Goal: Task Accomplishment & Management: Use online tool/utility

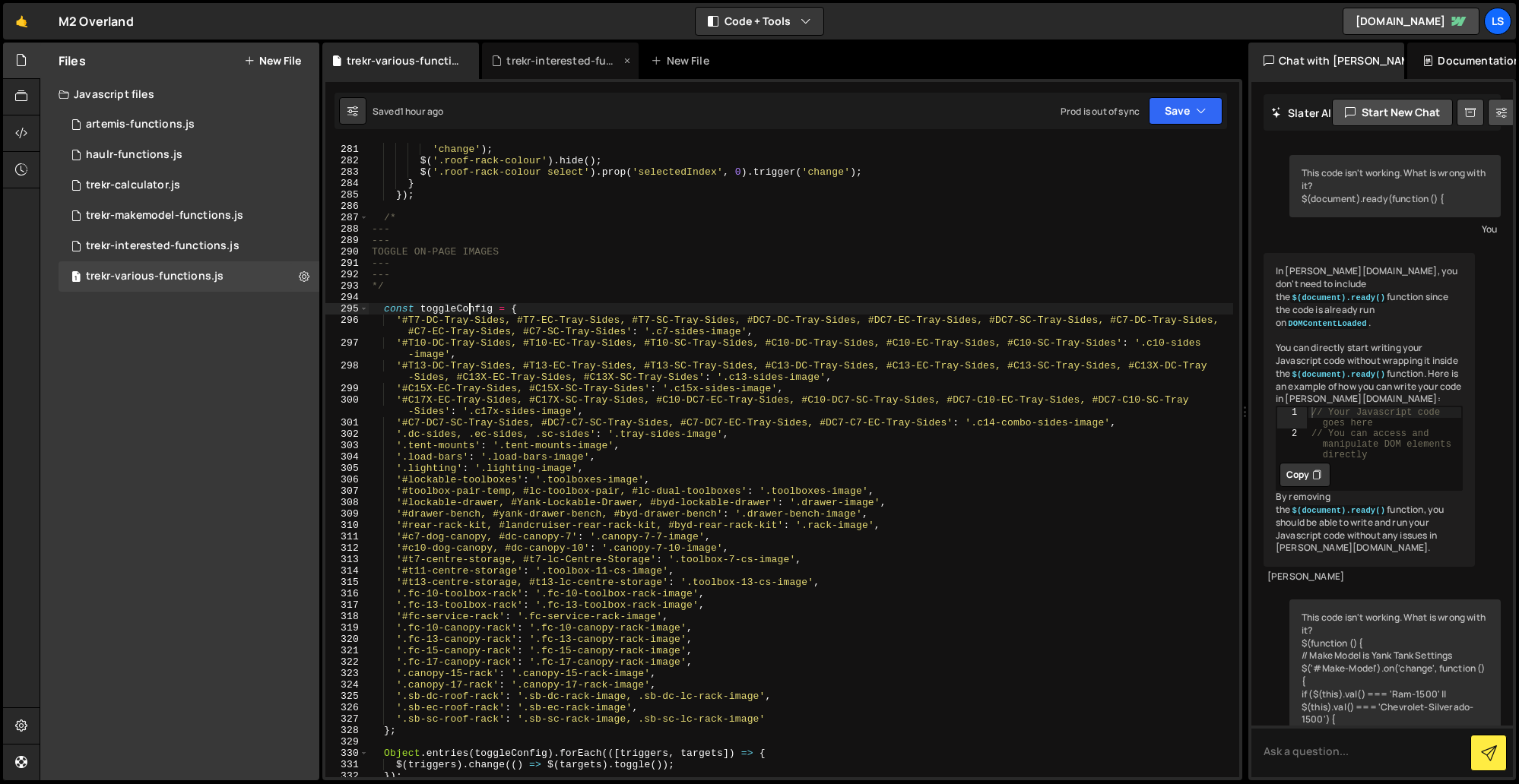
scroll to position [29022, 0]
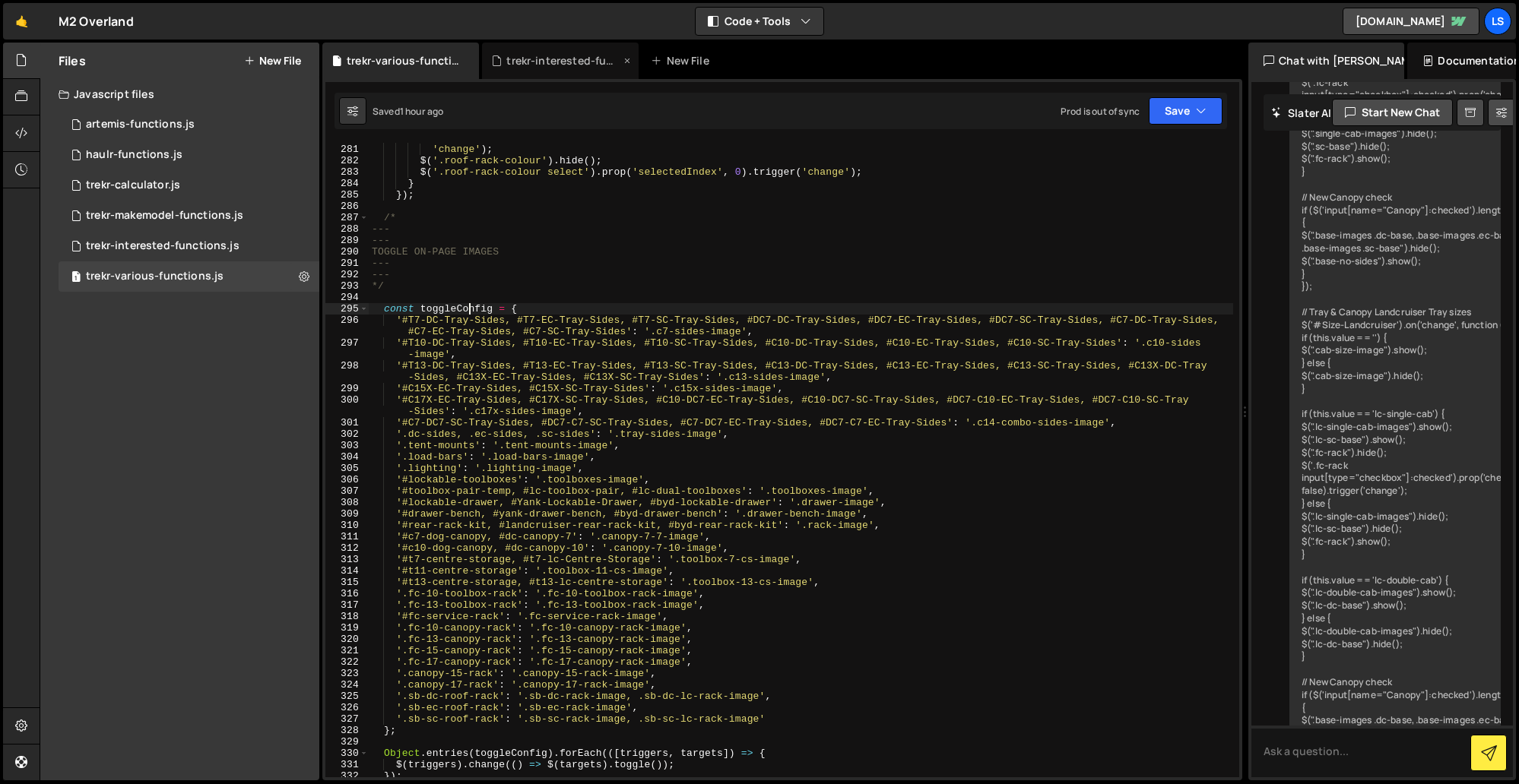
click at [542, 53] on div "trekr-interested-functions.js" at bounding box center [563, 61] width 114 height 15
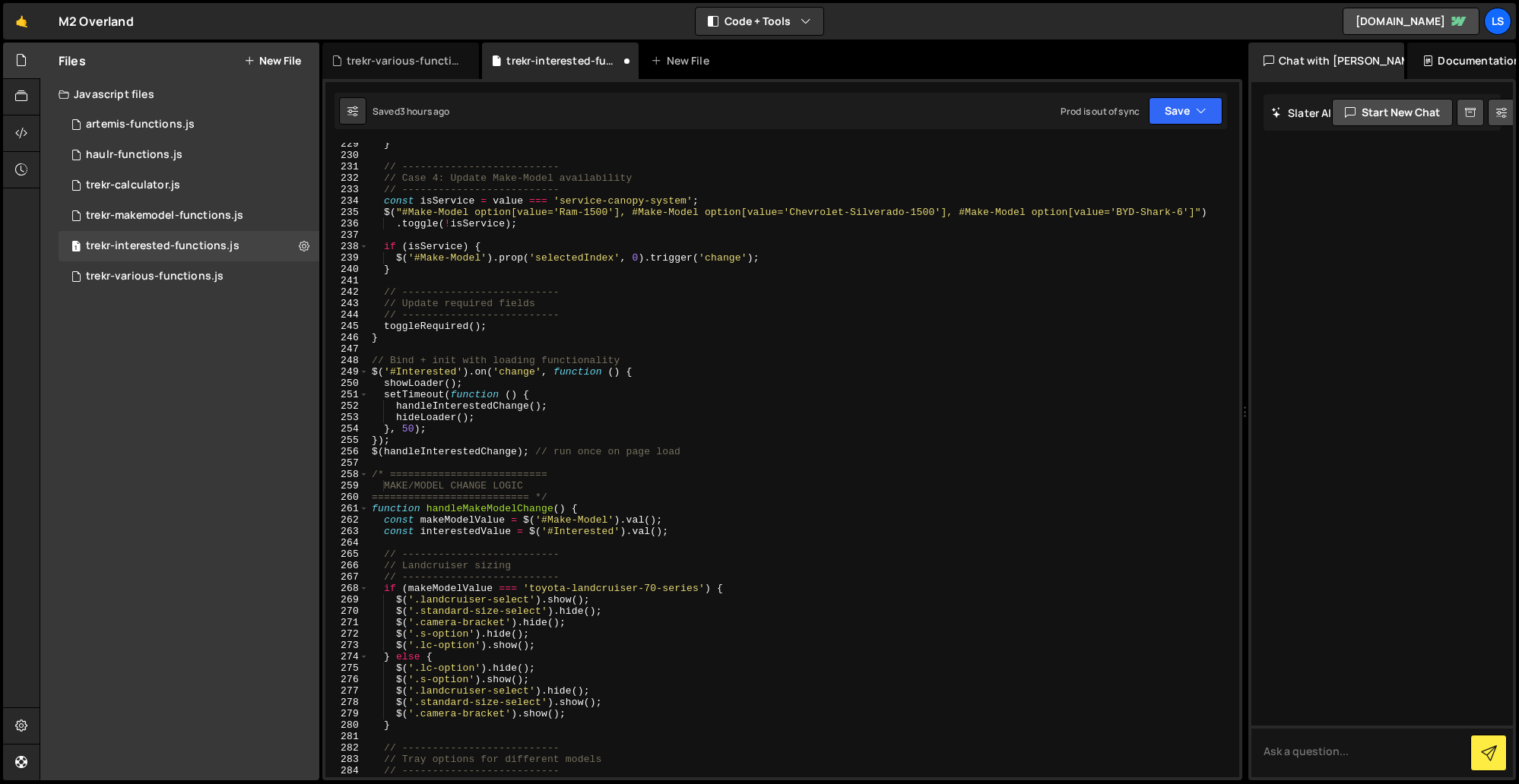
scroll to position [0, 0]
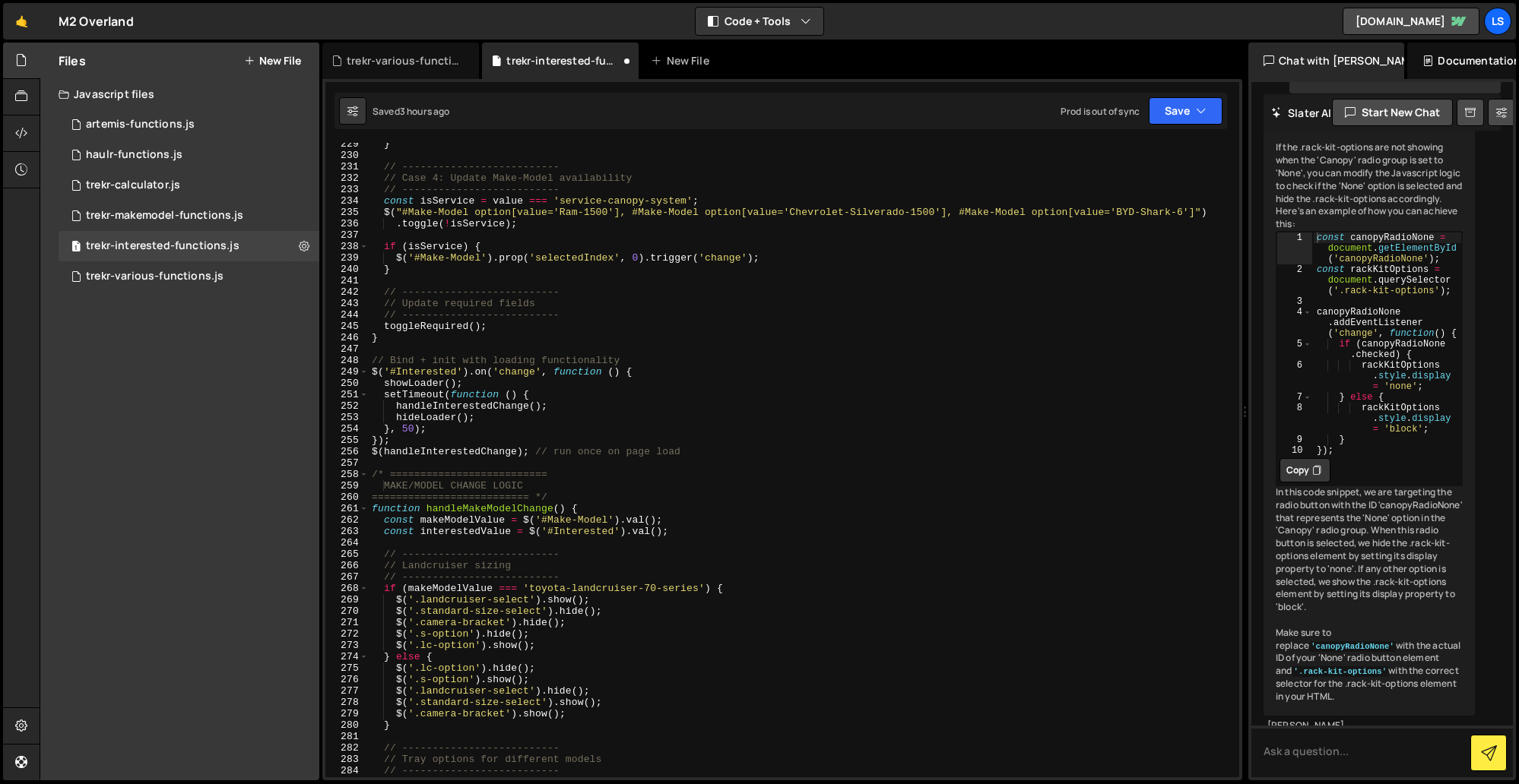
click at [503, 321] on div "} // -------------------------- // Case 4: Update Make-Model availability // --…" at bounding box center [800, 466] width 864 height 657
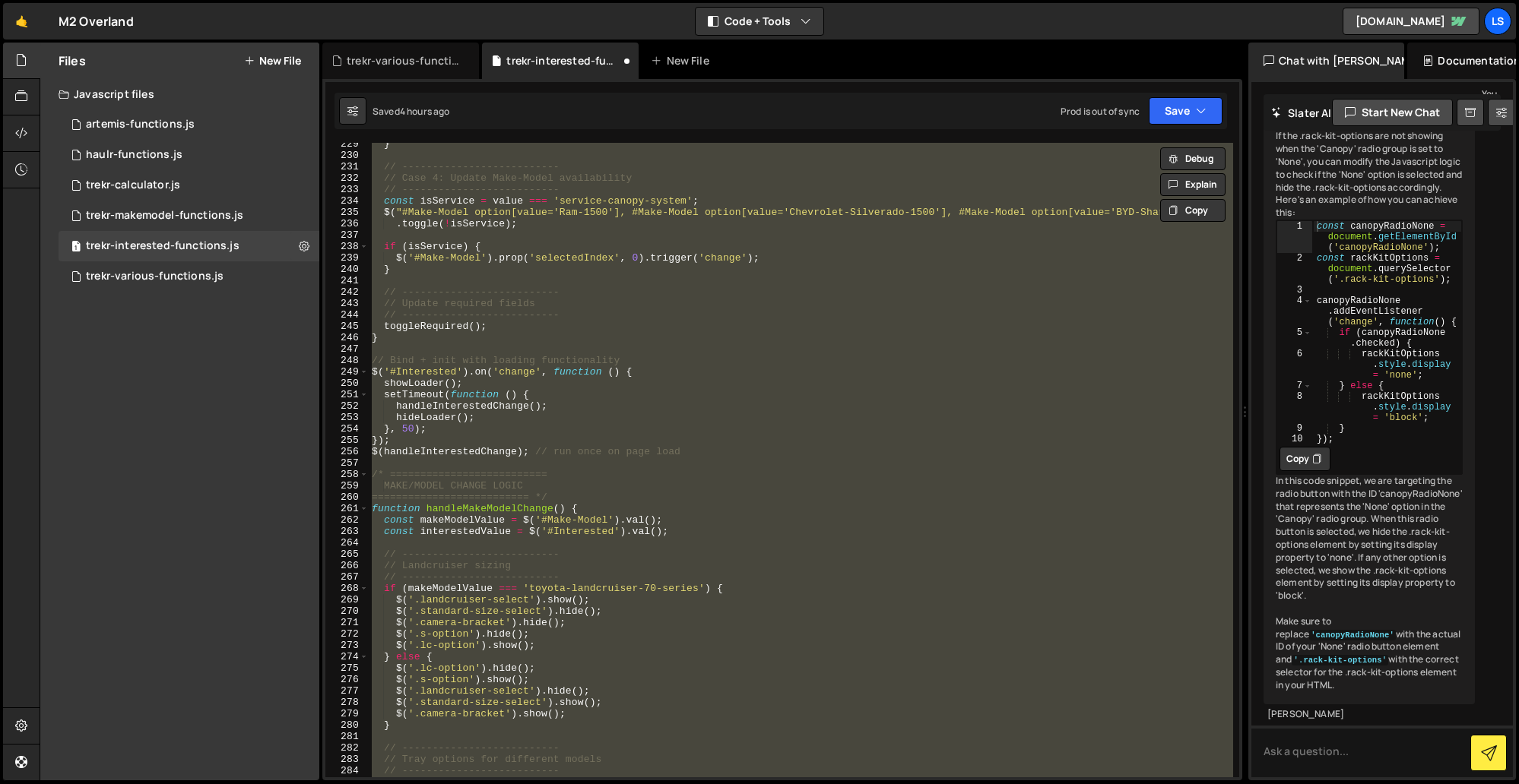
click at [680, 496] on div "} // -------------------------- // Case 4: Update Make-Model availability // --…" at bounding box center [800, 460] width 864 height 635
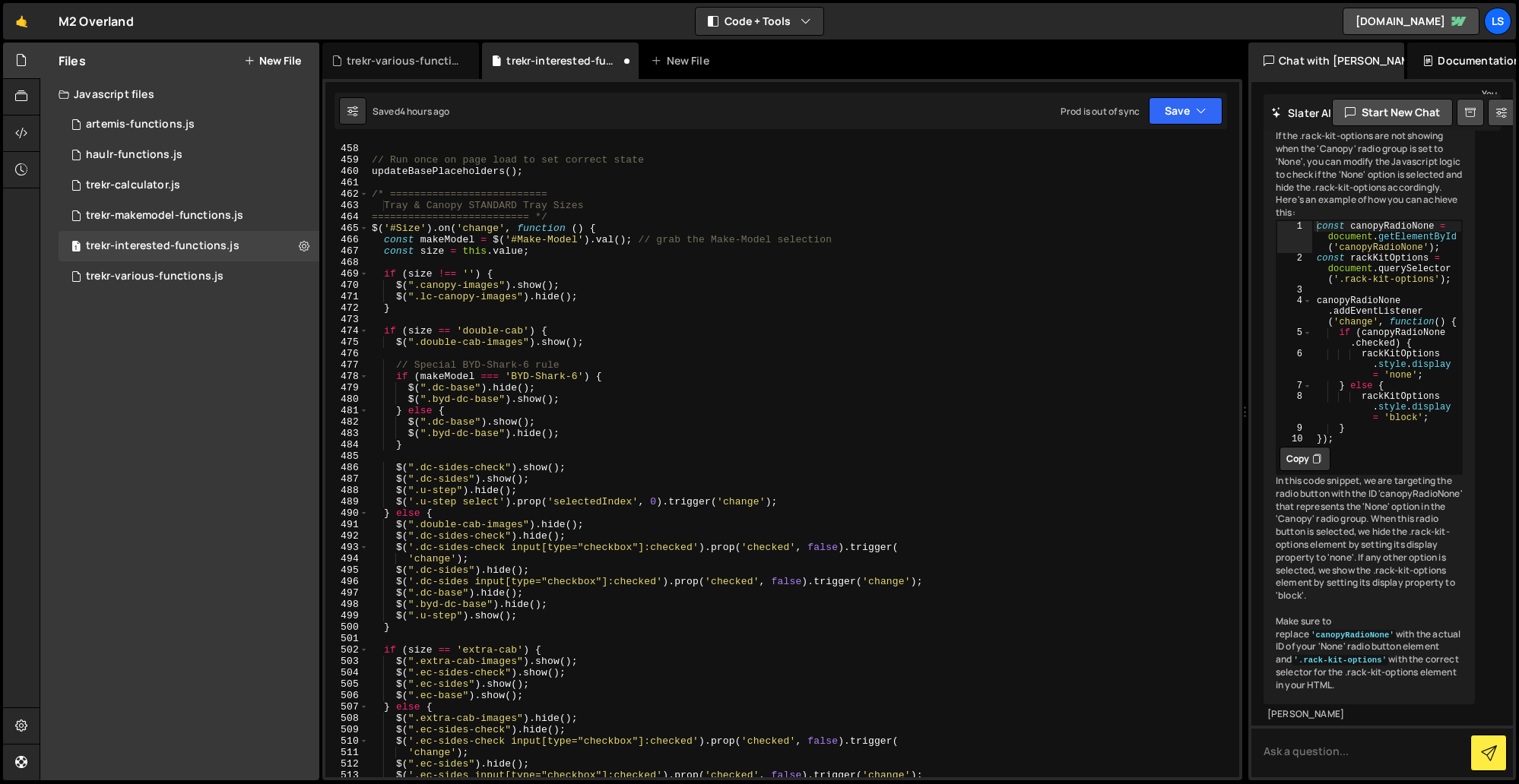
scroll to position [5208, 0]
click at [542, 480] on div "// Run once on page load to set correct state updateBasePlaceholders ( ) ; /* =…" at bounding box center [800, 471] width 864 height 657
type textarea "$(".dc-sides").show();"
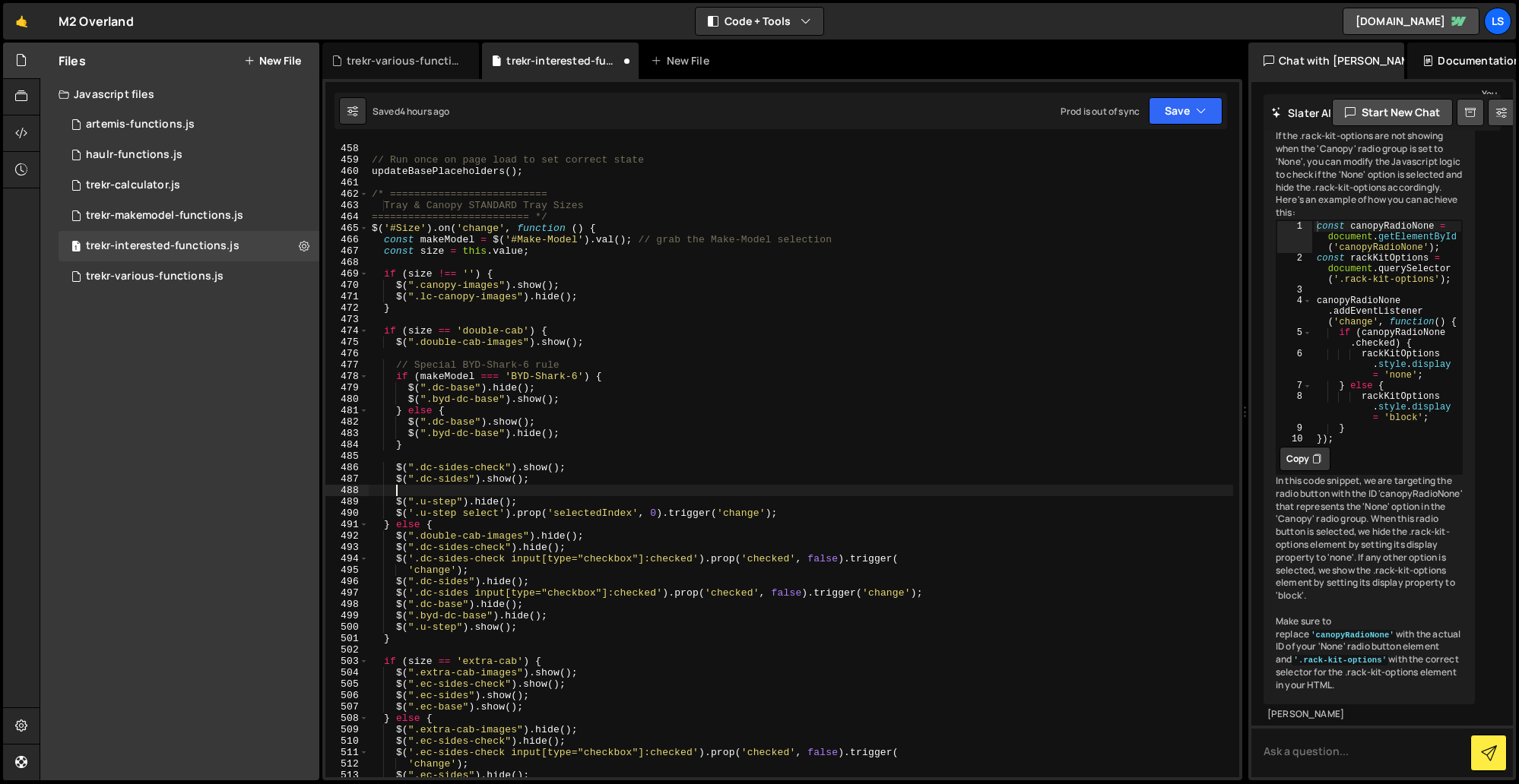
scroll to position [0, 1]
paste textarea "$(".dc-sides").show();"
click at [440, 491] on div "// Run once on page load to set correct state updateBasePlaceholders ( ) ; /* =…" at bounding box center [800, 471] width 864 height 657
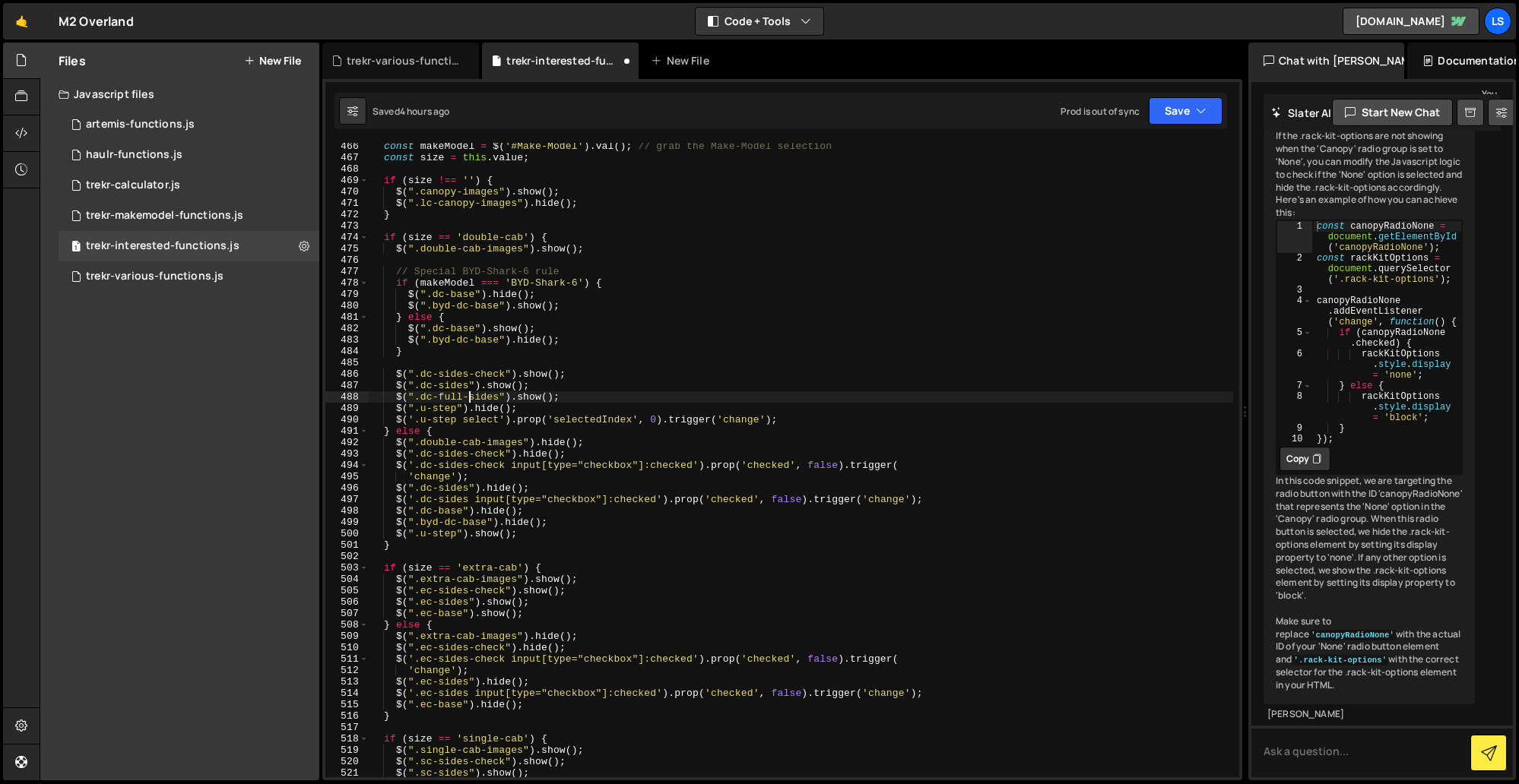
scroll to position [5302, 0]
drag, startPoint x: 567, startPoint y: 399, endPoint x: 353, endPoint y: 397, distance: 214.0
click at [353, 397] on div "$(".dc-full-sides").show(); 466 467 468 469 470 471 472 473 474 475 476 477 478…" at bounding box center [782, 460] width 914 height 635
click at [945, 500] on div "const makeModel = $ ( '#Make-Model' ) . val ( ) ; // grab the Make-Model select…" at bounding box center [800, 469] width 864 height 657
type textarea "$('.dc-sides input[type="checkbox"]:checked').prop('checked', false).trigger('c…"
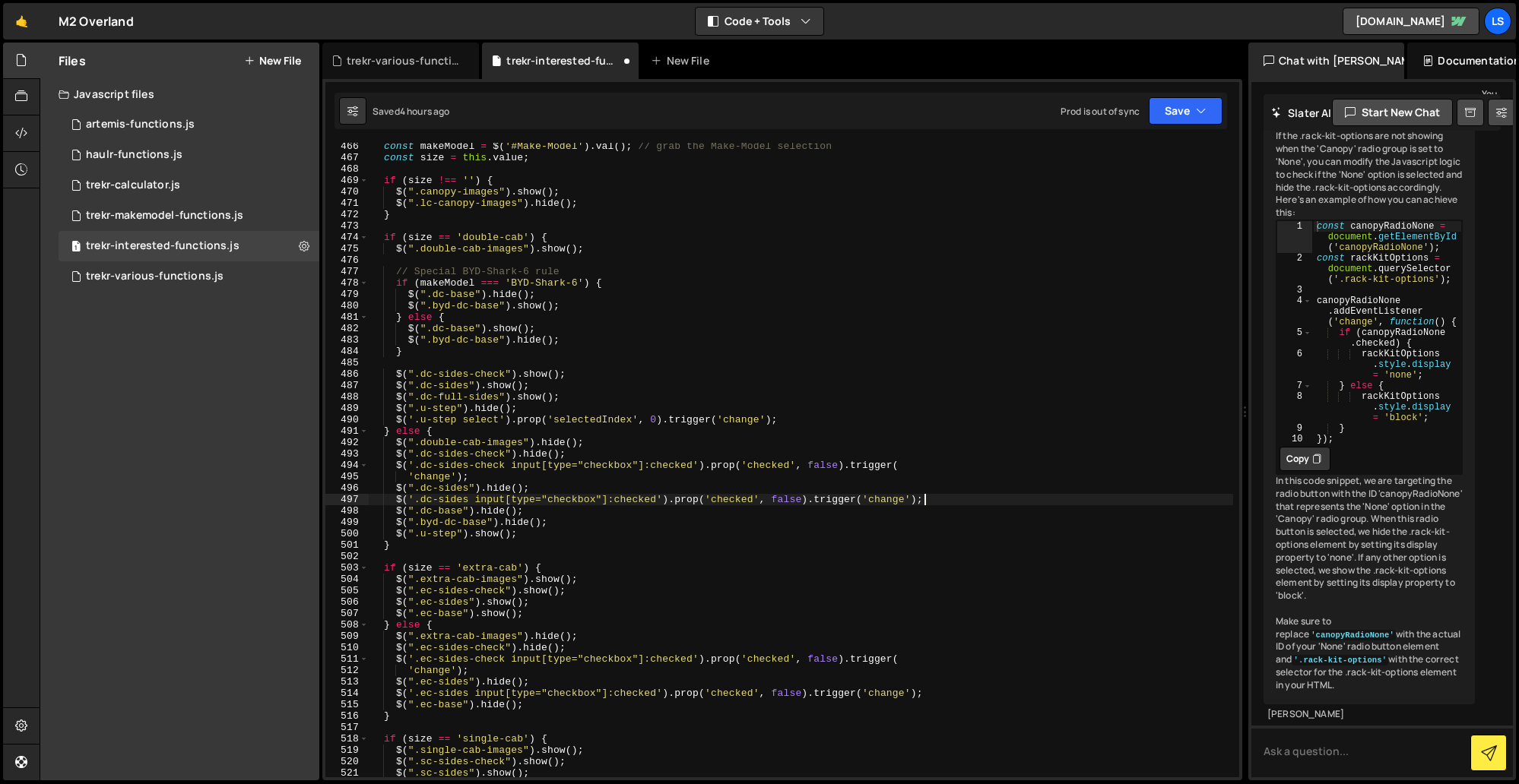
scroll to position [0, 1]
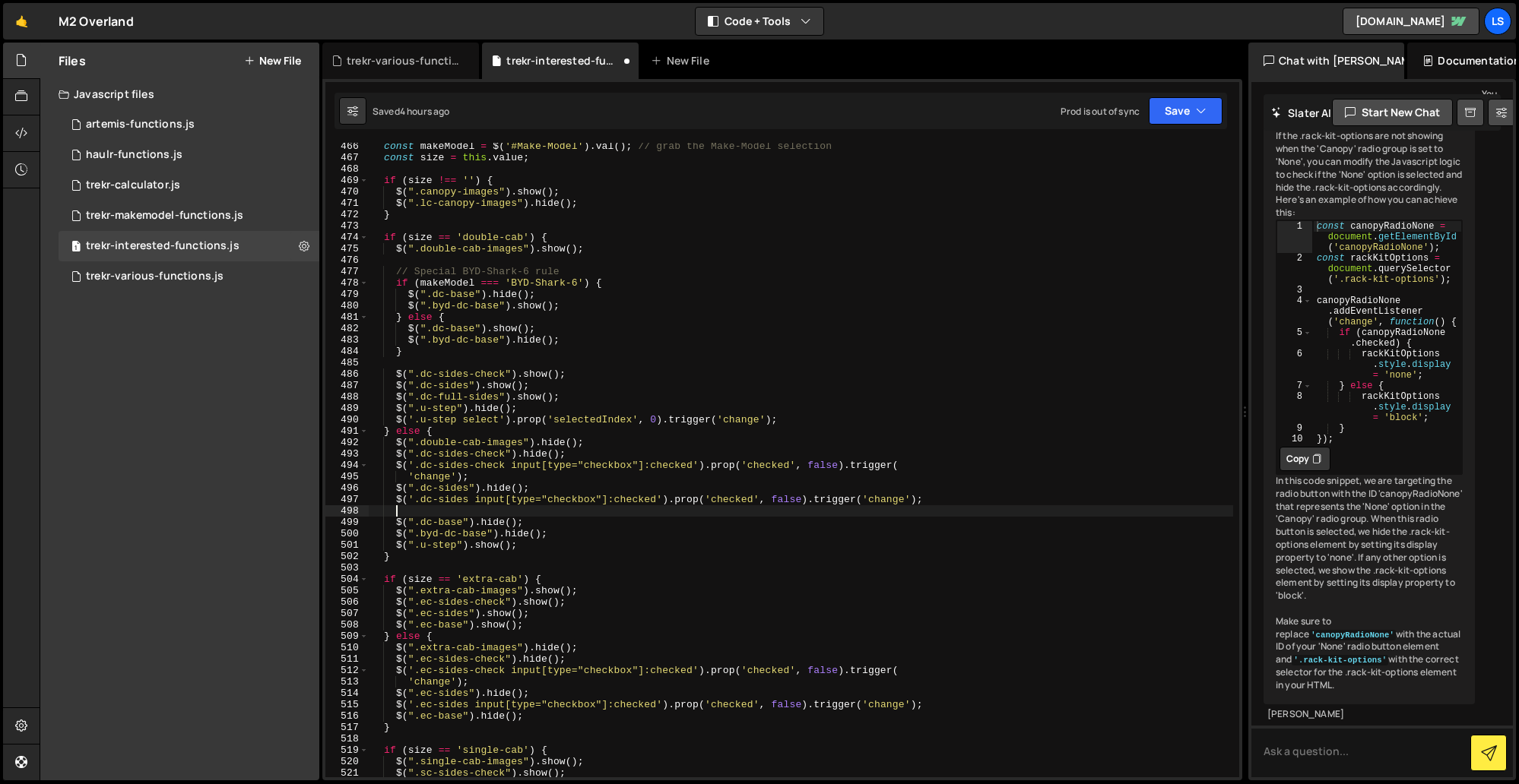
paste textarea "$(".dc-full-sides").show();"
drag, startPoint x: 421, startPoint y: 512, endPoint x: 394, endPoint y: 512, distance: 27.0
click at [394, 512] on div "const makeModel = $ ( '#Make-Model' ) . val ( ) ; // grab the Make-Model select…" at bounding box center [800, 469] width 864 height 657
click at [529, 511] on div "const makeModel = $ ( '#Make-Model' ) . val ( ) ; // grab the Make-Model select…" at bounding box center [800, 469] width 864 height 657
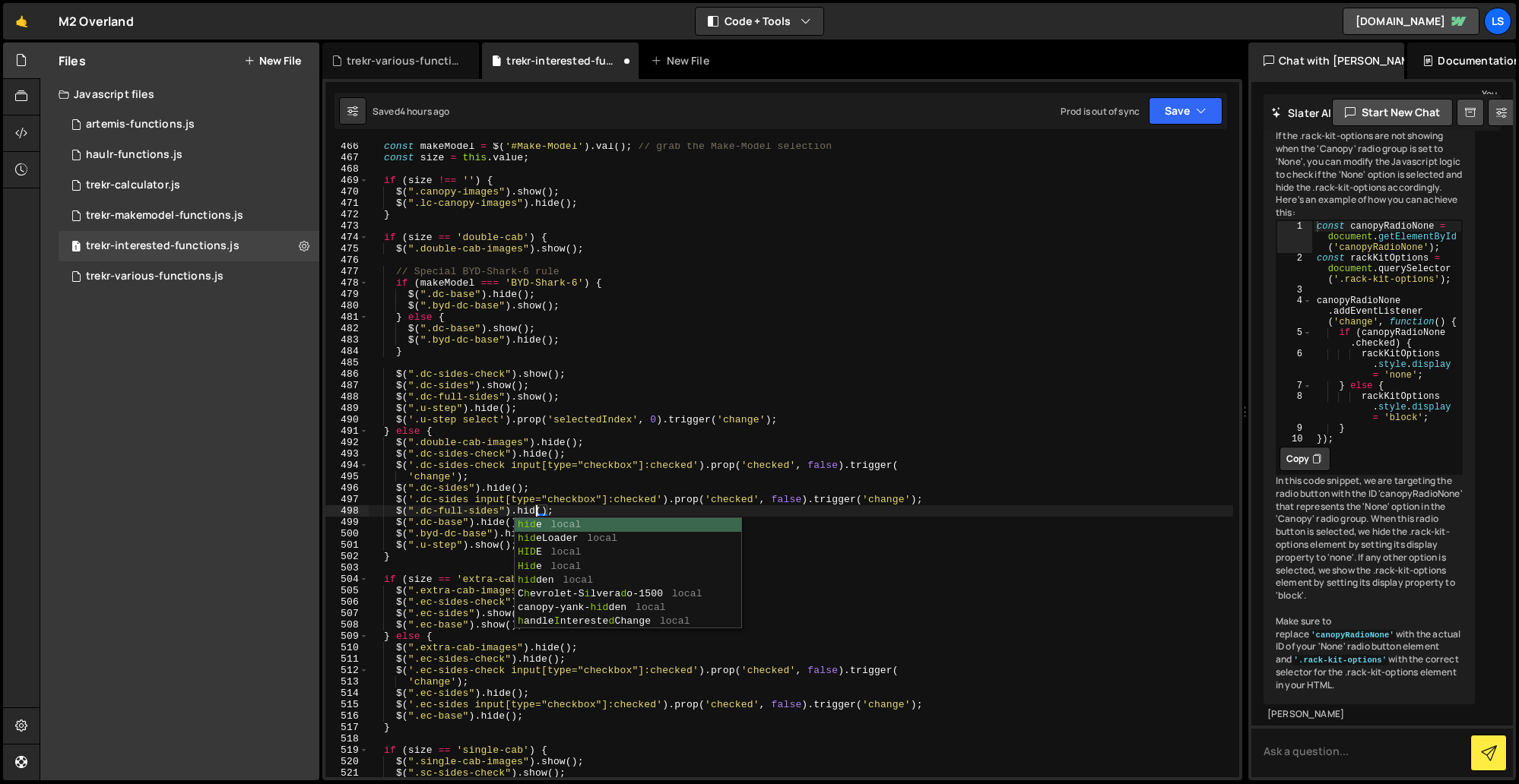
scroll to position [0, 12]
click at [523, 506] on div "const makeModel = $ ( '#Make-Model' ) . val ( ) ; // grab the Make-Model select…" at bounding box center [800, 469] width 864 height 657
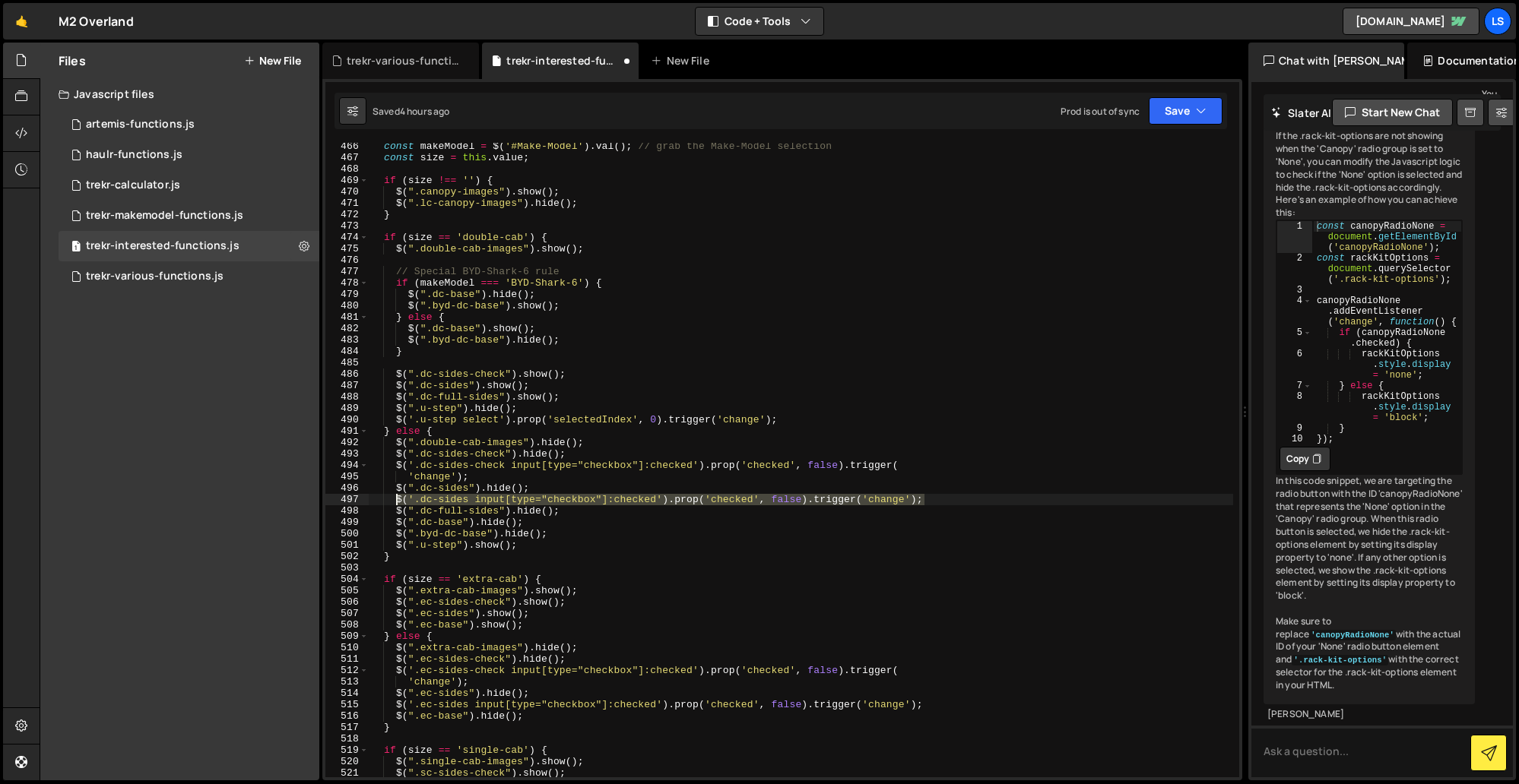
drag, startPoint x: 934, startPoint y: 500, endPoint x: 396, endPoint y: 500, distance: 538.0
click at [396, 500] on div "const makeModel = $ ( '#Make-Model' ) . val ( ) ; // grab the Make-Model select…" at bounding box center [800, 469] width 864 height 657
click at [1181, 115] on button "Save" at bounding box center [1185, 110] width 73 height 28
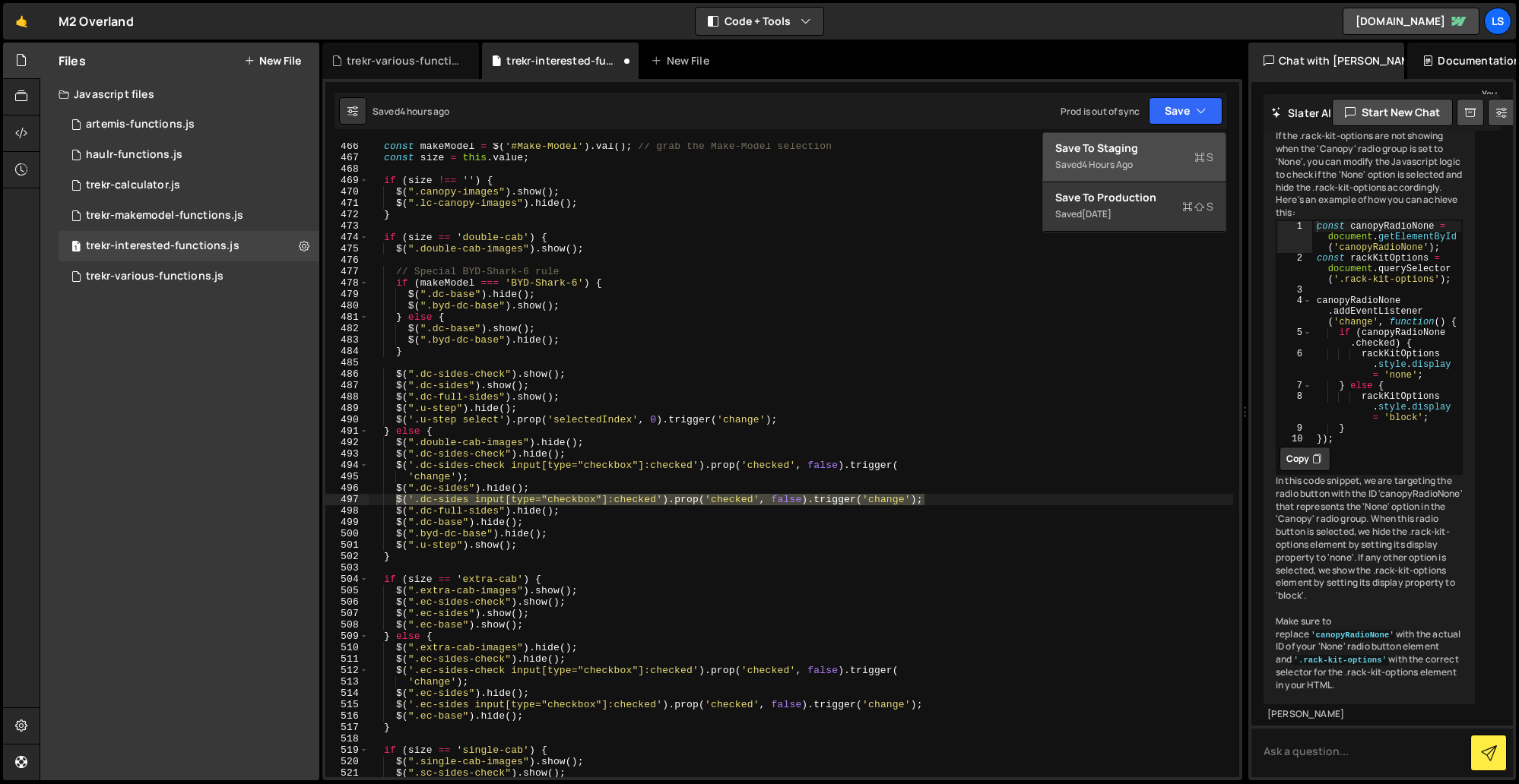
click at [1146, 153] on div "Save to Staging S" at bounding box center [1134, 148] width 158 height 15
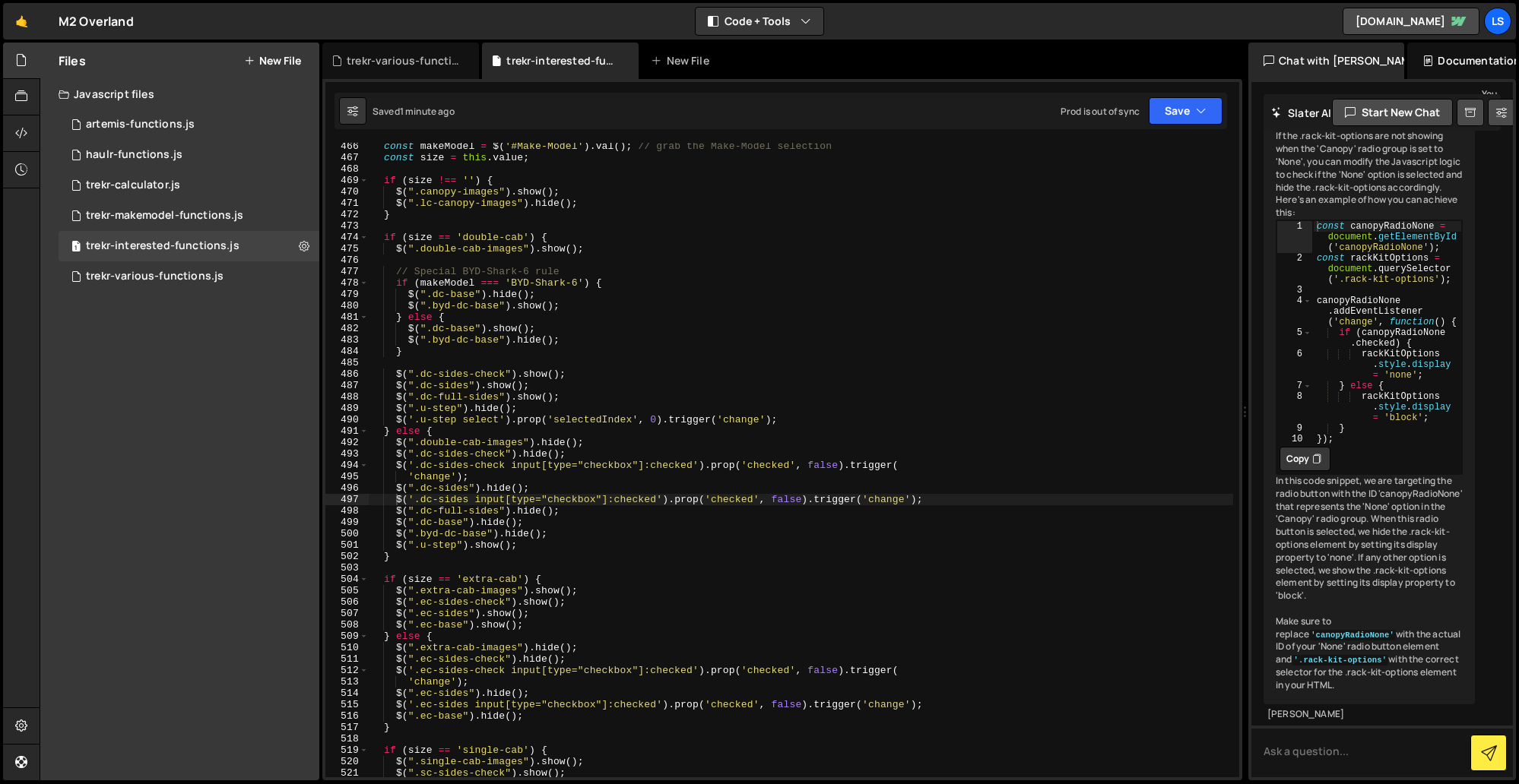
click at [933, 499] on div "const makeModel = $ ( '#Make-Model' ) . val ( ) ; // grab the Make-Model select…" at bounding box center [800, 469] width 864 height 657
drag, startPoint x: 927, startPoint y: 500, endPoint x: 396, endPoint y: 500, distance: 531.0
click at [396, 500] on div "const makeModel = $ ( '#Make-Model' ) . val ( ) ; // grab the Make-Model select…" at bounding box center [800, 469] width 864 height 657
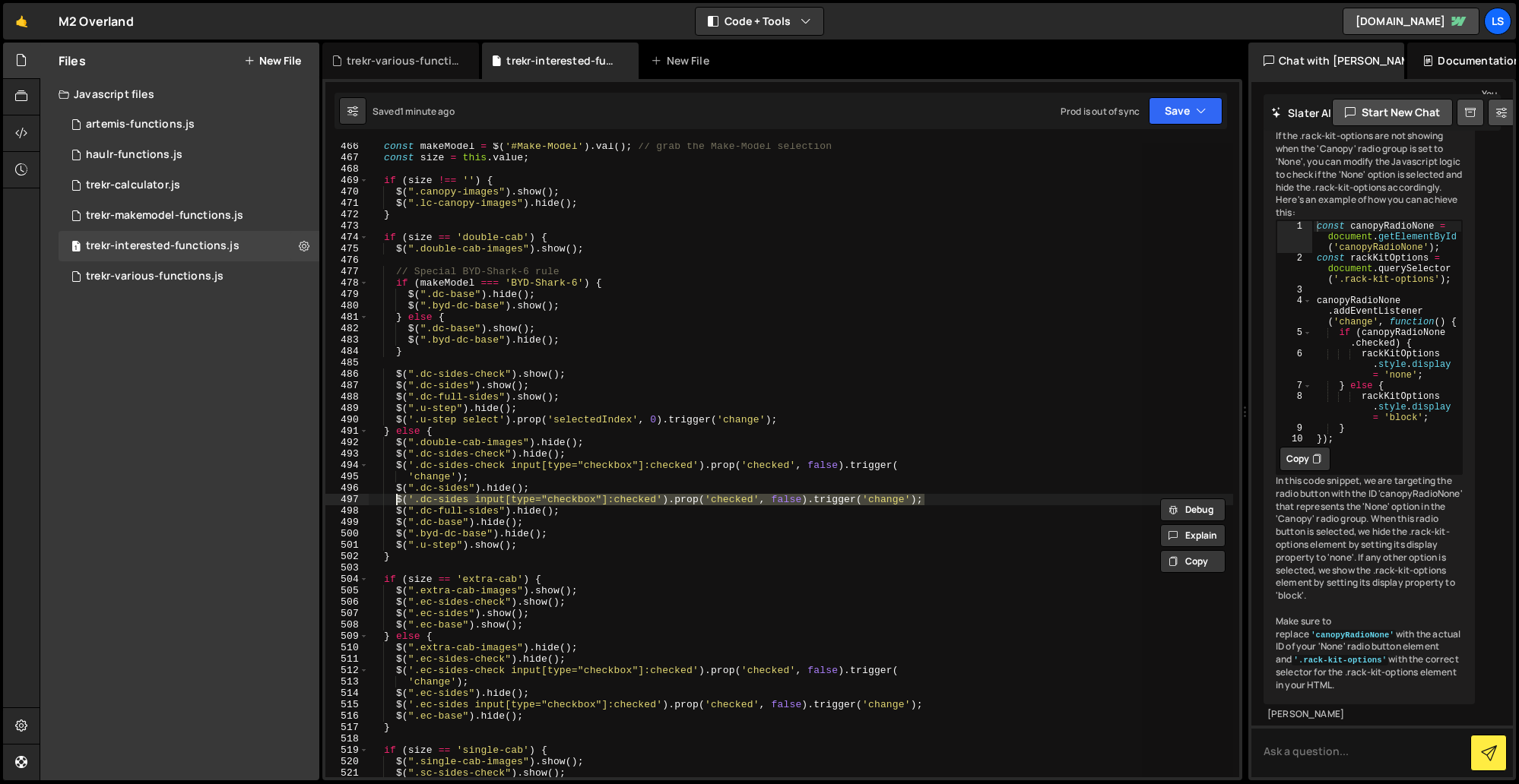
click at [467, 500] on div "const makeModel = $ ( '#Make-Model' ) . val ( ) ; // grab the Make-Model select…" at bounding box center [800, 460] width 864 height 635
drag, startPoint x: 571, startPoint y: 511, endPoint x: 394, endPoint y: 513, distance: 177.0
click at [394, 513] on div "const makeModel = $ ( '#Make-Model' ) . val ( ) ; // grab the Make-Model select…" at bounding box center [800, 469] width 864 height 657
drag, startPoint x: 934, startPoint y: 500, endPoint x: 395, endPoint y: 503, distance: 539.0
click at [395, 503] on div "const makeModel = $ ( '#Make-Model' ) . val ( ) ; // grab the Make-Model select…" at bounding box center [800, 469] width 864 height 657
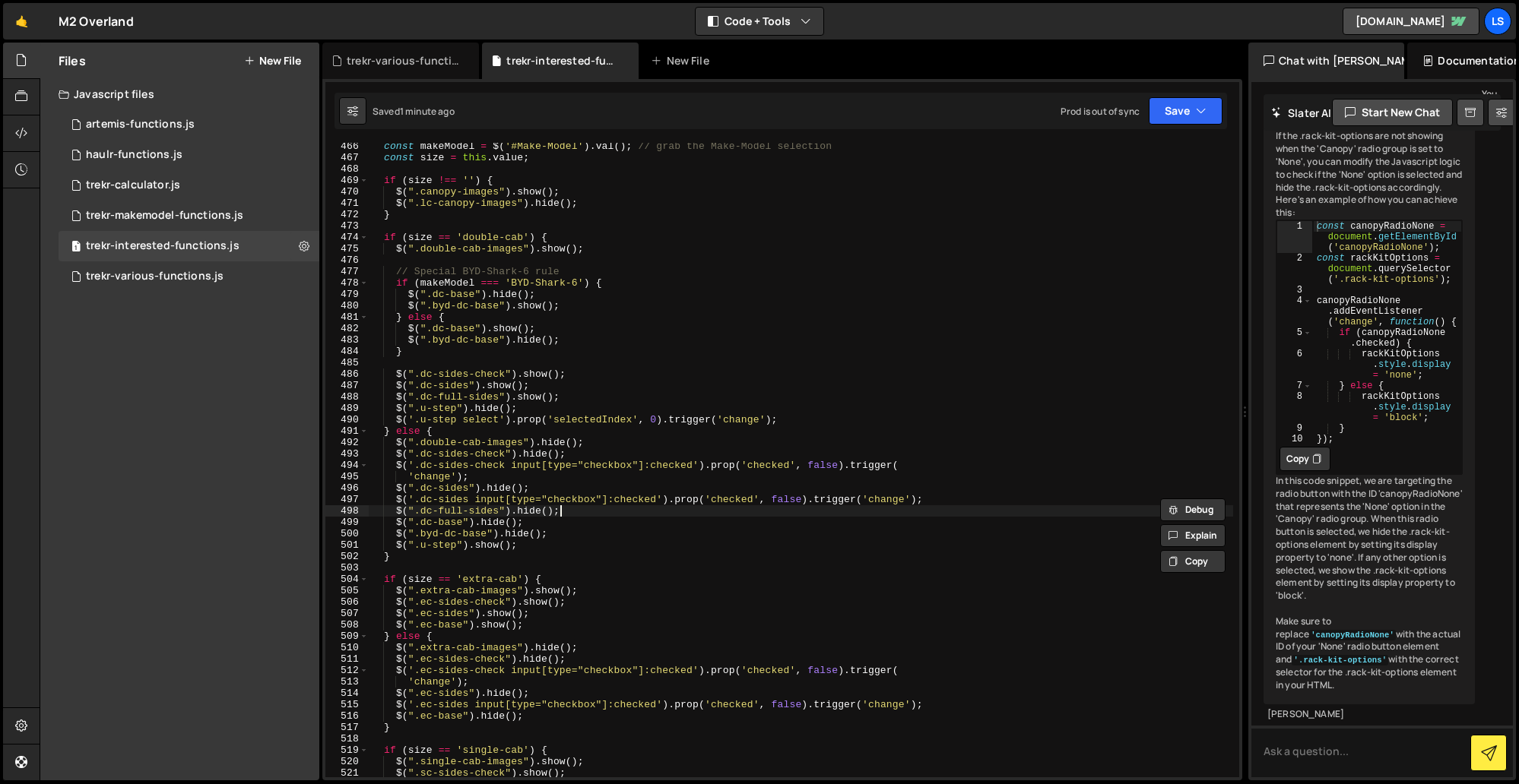
click at [566, 512] on div "const makeModel = $ ( '#Make-Model' ) . val ( ) ; // grab the Make-Model select…" at bounding box center [800, 469] width 864 height 657
type textarea "$(".dc-full-sides").hide();"
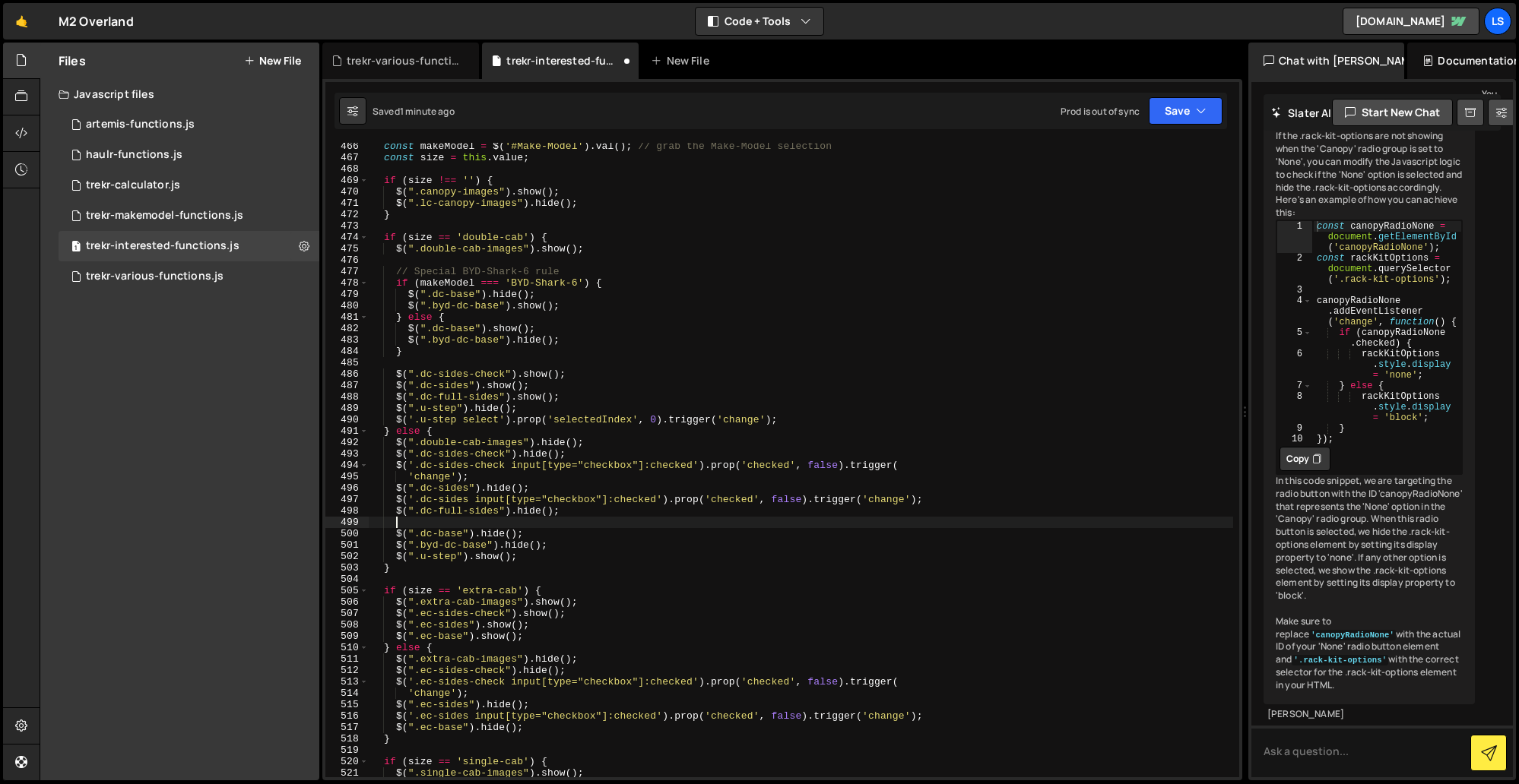
scroll to position [0, 1]
paste textarea "$('.dc-sides input[type="checkbox"]:checked').prop('checked', false).trigger('c…"
click at [440, 524] on div "const makeModel = $ ( '#Make-Model' ) . val ( ) ; // grab the Make-Model select…" at bounding box center [800, 469] width 864 height 657
click at [1179, 109] on button "Save" at bounding box center [1185, 110] width 73 height 28
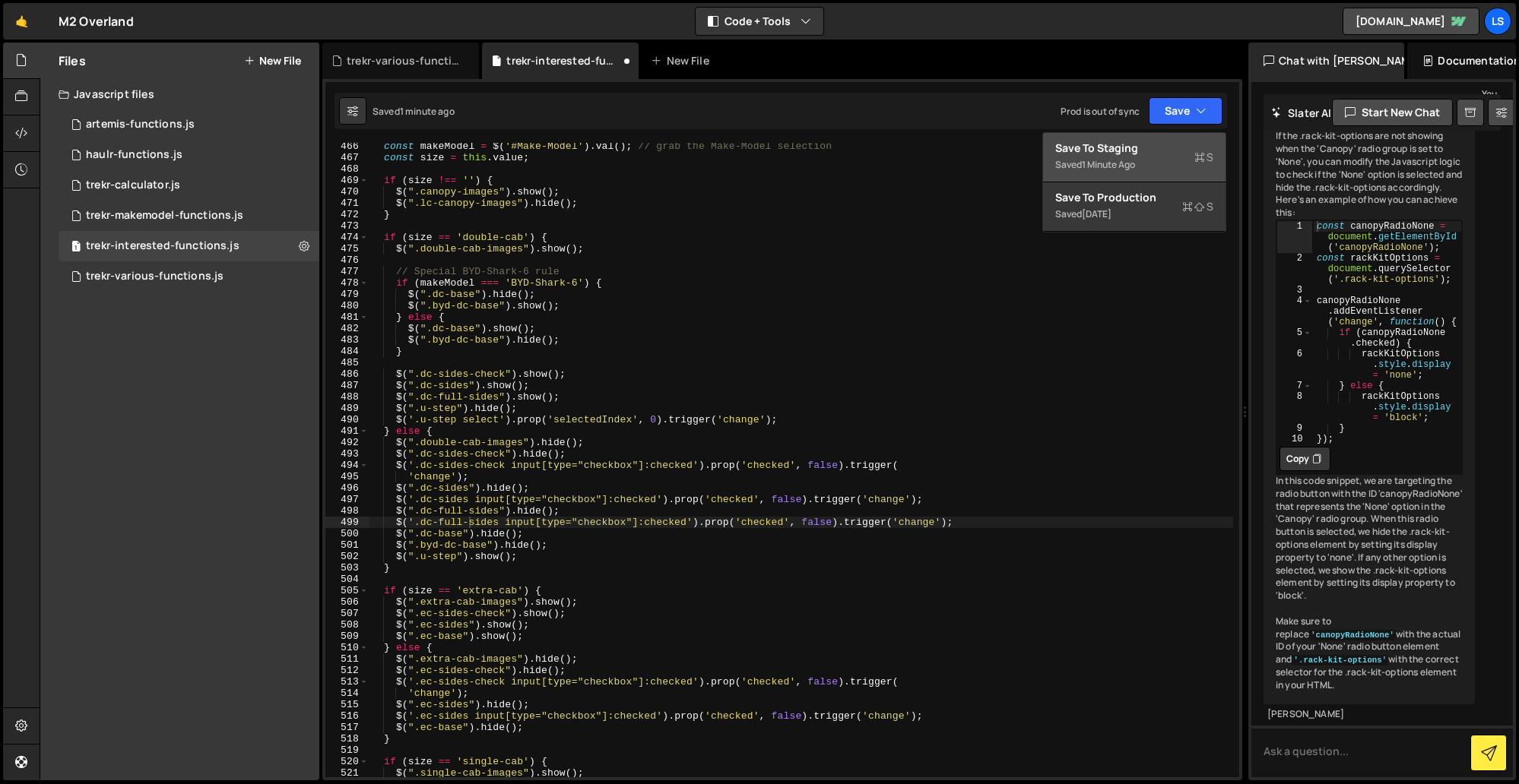
click at [1131, 148] on div "Save to Staging S" at bounding box center [1134, 148] width 158 height 15
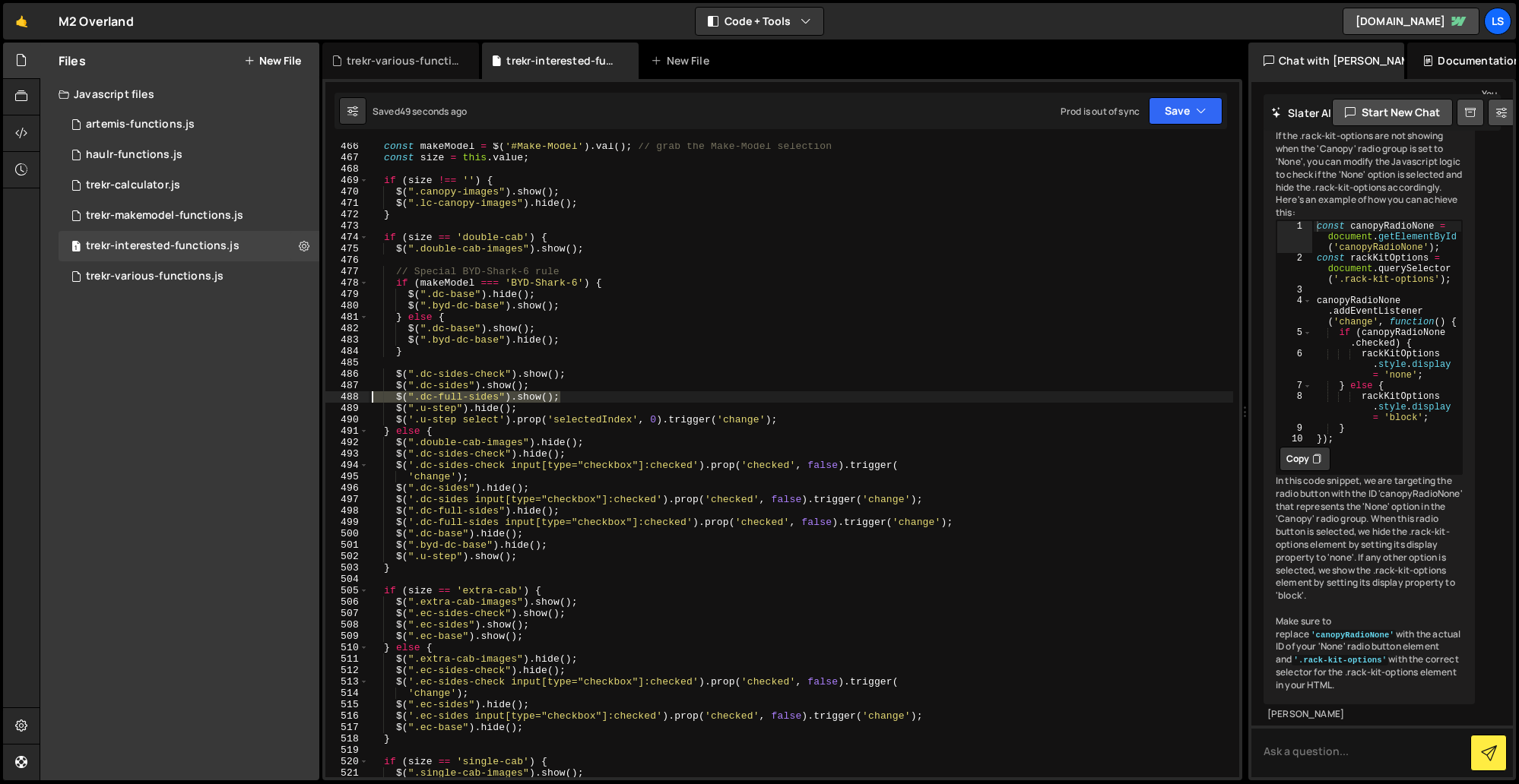
drag, startPoint x: 553, startPoint y: 395, endPoint x: 360, endPoint y: 400, distance: 193.1
click at [360, 400] on div "$(".dc-full-sides").show(); 466 467 468 469 470 471 472 473 474 475 476 477 478…" at bounding box center [782, 460] width 914 height 635
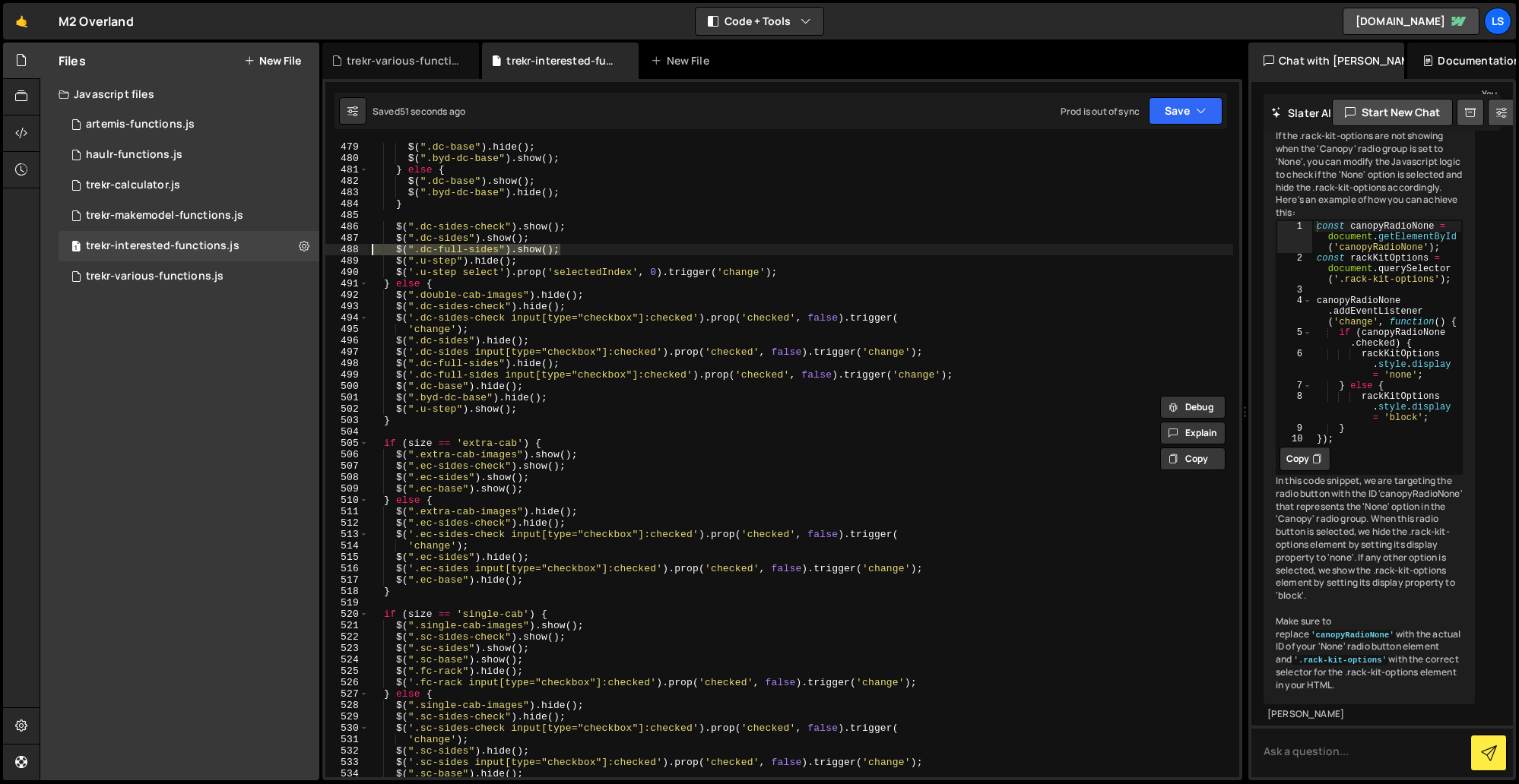
scroll to position [5507, 0]
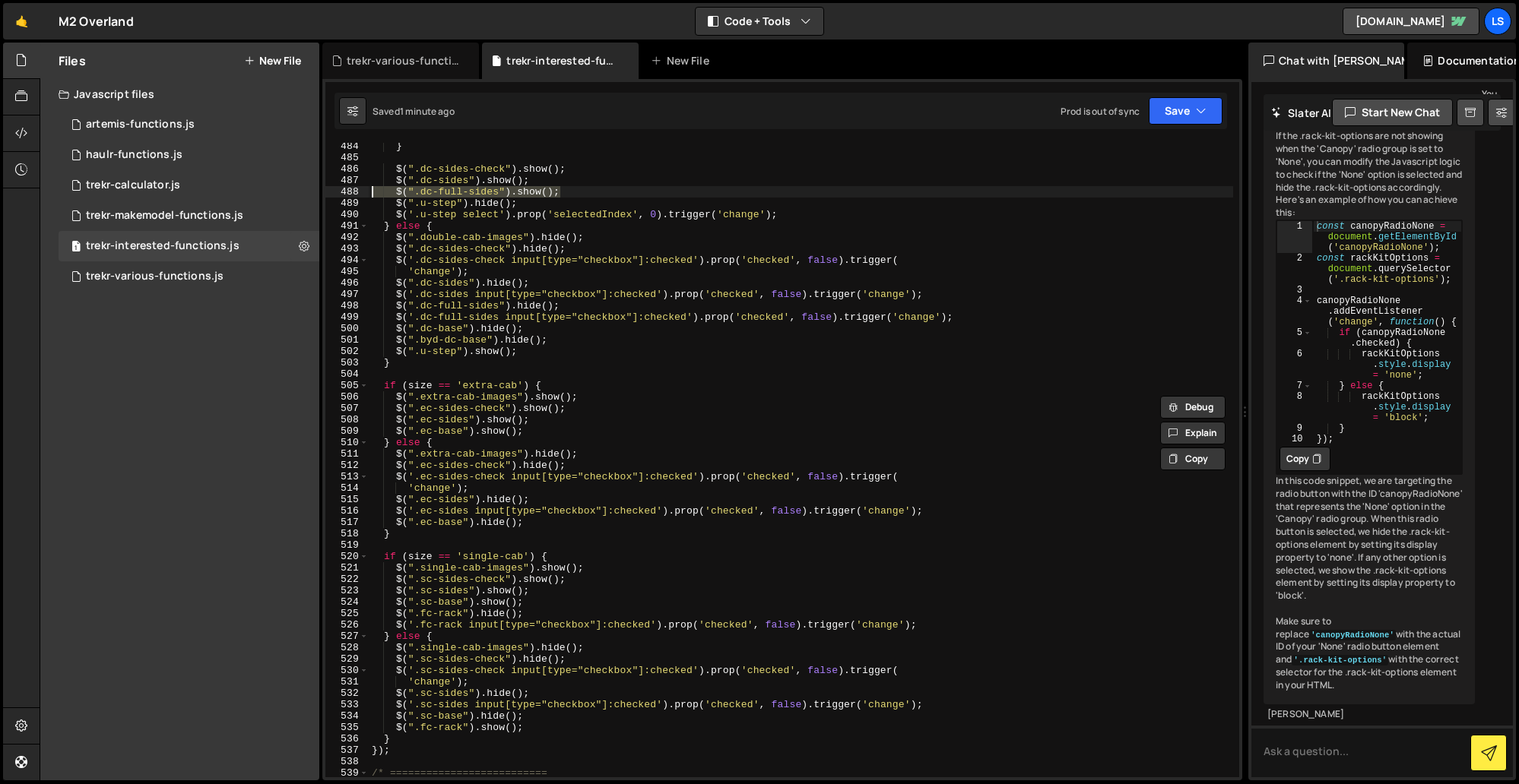
click at [537, 421] on div "} $ ( ".dc-sides-check" ) . show ( ) ; $ ( ".dc-sides" ) . show ( ) ; $ ( ".dc-…" at bounding box center [800, 469] width 864 height 657
type textarea "$(".ec-sides").show();"
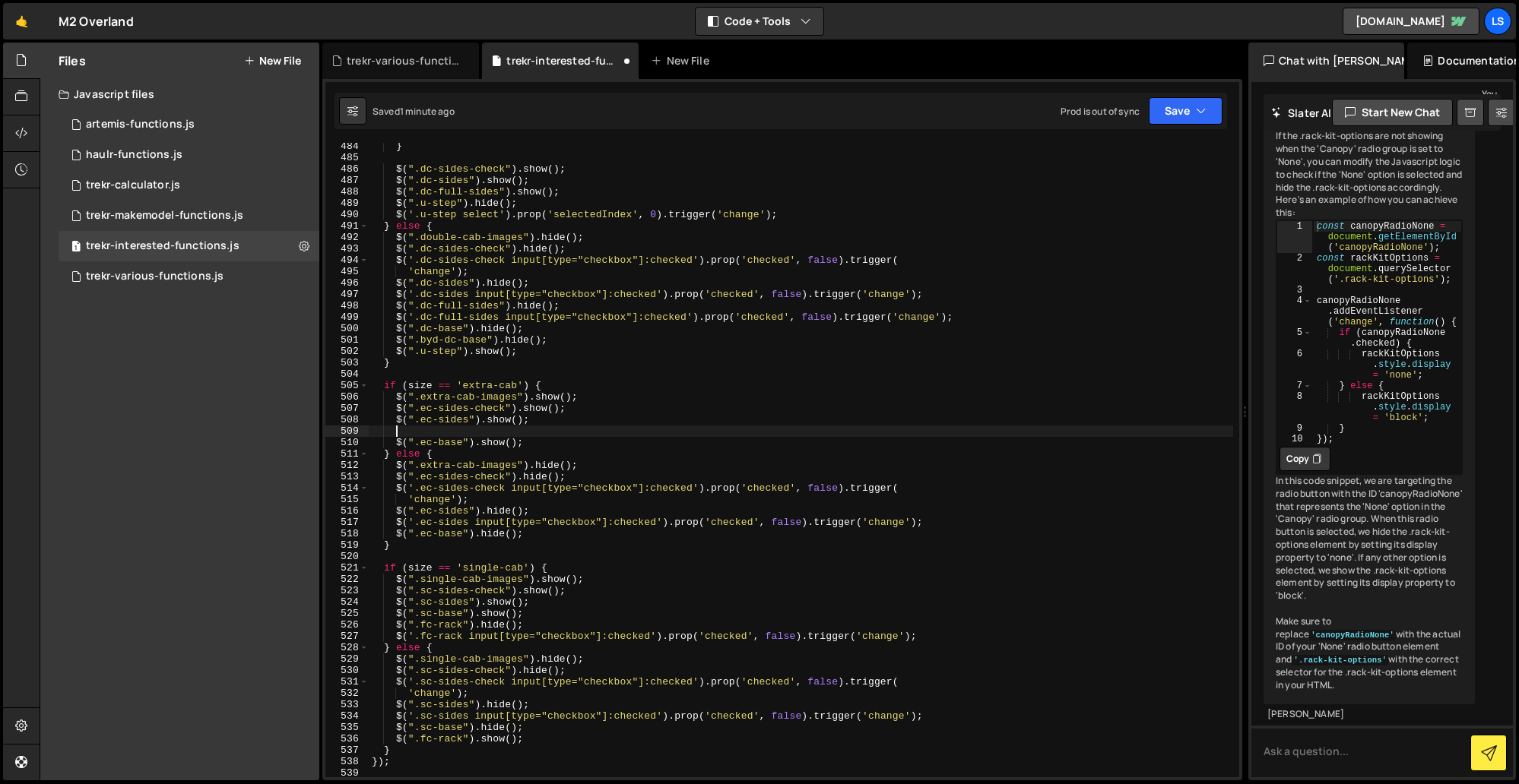
paste textarea "$(".dc-full-sides").show();"
drag, startPoint x: 419, startPoint y: 432, endPoint x: 396, endPoint y: 431, distance: 23.0
click at [396, 431] on div "} $ ( ".dc-sides-check" ) . show ( ) ; $ ( ".dc-sides" ) . show ( ) ; $ ( ".dc-…" at bounding box center [800, 469] width 864 height 657
click at [426, 433] on div "} $ ( ".dc-sides-check" ) . show ( ) ; $ ( ".dc-sides" ) . show ( ) ; $ ( ".dc-…" at bounding box center [800, 469] width 864 height 657
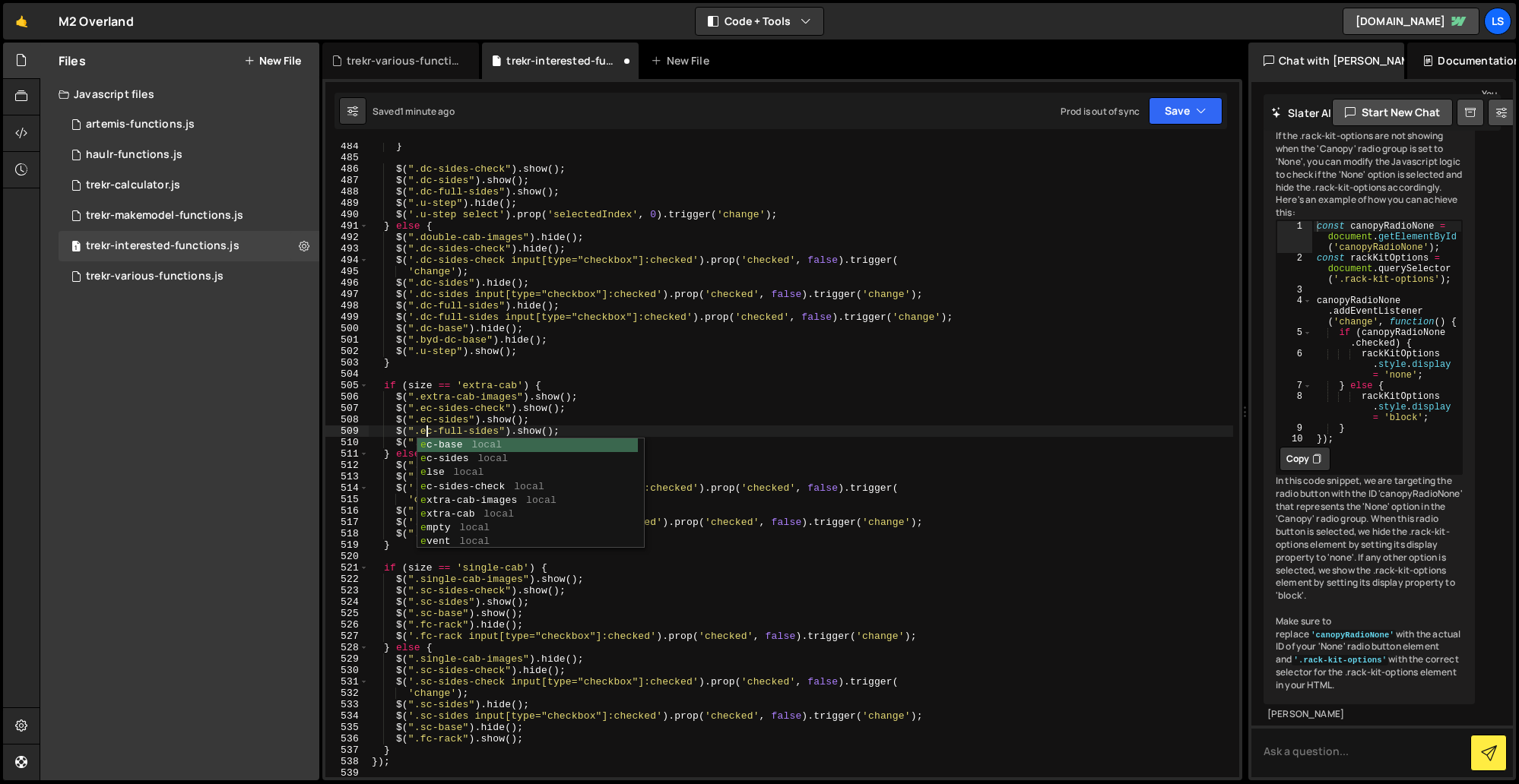
scroll to position [0, 4]
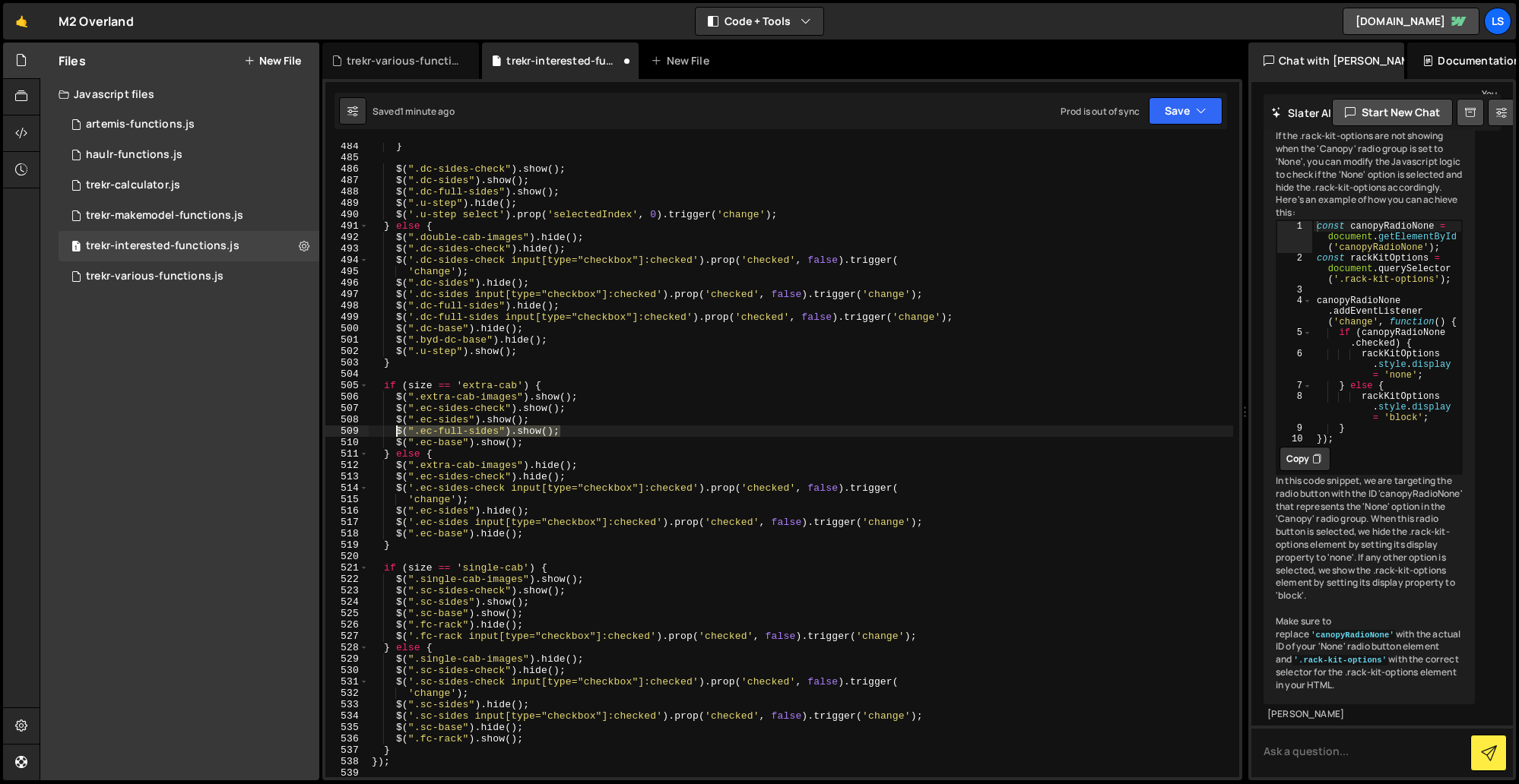
drag, startPoint x: 559, startPoint y: 429, endPoint x: 393, endPoint y: 432, distance: 166.0
click at [393, 432] on div "} $ ( ".dc-sides-check" ) . show ( ) ; $ ( ".dc-sides" ) . show ( ) ; $ ( ".dc-…" at bounding box center [800, 469] width 864 height 657
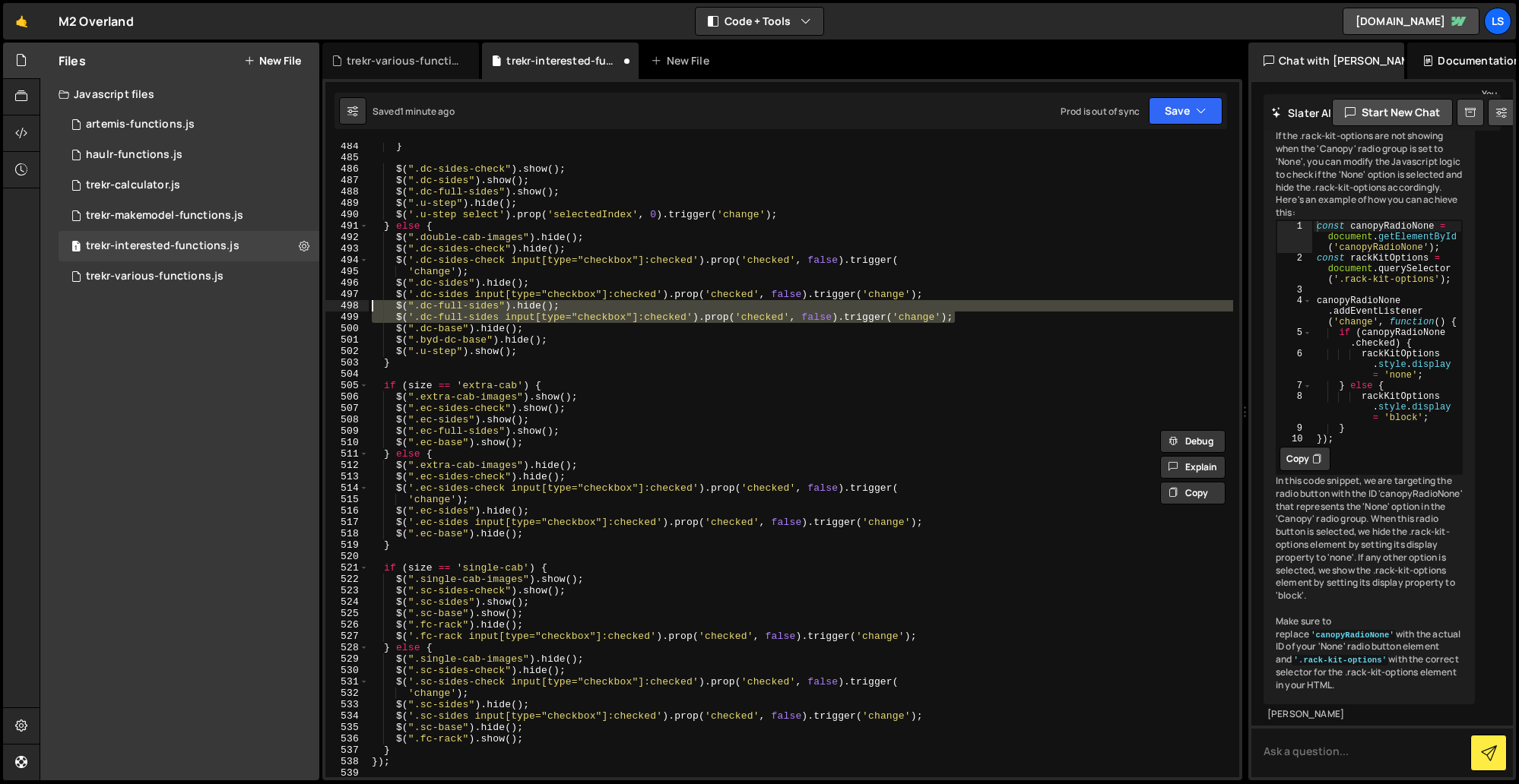
drag, startPoint x: 958, startPoint y: 319, endPoint x: 316, endPoint y: 308, distance: 642.1
click at [316, 308] on div "Files New File Javascript files 1 artemis-functions.js 0 1 haulr-functions.js 0…" at bounding box center [779, 412] width 1479 height 738
click at [941, 522] on div "} $ ( ".dc-sides-check" ) . show ( ) ; $ ( ".dc-sides" ) . show ( ) ; $ ( ".dc-…" at bounding box center [800, 469] width 864 height 657
type textarea "$('.ec-sides input[type="checkbox"]:checked').prop('checked', false).trigger('c…"
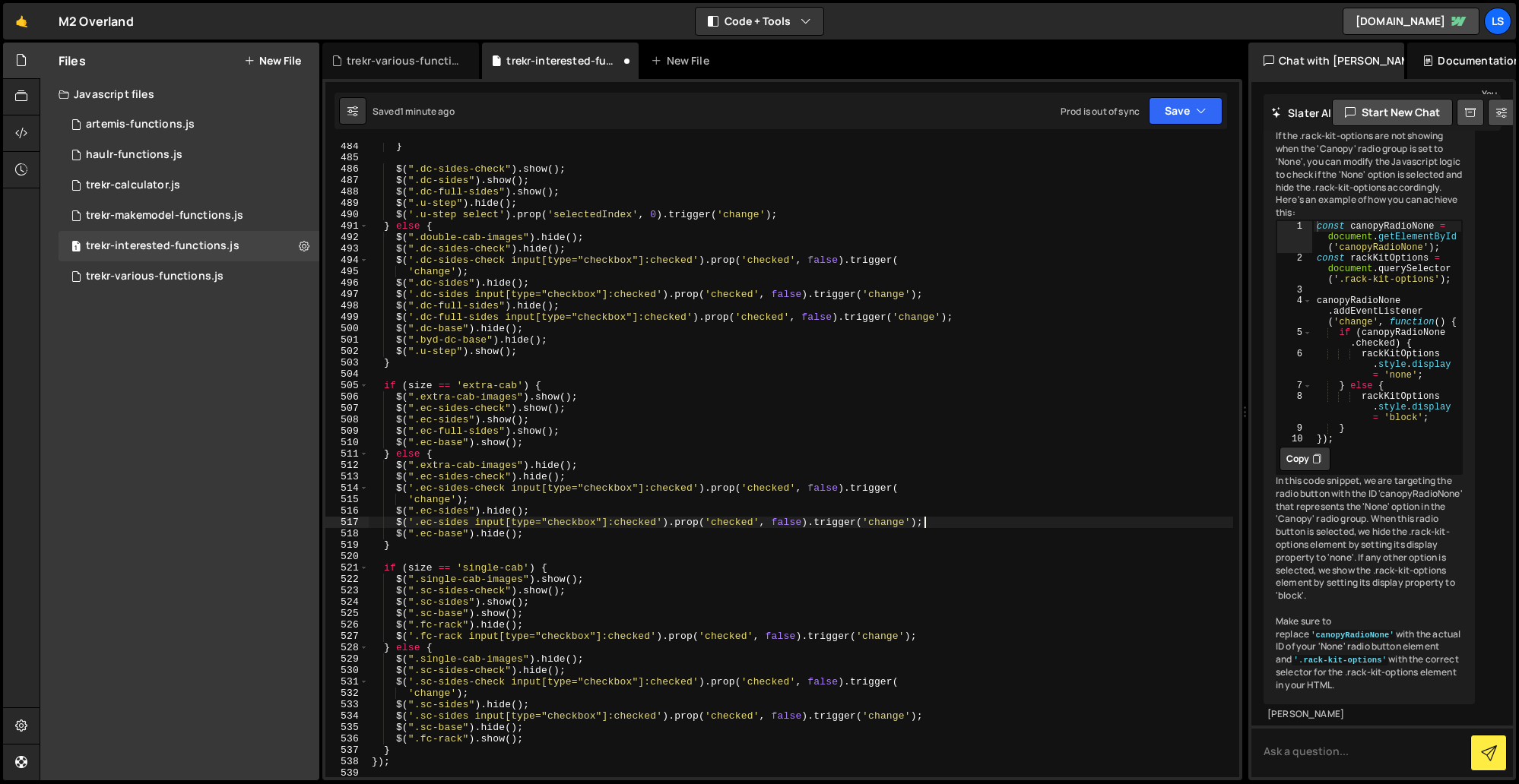
scroll to position [0, 1]
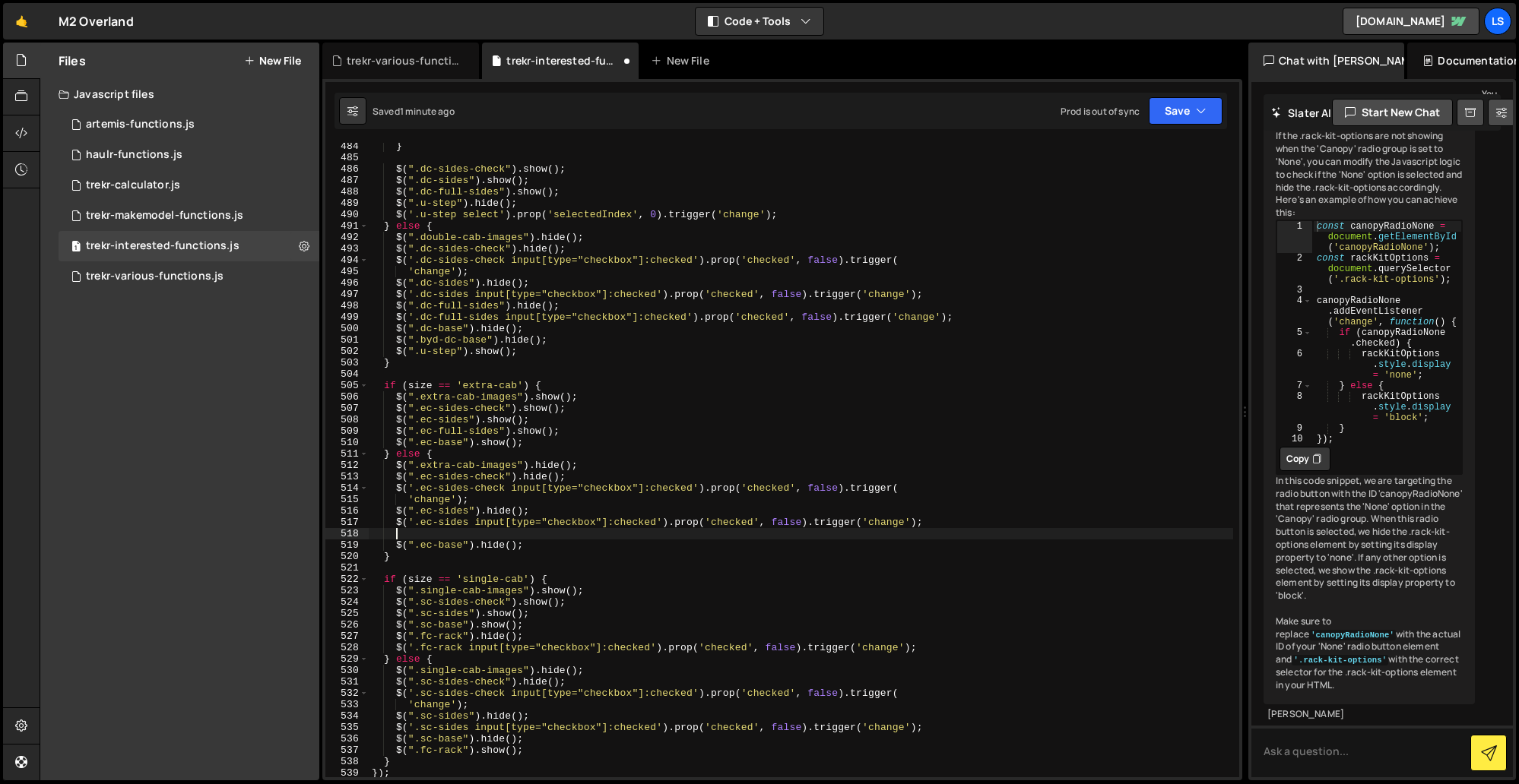
paste textarea "$('.dc-full-sides input[type="checkbox"]:checked').prop('checked', false).trigg…"
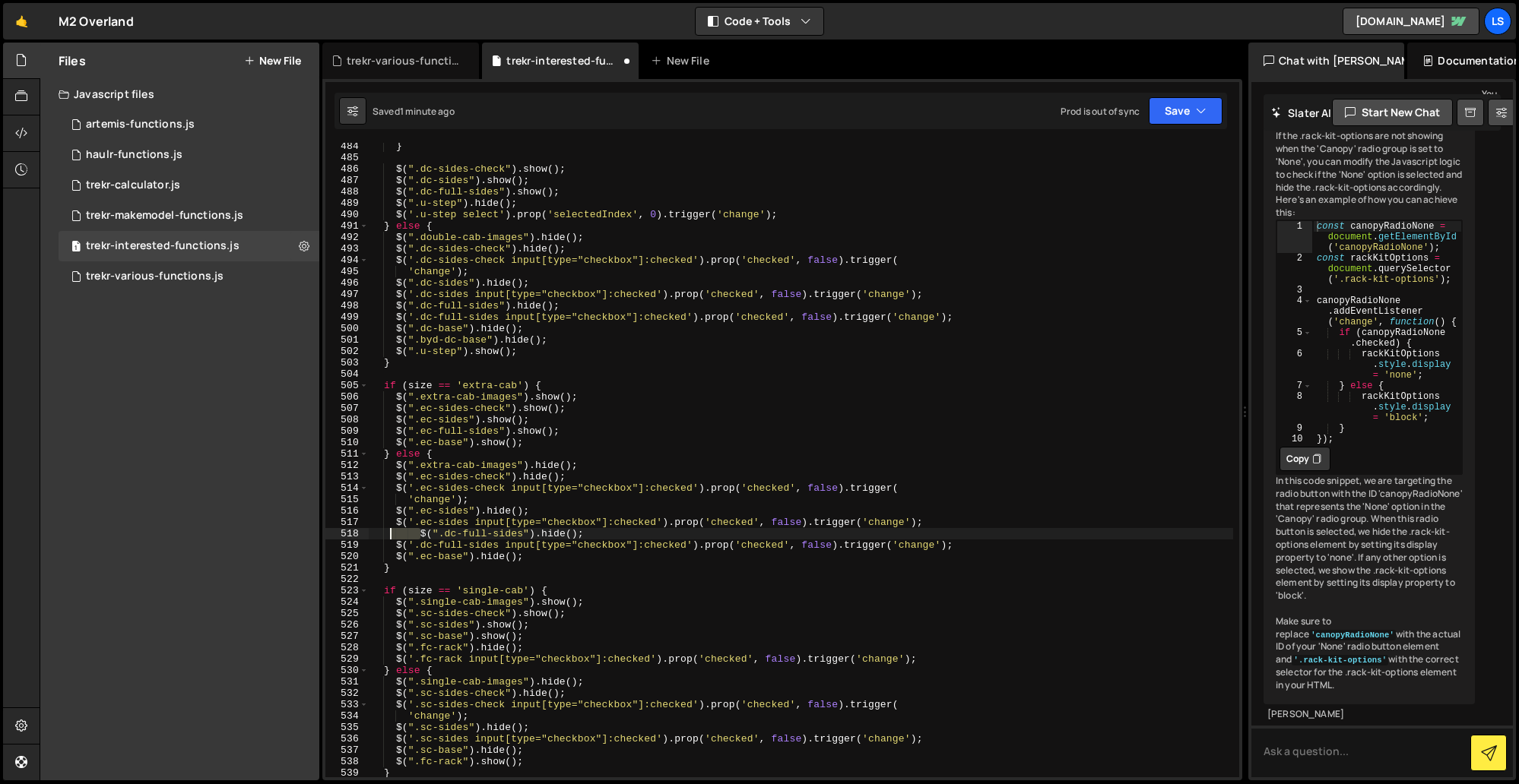
drag, startPoint x: 421, startPoint y: 532, endPoint x: 392, endPoint y: 534, distance: 29.1
click at [392, 534] on div "} $ ( ".dc-sides-check" ) . show ( ) ; $ ( ".dc-sides" ) . show ( ) ; $ ( ".dc-…" at bounding box center [800, 469] width 864 height 657
type textarea "$(".dc-full-sides").hide();"
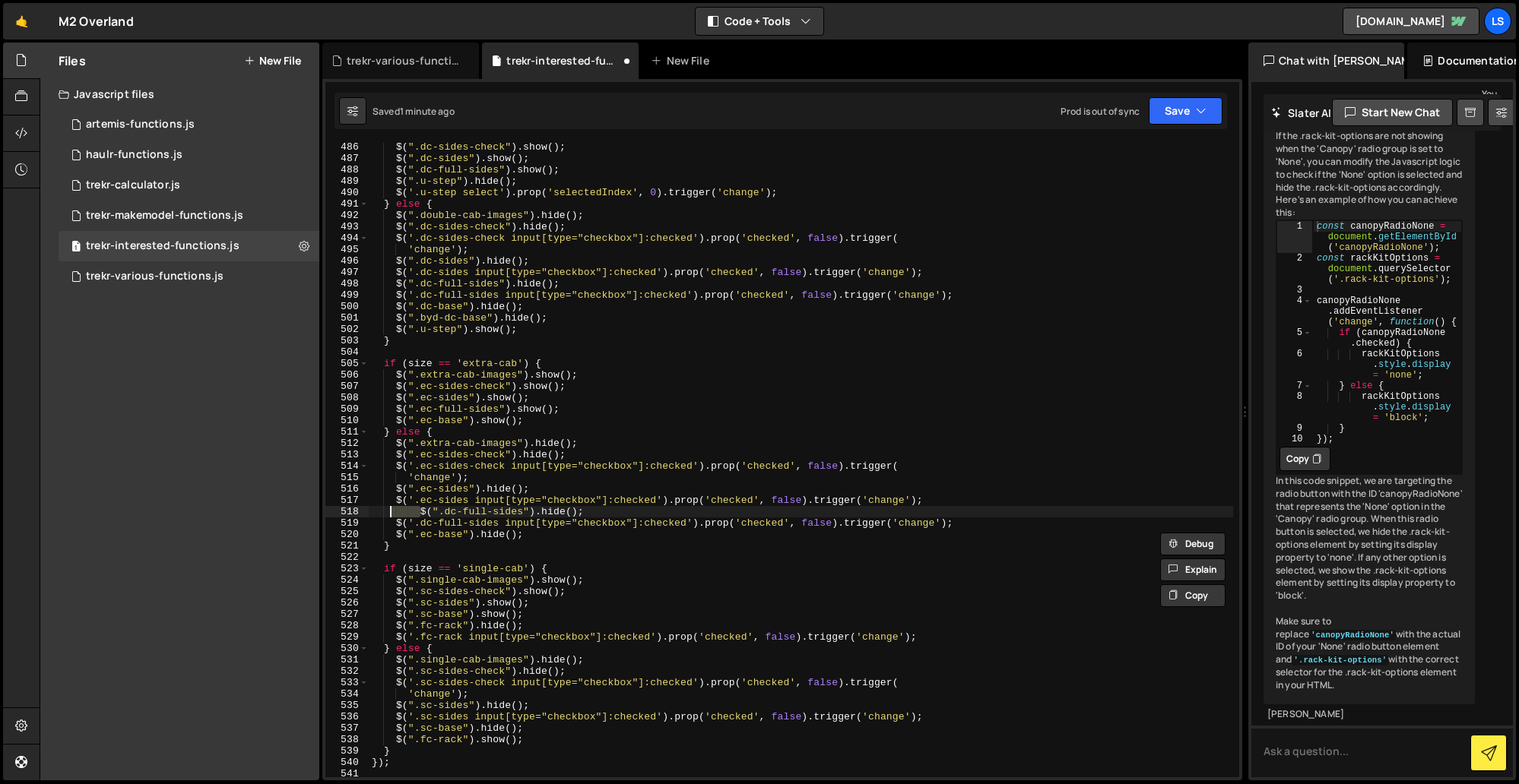
scroll to position [5499, 0]
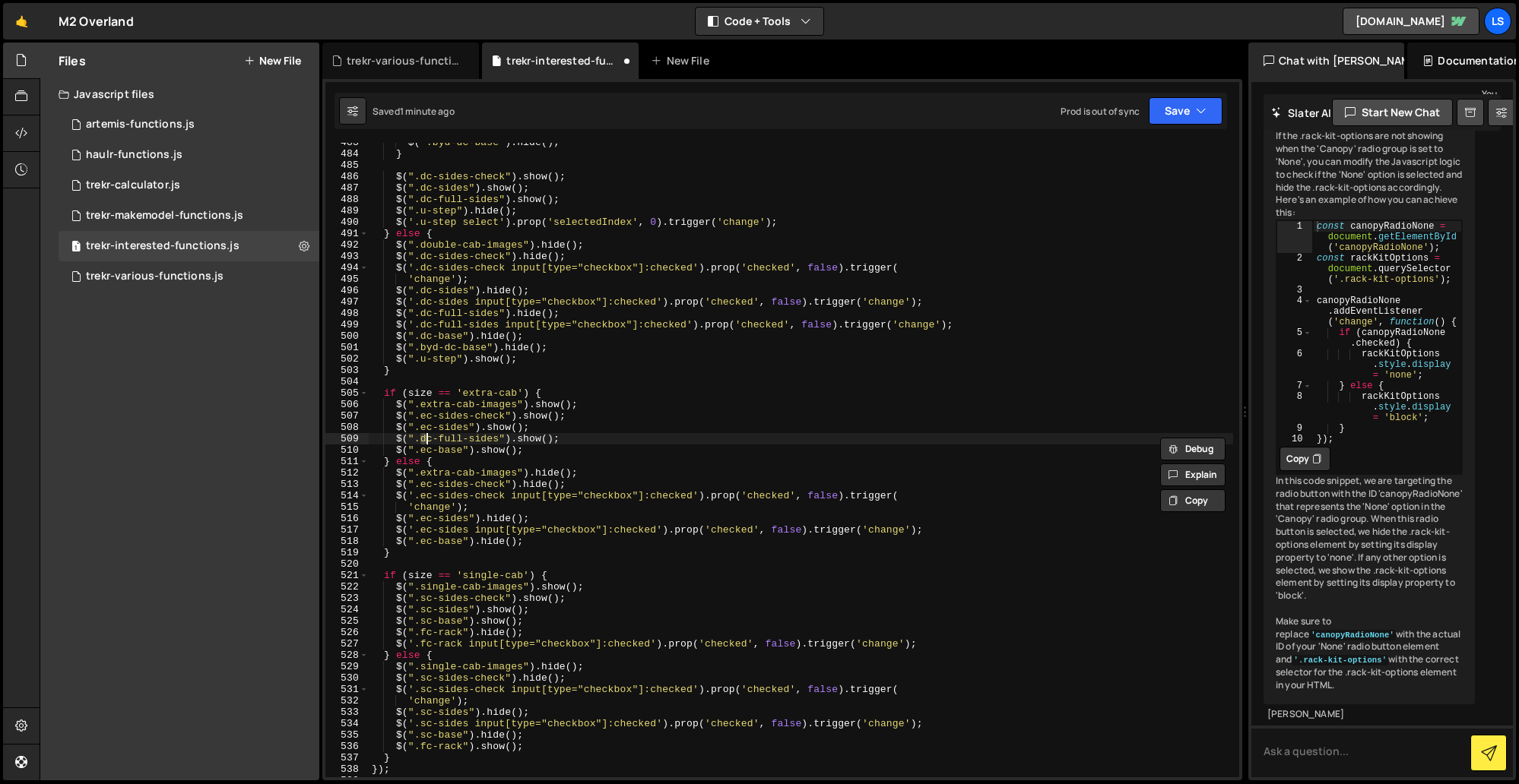
type textarea "$(".dc-full-sides").show();"
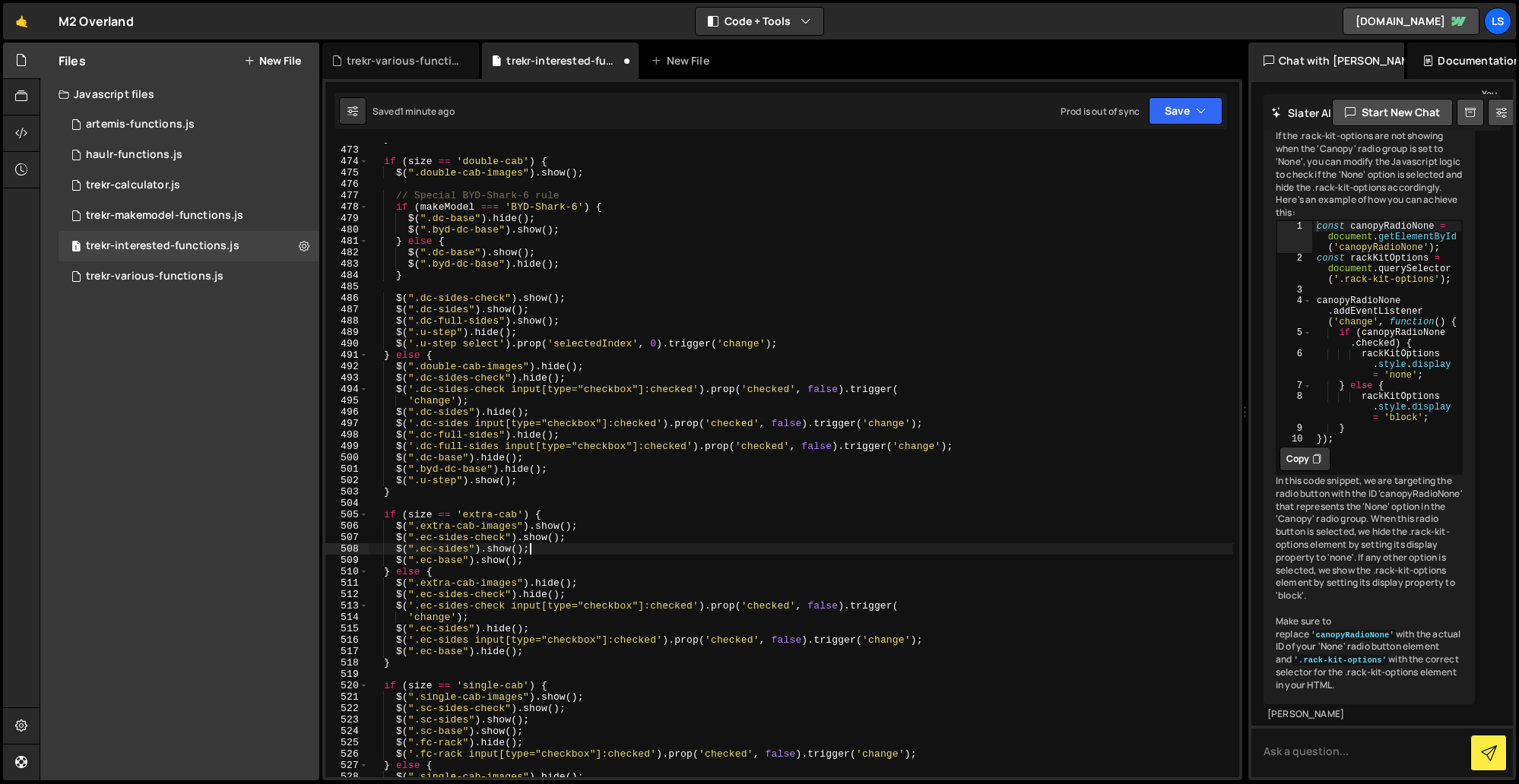
scroll to position [5352, 0]
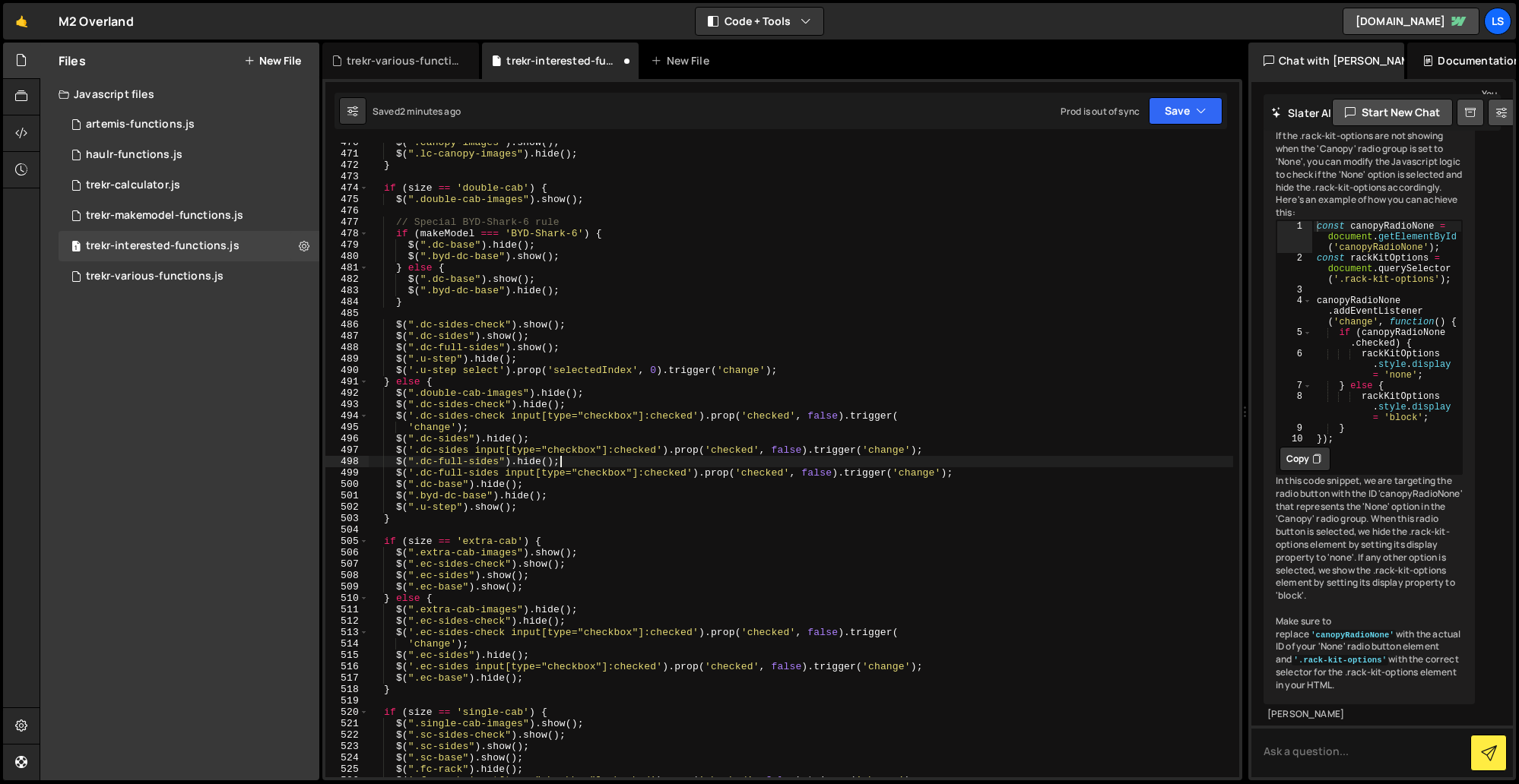
click at [564, 461] on div "$ ( ".canopy-images" ) . show ( ) ; $ ( ".lc-canopy-images" ) . hide ( ) ; } if…" at bounding box center [800, 465] width 864 height 657
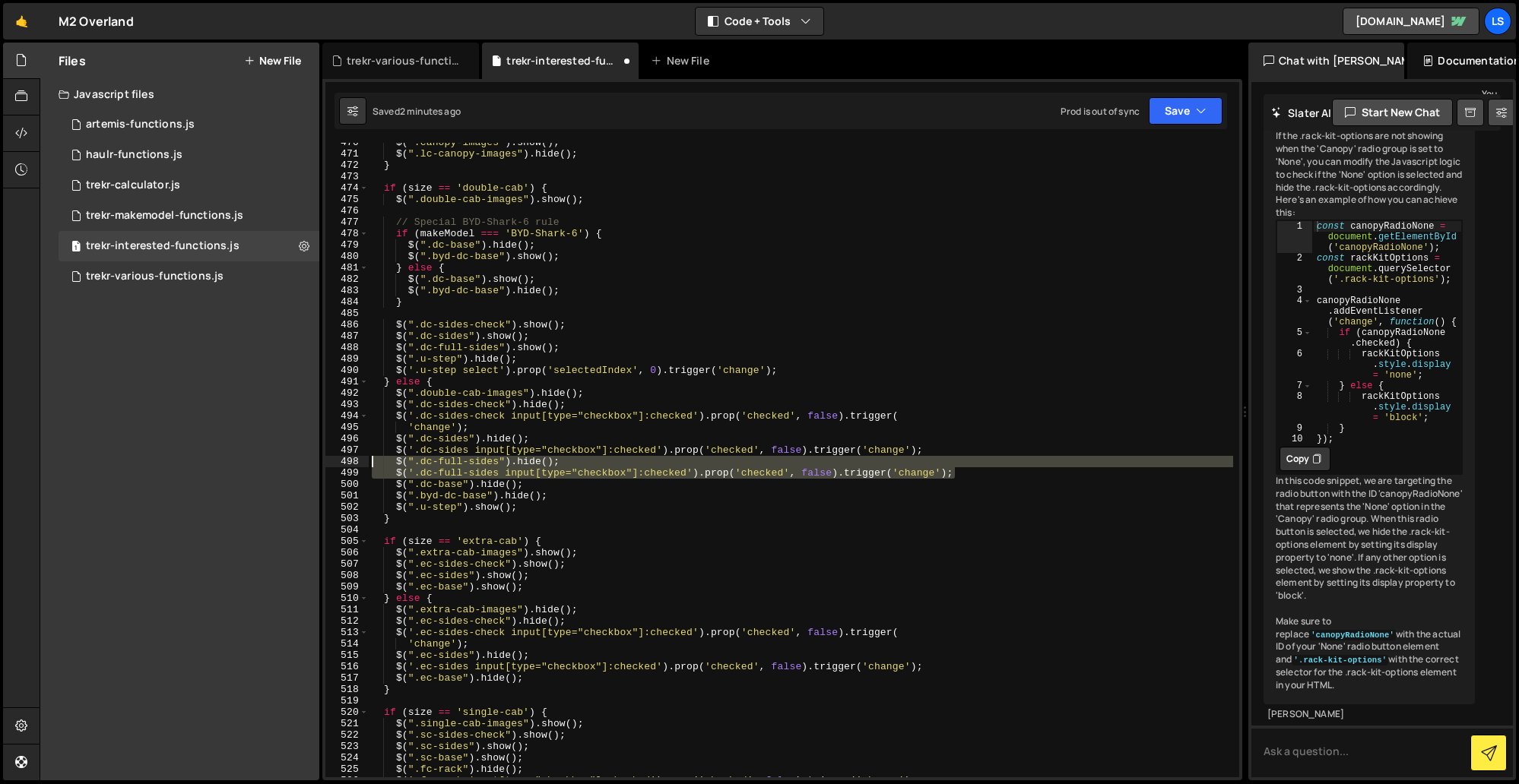
drag, startPoint x: 962, startPoint y: 474, endPoint x: 345, endPoint y: 463, distance: 617.1
click at [345, 463] on div "$(".dc-full-sides").[PERSON_NAME](); 470 471 472 473 474 475 476 477 478 479 48…" at bounding box center [782, 460] width 914 height 635
type textarea "$(".dc-full-sides").hide(); $('.dc-full-sides input[type="checkbox"]:checked').…"
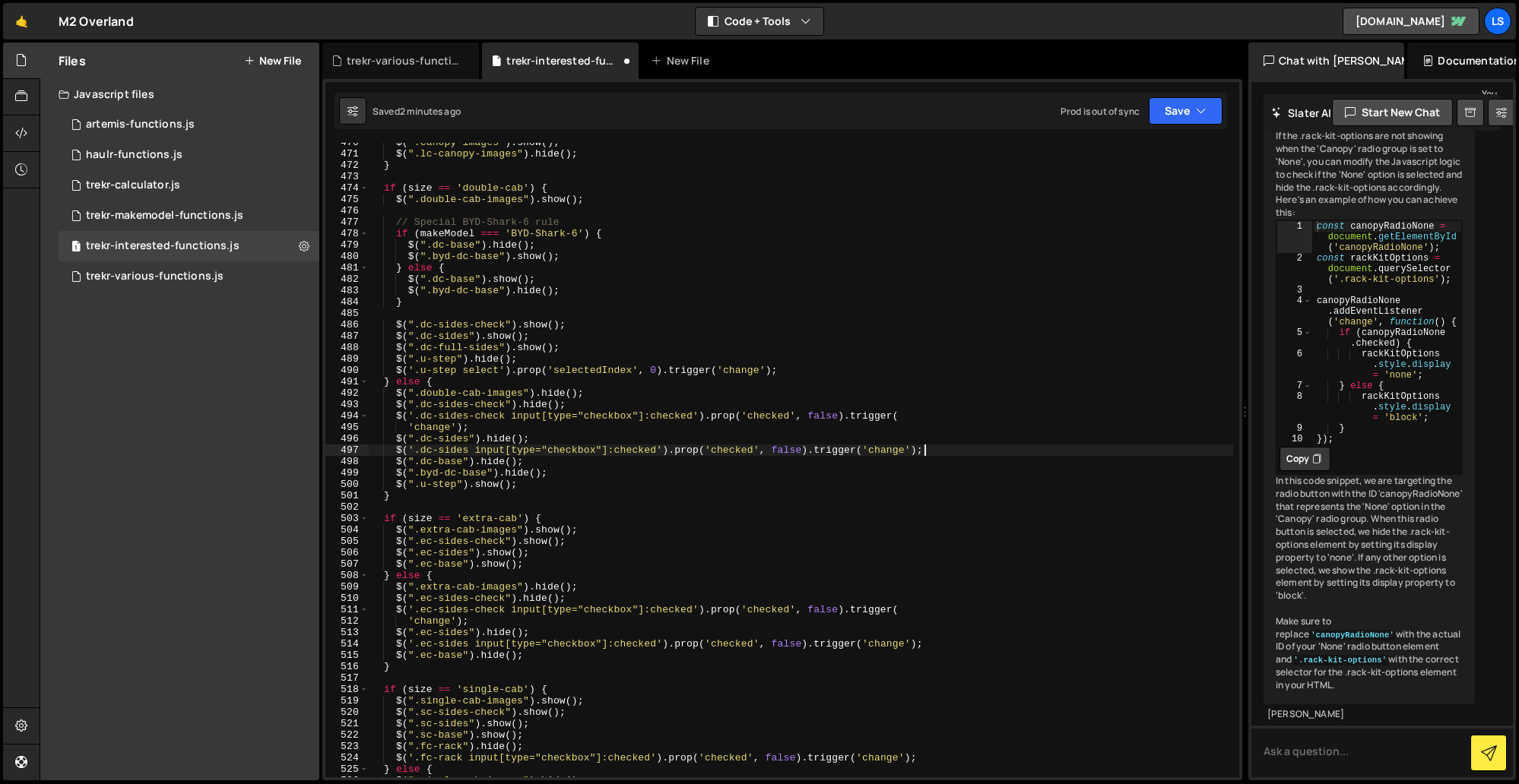
scroll to position [5356, 0]
drag, startPoint x: 579, startPoint y: 343, endPoint x: 323, endPoint y: 343, distance: 256.0
click at [323, 343] on div "$('.dc-sides input[type="checkbox"]:checked').prop('checked', false).trigger('c…" at bounding box center [782, 429] width 919 height 701
type textarea "$(".dc-full-sides").show();"
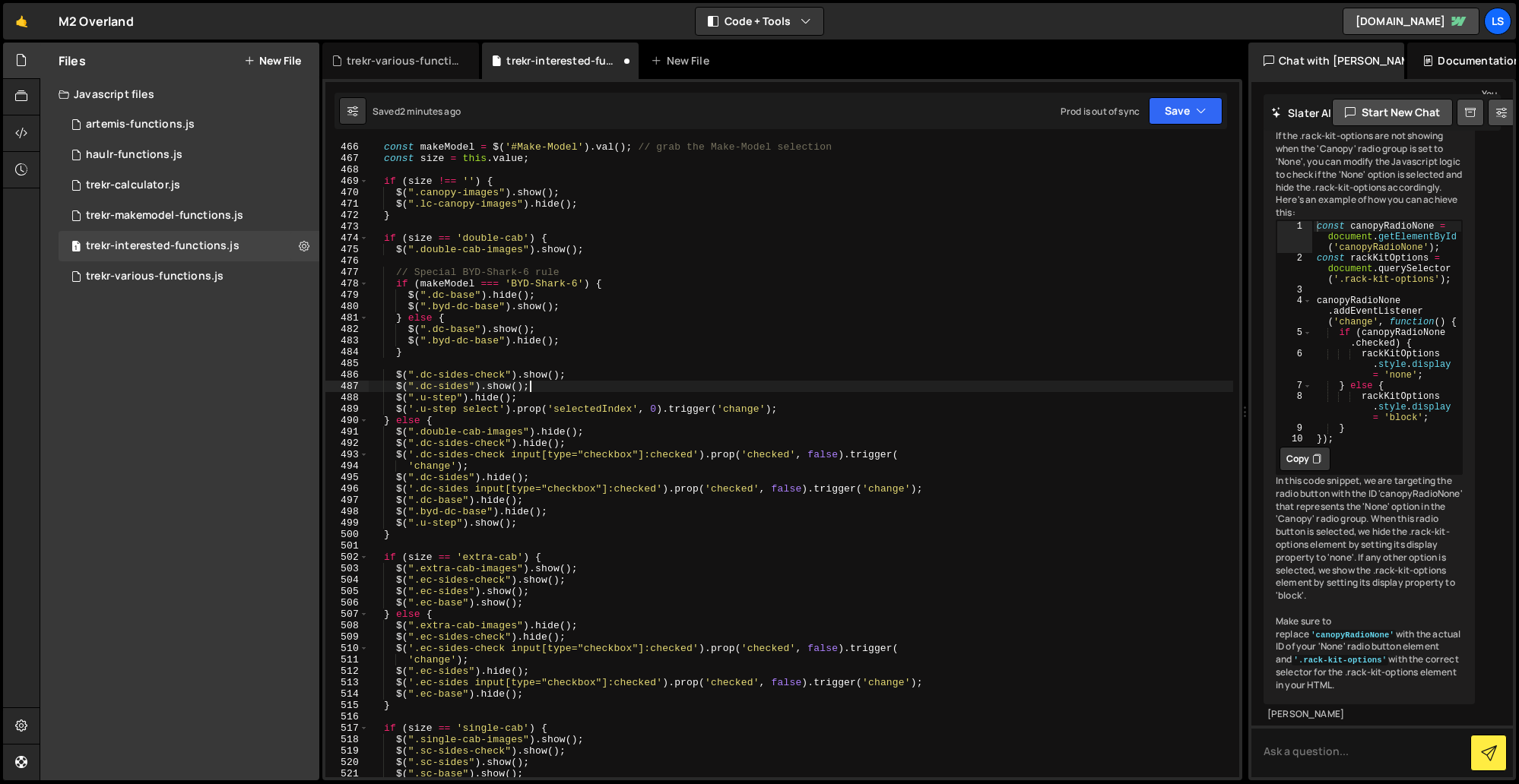
scroll to position [5286, 0]
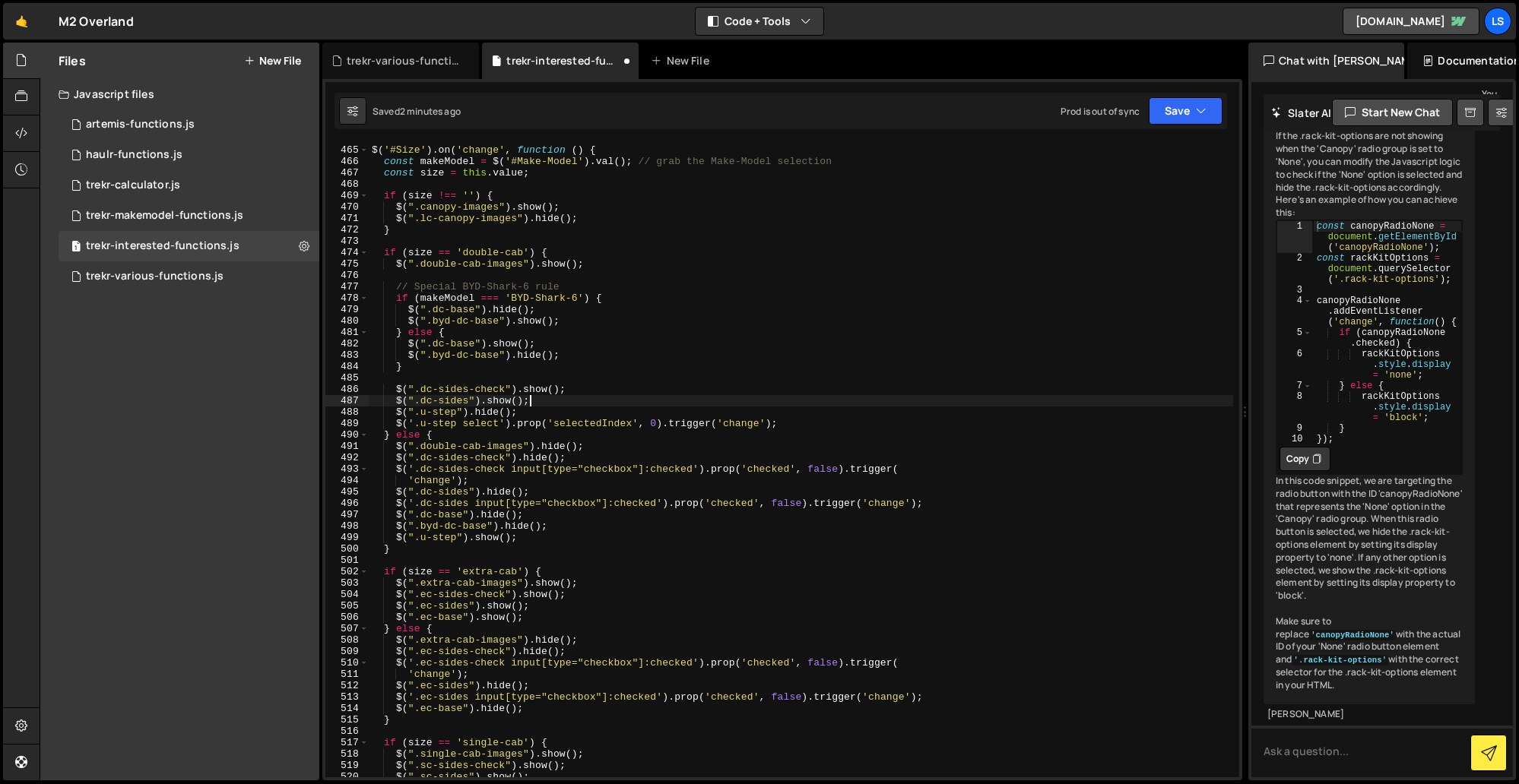
type textarea "$(".dc-sides").show();"
drag, startPoint x: 440, startPoint y: 376, endPoint x: 496, endPoint y: 376, distance: 56.0
click at [440, 376] on div "========================== */ $ ( '#Size' ) . on ( 'change' , function ( ) { co…" at bounding box center [800, 461] width 864 height 657
click at [1177, 112] on button "Save" at bounding box center [1185, 110] width 73 height 28
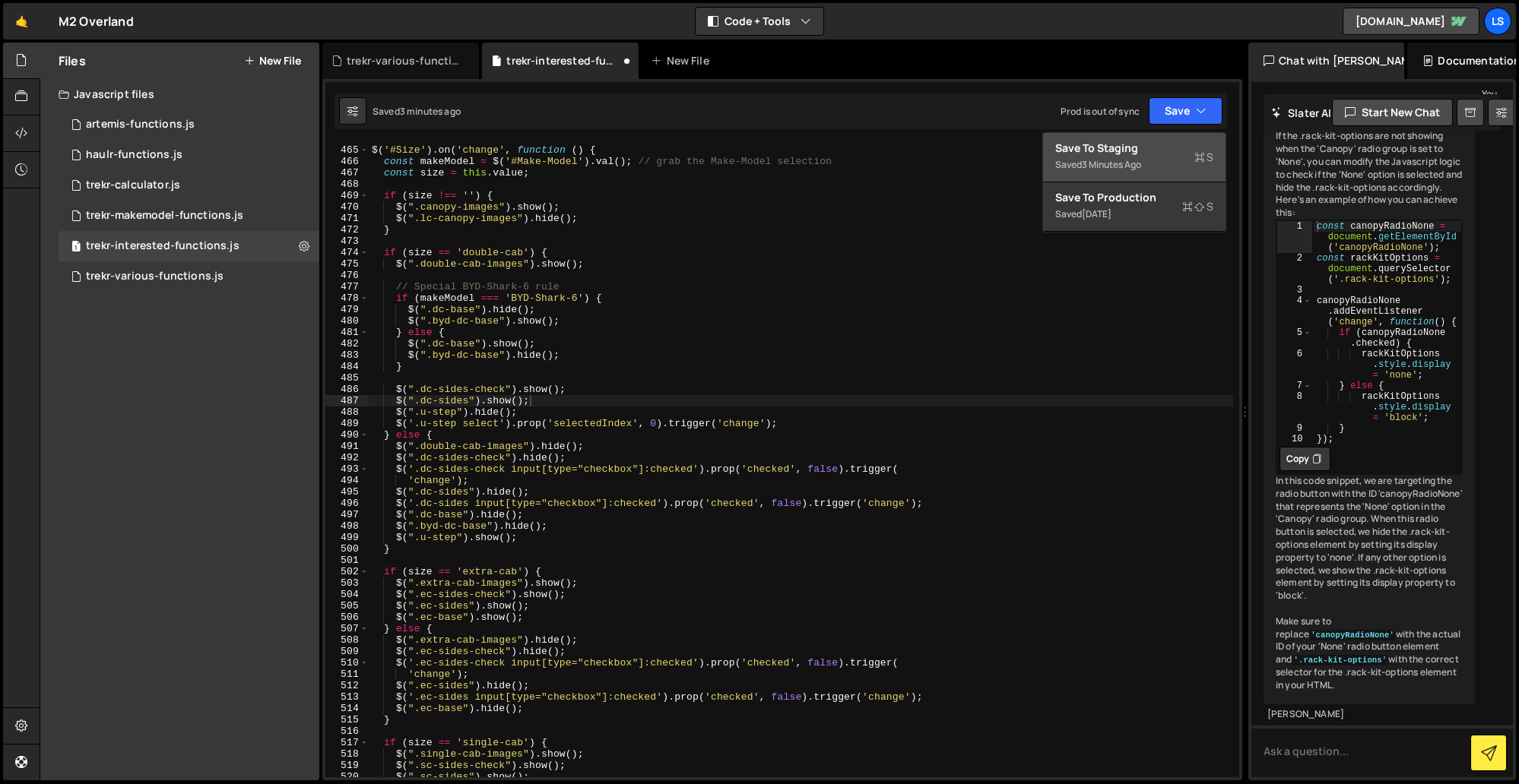
click at [1107, 153] on div "Save to Staging S" at bounding box center [1134, 148] width 158 height 15
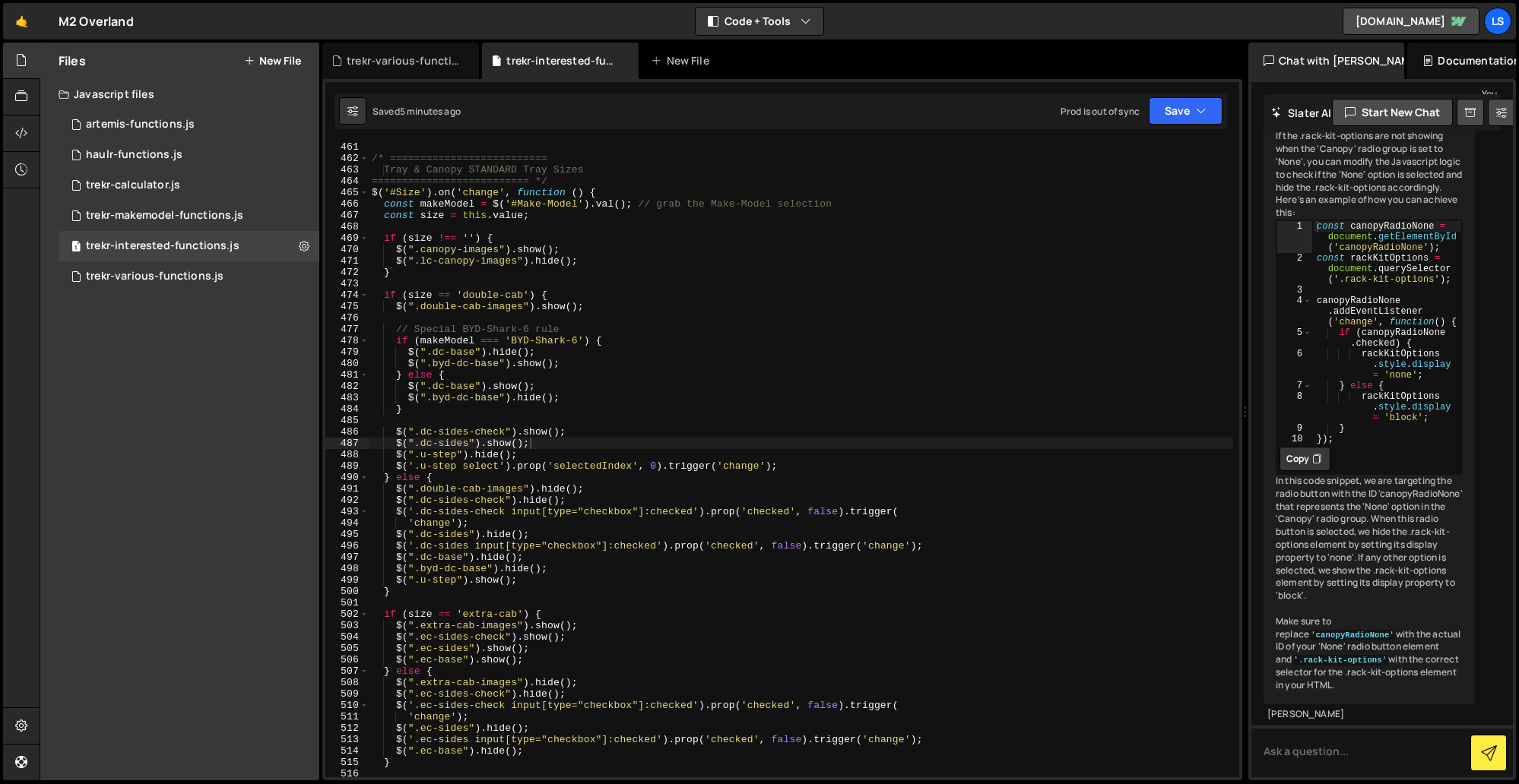
scroll to position [5243, 0]
click at [467, 443] on div "/* ========================== Tray & Canopy STANDARD Tray Sizes ===============…" at bounding box center [800, 470] width 864 height 657
drag, startPoint x: 566, startPoint y: 445, endPoint x: 470, endPoint y: 444, distance: 96.0
click at [470, 444] on div "/* ========================== Tray & Canopy STANDARD Tray Sizes ===============…" at bounding box center [800, 470] width 864 height 657
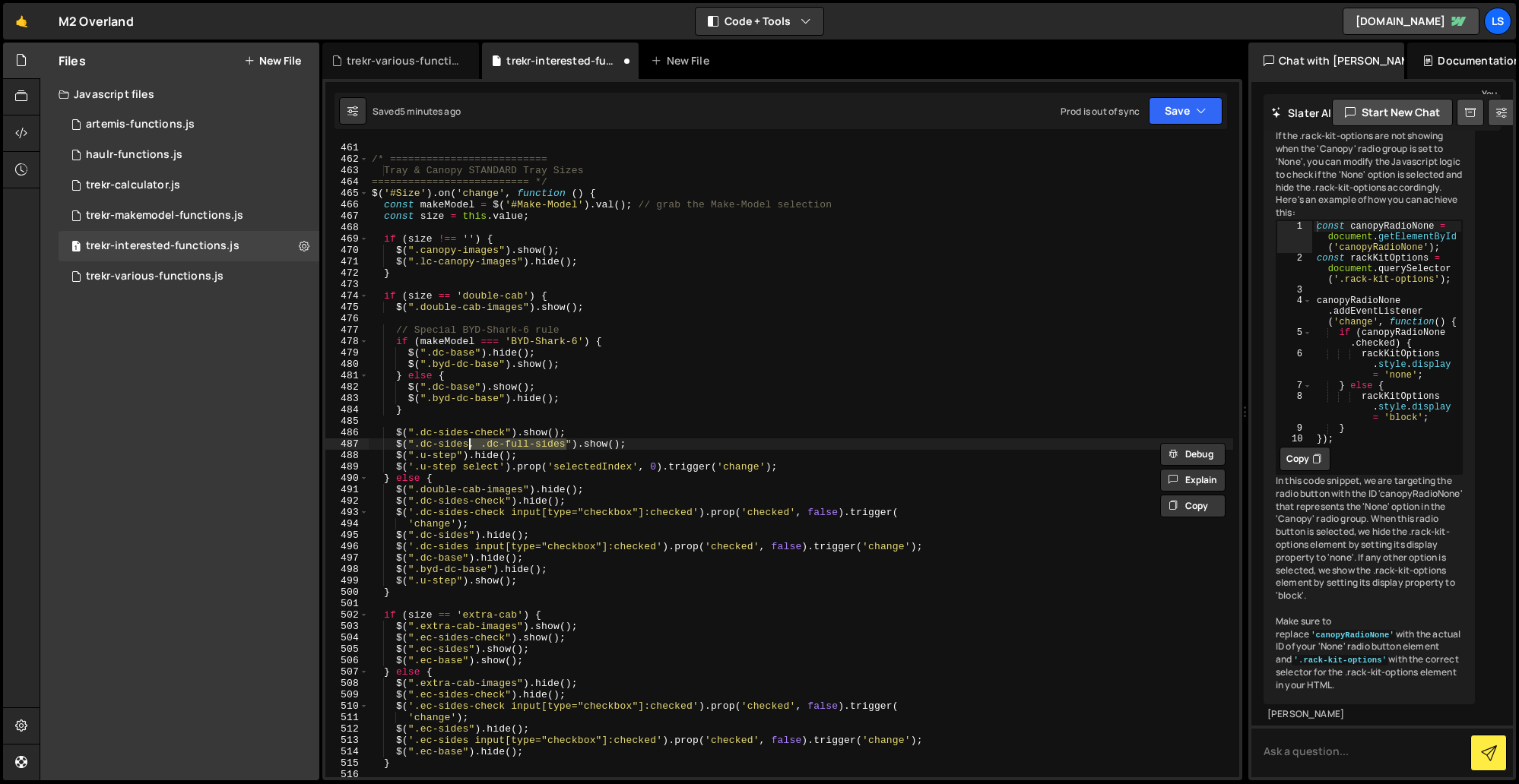
click at [466, 536] on div "/* ========================== Tray & Canopy STANDARD Tray Sizes ===============…" at bounding box center [800, 470] width 864 height 657
paste textarea ", .dc-full-sides"
click at [468, 545] on div "/* ========================== Tray & Canopy STANDARD Tray Sizes ===============…" at bounding box center [800, 470] width 864 height 657
paste textarea ", .dc-full-sides"
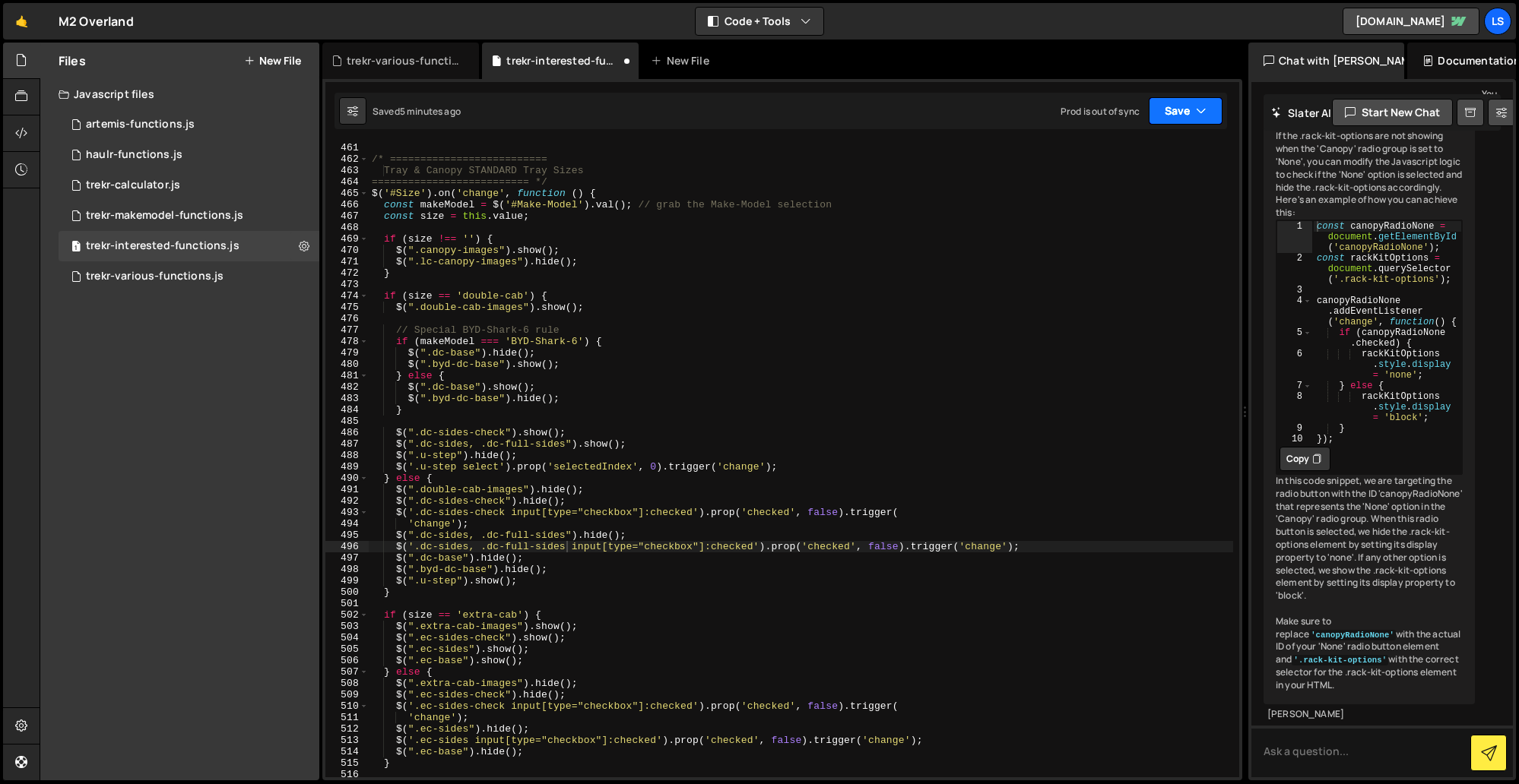
click at [1168, 109] on button "Save" at bounding box center [1185, 110] width 73 height 28
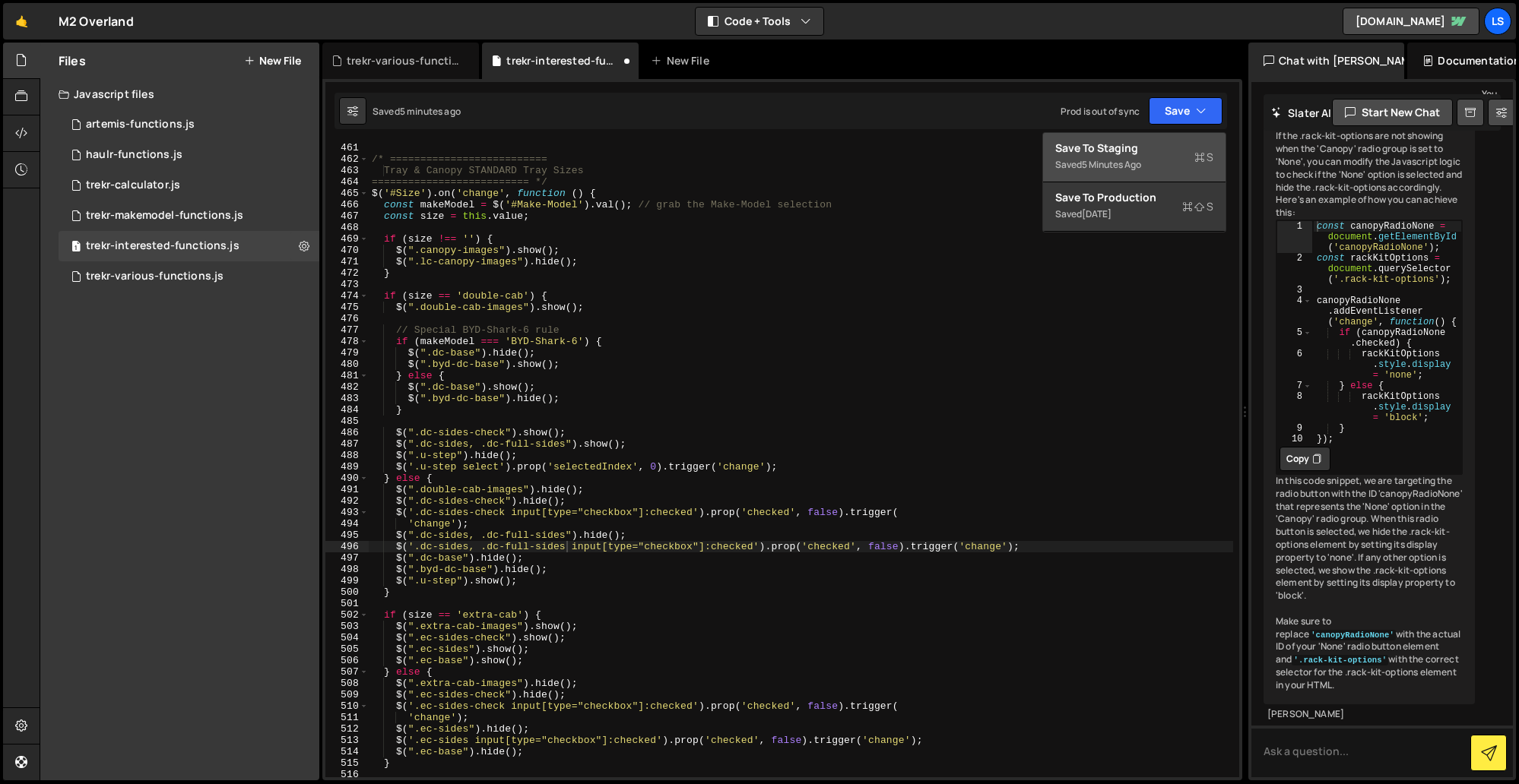
click at [1110, 146] on div "Save to Staging S" at bounding box center [1134, 148] width 158 height 15
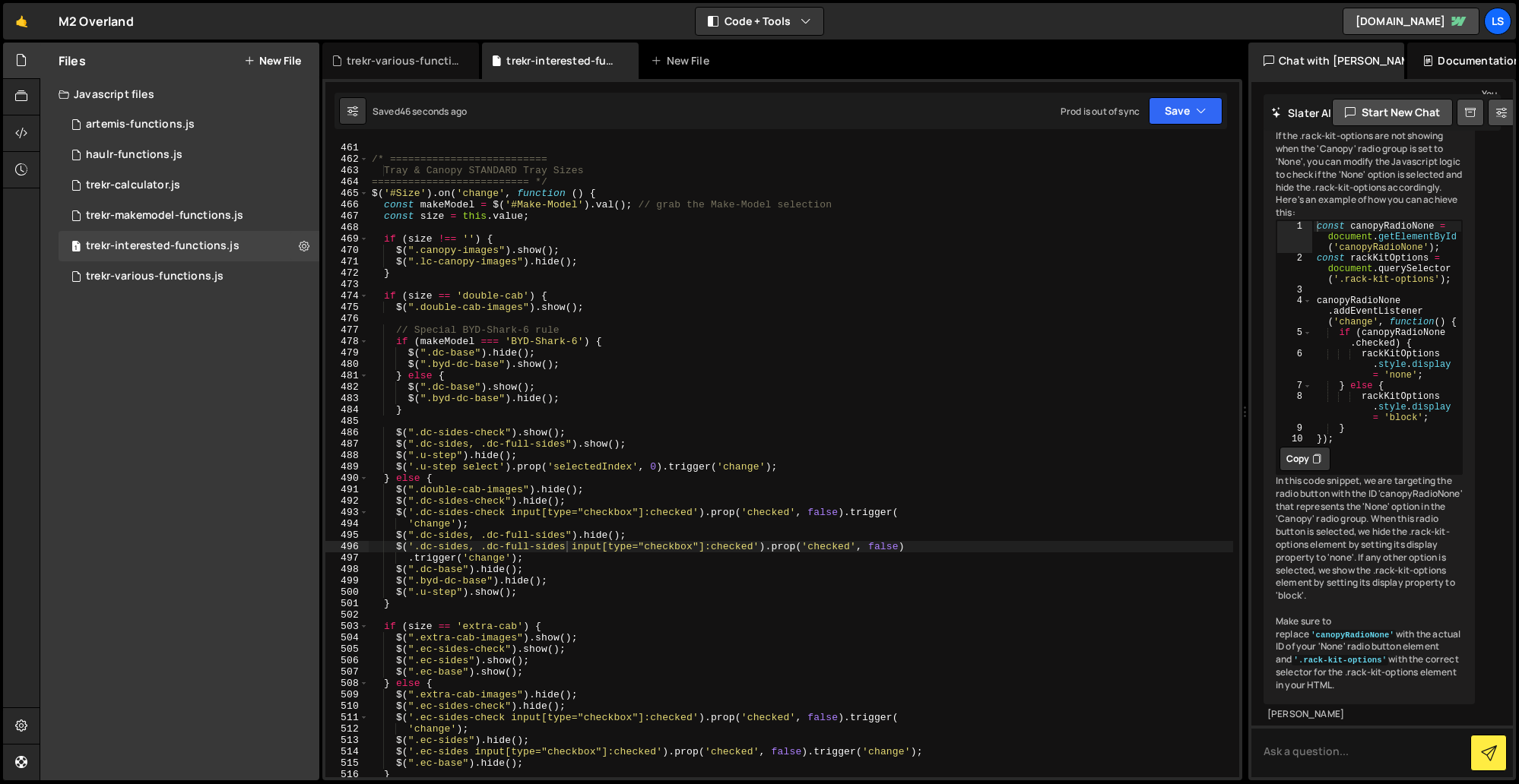
click at [565, 546] on div "/* ========================== Tray & Canopy STANDARD Tray Sizes ===============…" at bounding box center [800, 470] width 864 height 657
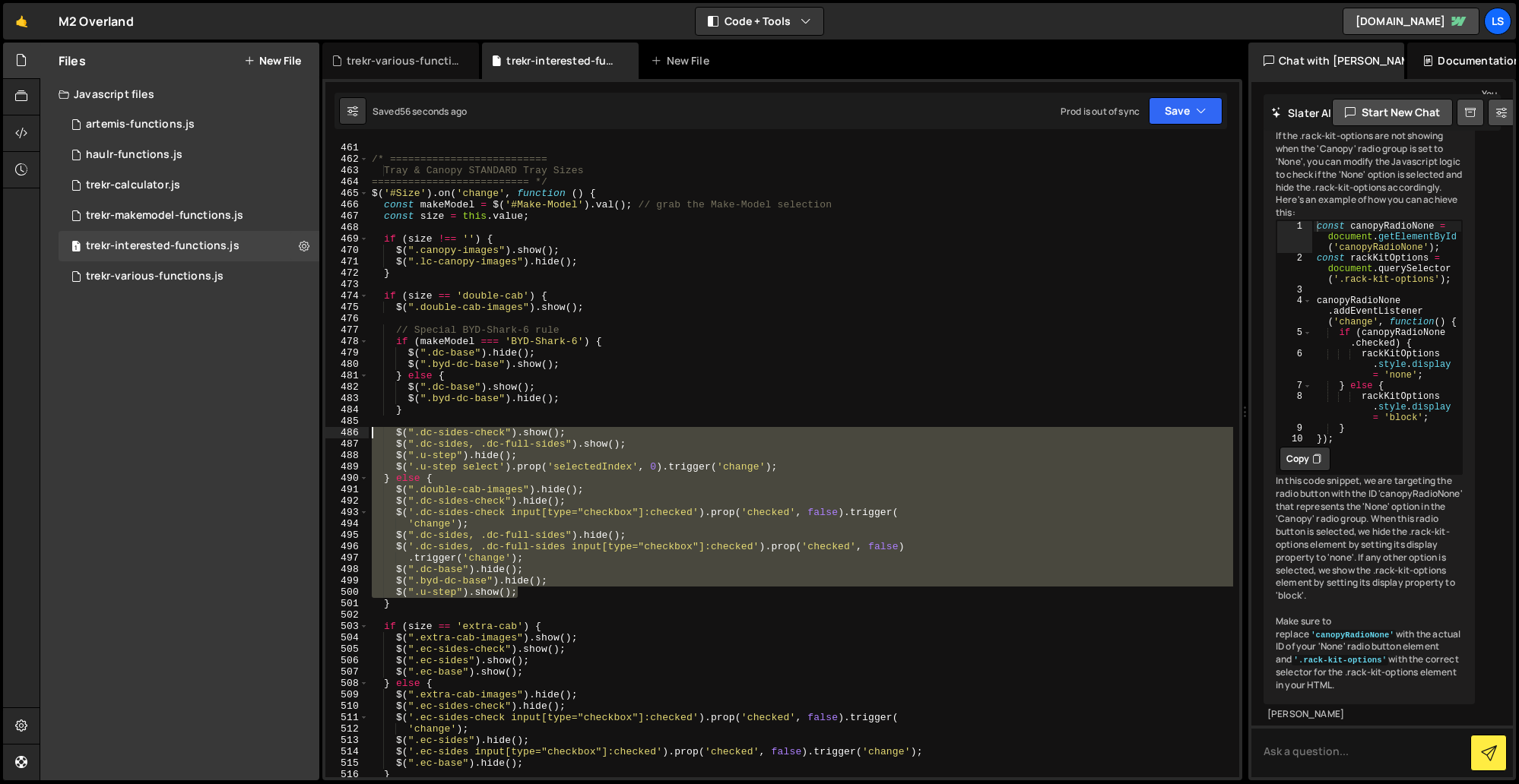
drag, startPoint x: 526, startPoint y: 592, endPoint x: 324, endPoint y: 432, distance: 257.7
click at [324, 432] on div "$('.dc-sides, .dc-full-sides input[type="checkbox"]:checked').prop('checked', f…" at bounding box center [782, 429] width 919 height 701
drag, startPoint x: 510, startPoint y: 461, endPoint x: 536, endPoint y: 454, distance: 26.9
click at [510, 461] on div "/* ========================== Tray & Canopy STANDARD Tray Sizes ===============…" at bounding box center [800, 460] width 864 height 635
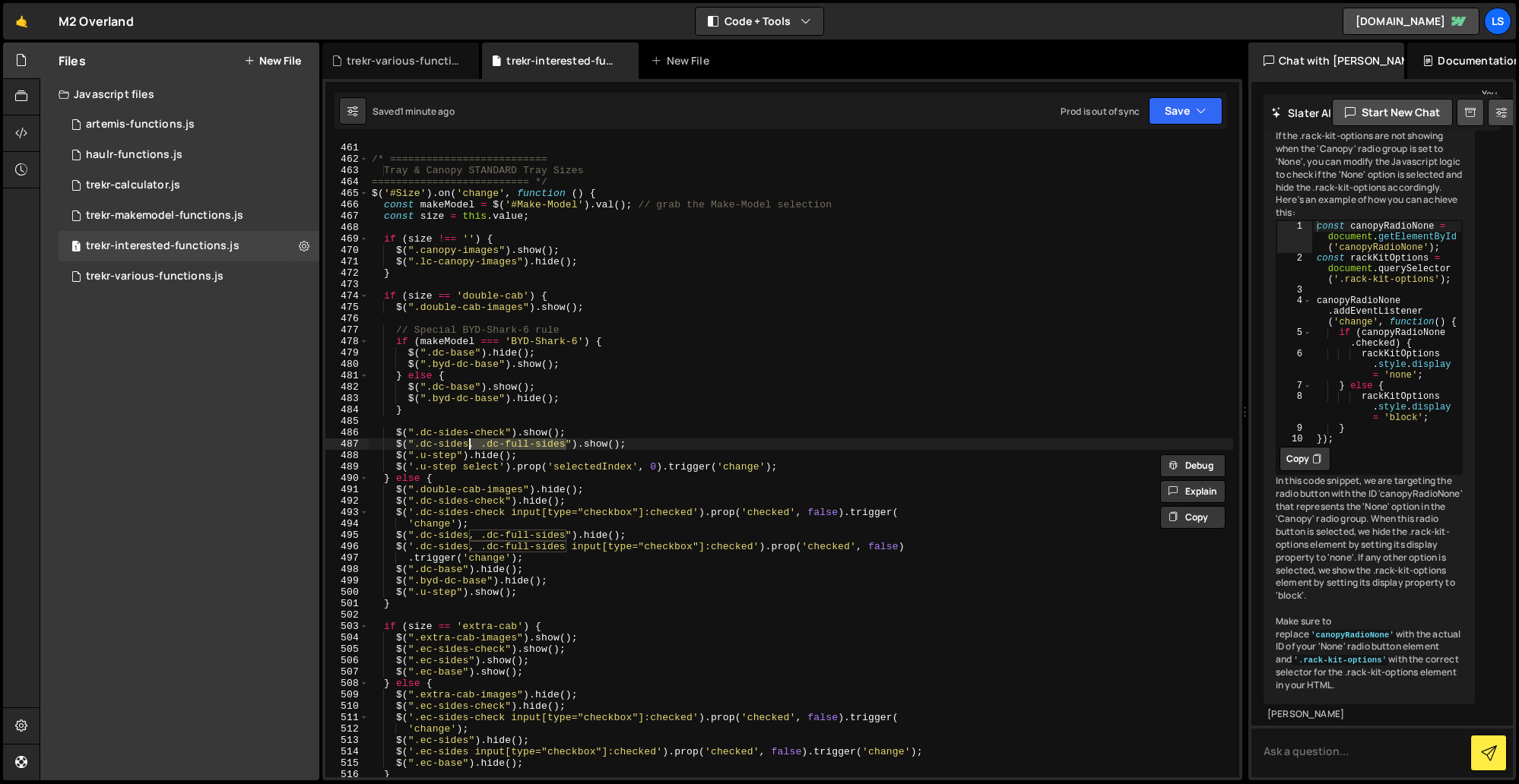
drag, startPoint x: 565, startPoint y: 443, endPoint x: 471, endPoint y: 446, distance: 94.0
click at [471, 446] on div "/* ========================== Tray & Canopy STANDARD Tray Sizes ===============…" at bounding box center [800, 470] width 864 height 657
click at [508, 446] on div "/* ========================== Tray & Canopy STANDARD Tray Sizes ===============…" at bounding box center [800, 460] width 864 height 635
drag, startPoint x: 641, startPoint y: 442, endPoint x: 396, endPoint y: 447, distance: 245.1
click at [396, 447] on div "/* ========================== Tray & Canopy STANDARD Tray Sizes ===============…" at bounding box center [800, 470] width 864 height 657
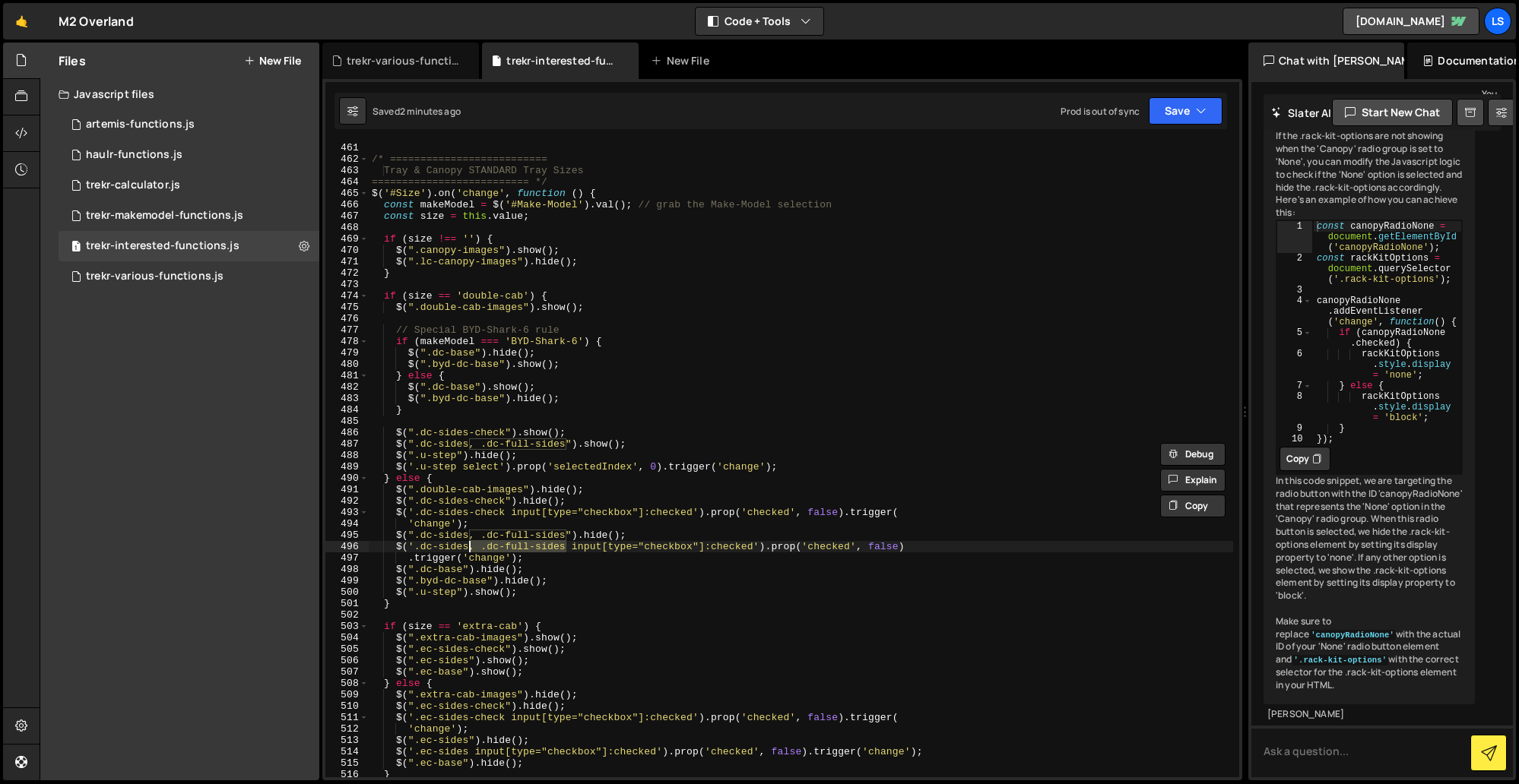
drag, startPoint x: 564, startPoint y: 545, endPoint x: 469, endPoint y: 548, distance: 95.0
click at [469, 548] on div "/* ========================== Tray & Canopy STANDARD Tray Sizes ===============…" at bounding box center [800, 470] width 864 height 657
drag, startPoint x: 561, startPoint y: 534, endPoint x: 470, endPoint y: 537, distance: 91.0
click at [470, 537] on div "/* ========================== Tray & Canopy STANDARD Tray Sizes ===============…" at bounding box center [800, 470] width 864 height 657
drag, startPoint x: 567, startPoint y: 445, endPoint x: 470, endPoint y: 447, distance: 97.0
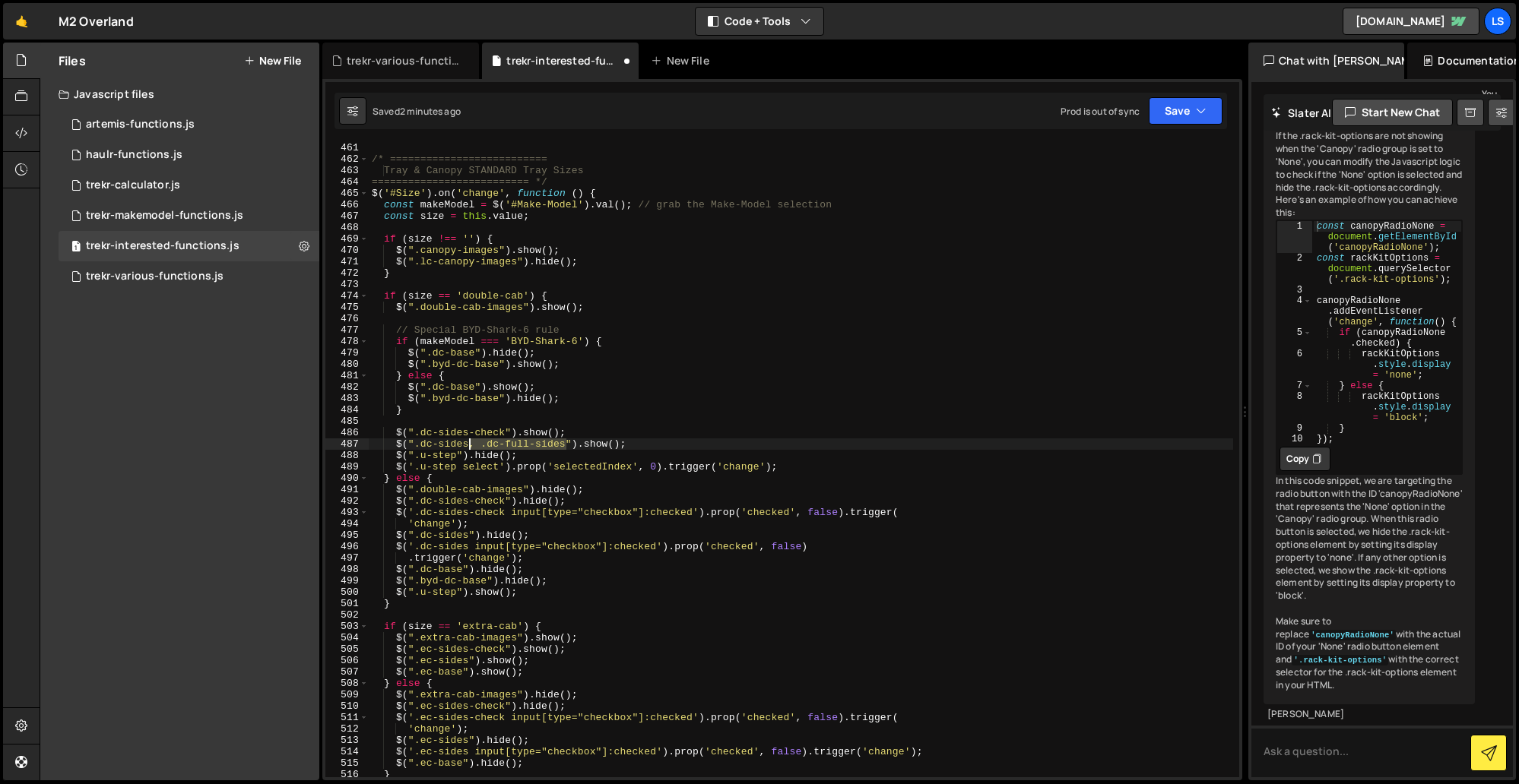
click at [470, 447] on div "/* ========================== Tray & Canopy STANDARD Tray Sizes ===============…" at bounding box center [800, 470] width 864 height 657
type textarea "$(".dc-sides").show();"
drag, startPoint x: 536, startPoint y: 442, endPoint x: 394, endPoint y: 444, distance: 142.0
click at [394, 444] on div "/* ========================== Tray & Canopy STANDARD Tray Sizes ===============…" at bounding box center [800, 470] width 864 height 657
click at [537, 443] on div "/* ========================== Tray & Canopy STANDARD Tray Sizes ===============…" at bounding box center [800, 460] width 864 height 635
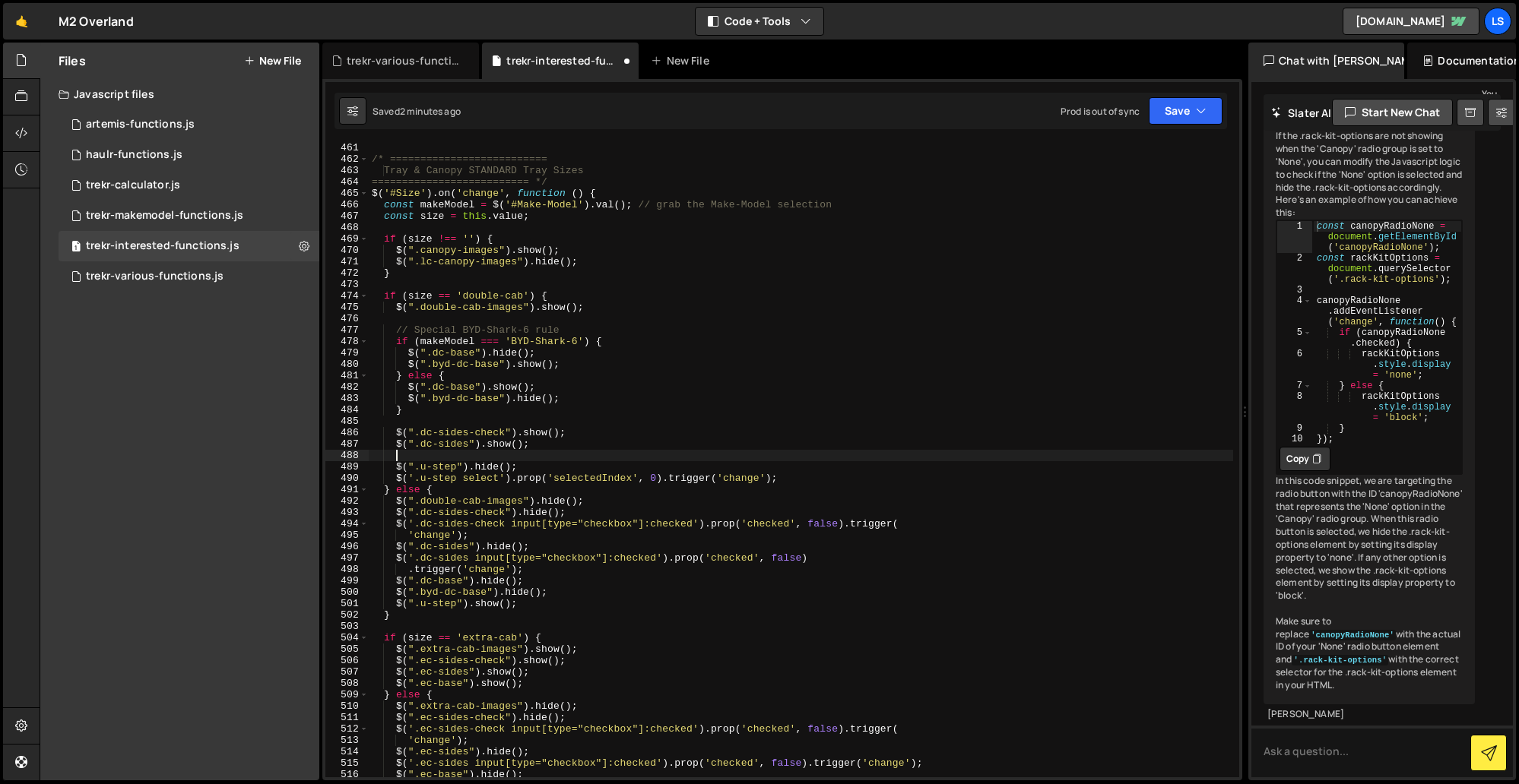
scroll to position [0, 1]
paste textarea "$(".dc-sides").show();"
click at [440, 455] on div "/* ========================== Tray & Canopy STANDARD Tray Sizes ===============…" at bounding box center [800, 470] width 864 height 657
drag, startPoint x: 535, startPoint y: 547, endPoint x: 398, endPoint y: 550, distance: 137.0
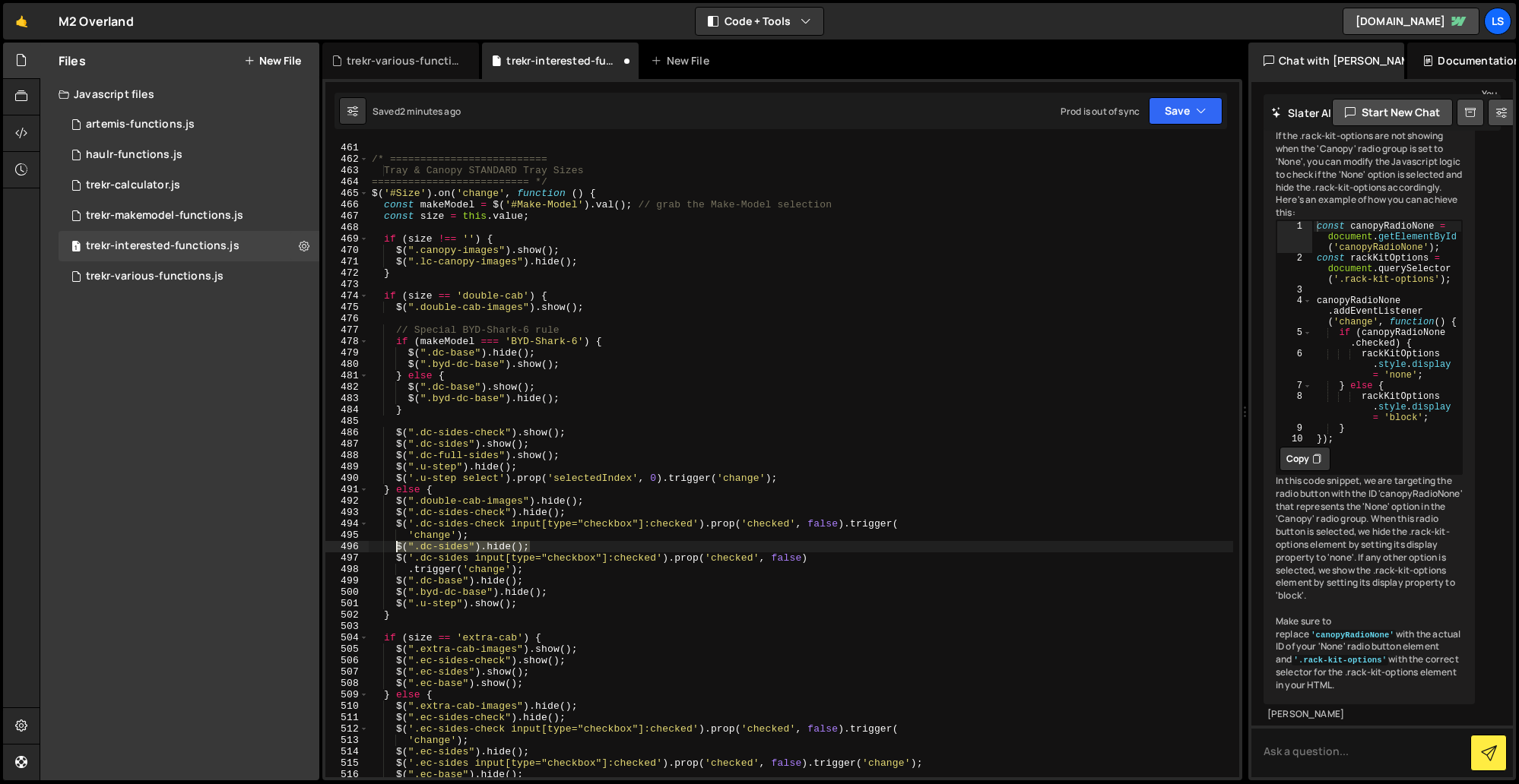
click at [398, 550] on div "/* ========================== Tray & Canopy STANDARD Tray Sizes ===============…" at bounding box center [800, 470] width 864 height 657
type textarea "$(".dc-sides").hide();"
click at [532, 543] on div "/* ========================== Tray & Canopy STANDARD Tray Sizes ===============…" at bounding box center [800, 460] width 864 height 635
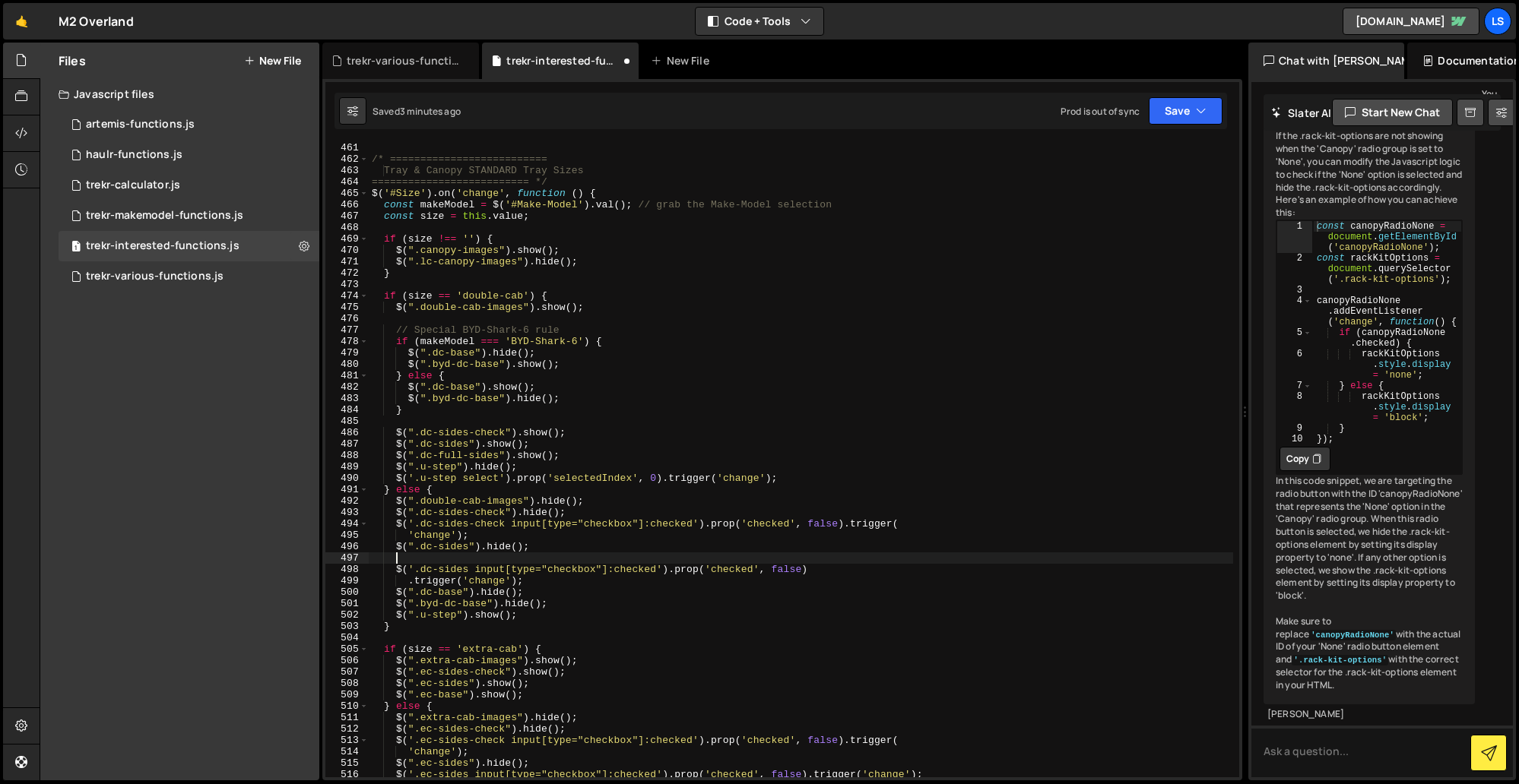
paste textarea "$(".dc-sides").hide();"
drag, startPoint x: 444, startPoint y: 560, endPoint x: 478, endPoint y: 589, distance: 44.7
click at [444, 560] on div "/* ========================== Tray & Canopy STANDARD Tray Sizes ===============…" at bounding box center [800, 470] width 864 height 657
click at [503, 556] on div "/* ========================== Tray & Canopy STANDARD Tray Sizes ===============…" at bounding box center [800, 470] width 864 height 657
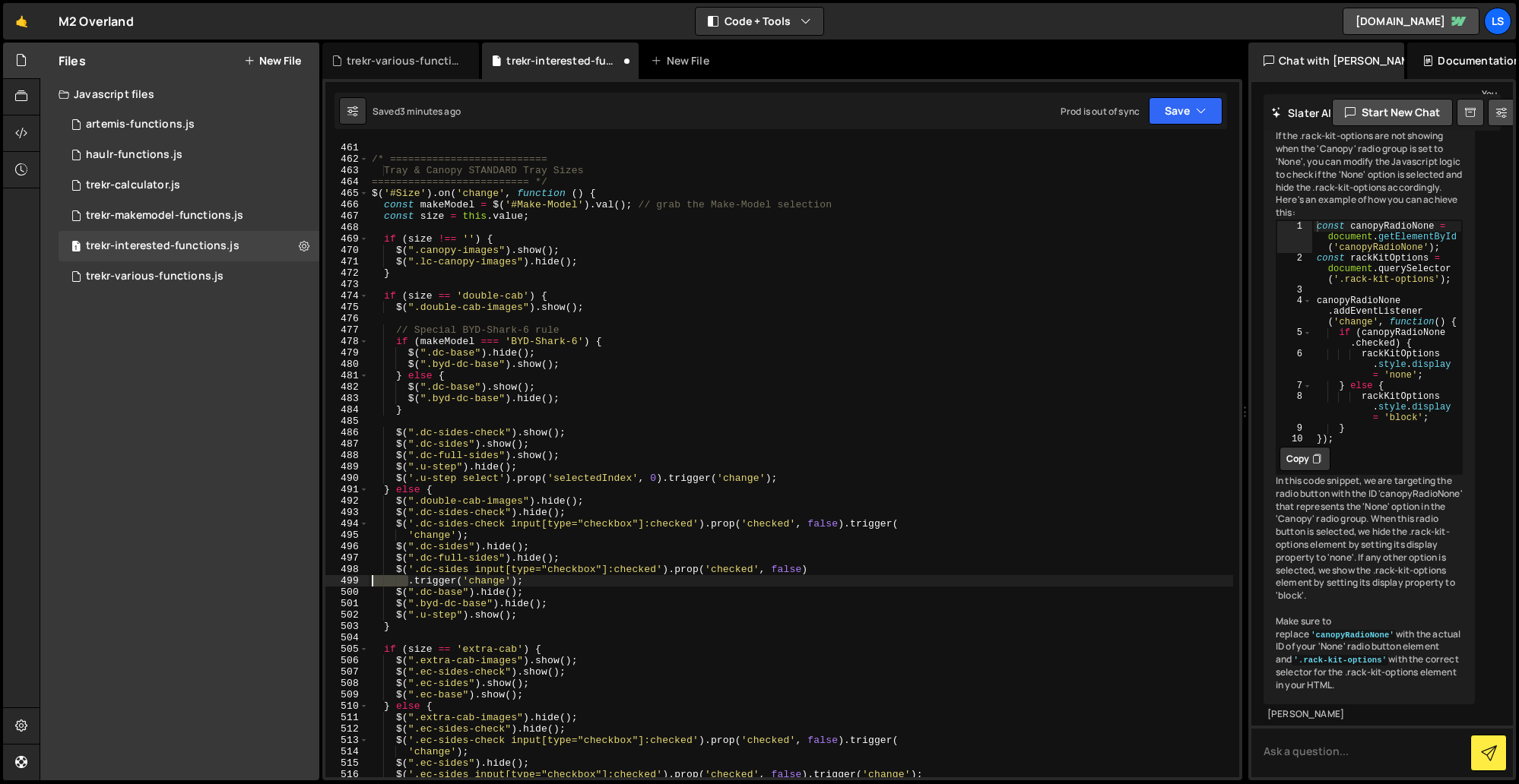
drag, startPoint x: 407, startPoint y: 581, endPoint x: 346, endPoint y: 581, distance: 61.0
click at [346, 581] on div "$(".dc-full-sides").hide(); 461 462 463 464 465 466 467 468 469 470 471 472 473…" at bounding box center [782, 460] width 914 height 635
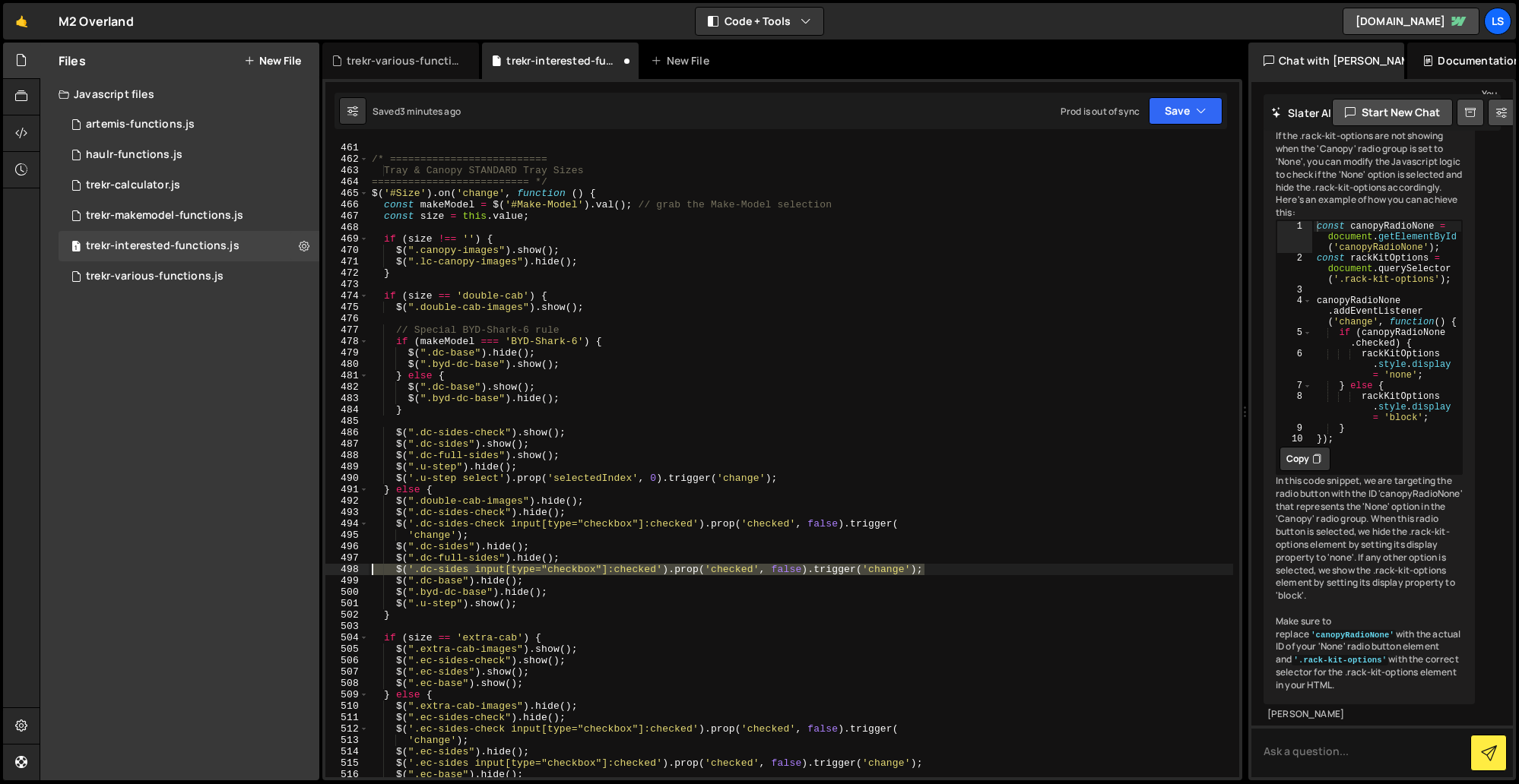
drag, startPoint x: 927, startPoint y: 566, endPoint x: 355, endPoint y: 570, distance: 572.0
click at [355, 570] on div "$('.dc-sides input[type="checkbox"]:checked').prop('checked', false).trigger('c…" at bounding box center [782, 460] width 914 height 635
type textarea "$('.dc-sides input[type="checkbox"]:checked').prop('checked', false).trigger('c…"
click at [938, 570] on div "/* ========================== Tray & Canopy STANDARD Tray Sizes ===============…" at bounding box center [800, 460] width 864 height 635
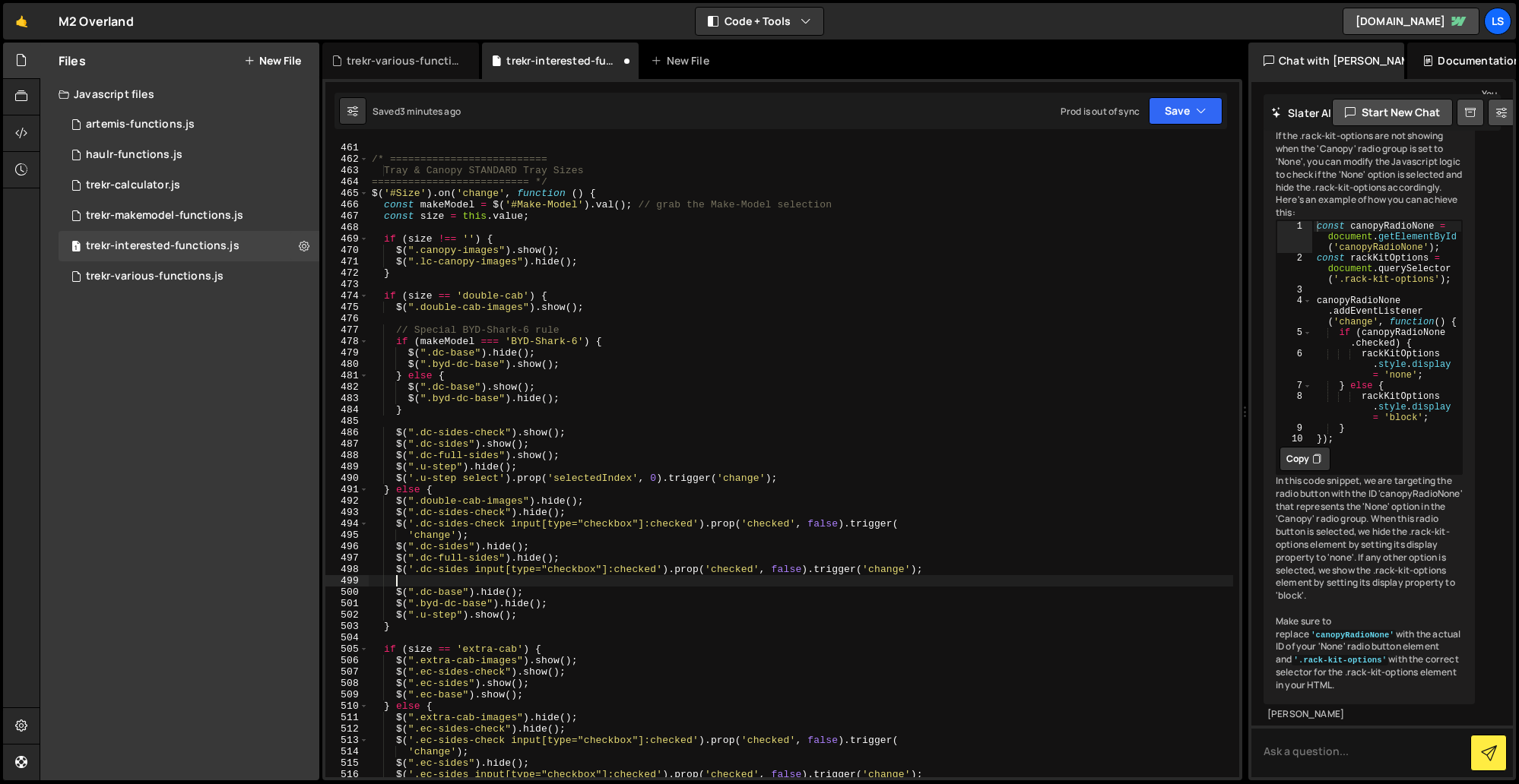
scroll to position [0, 1]
paste textarea "$('.dc-sides input[type="checkbox"]:checked').prop('checked', false).trigger('c…"
click at [463, 583] on div "/* ========================== Tray & Canopy STANDARD Tray Sizes ===============…" at bounding box center [800, 470] width 864 height 657
click at [428, 572] on div "/* ========================== Tray & Canopy STANDARD Tray Sizes ===============…" at bounding box center [800, 470] width 864 height 657
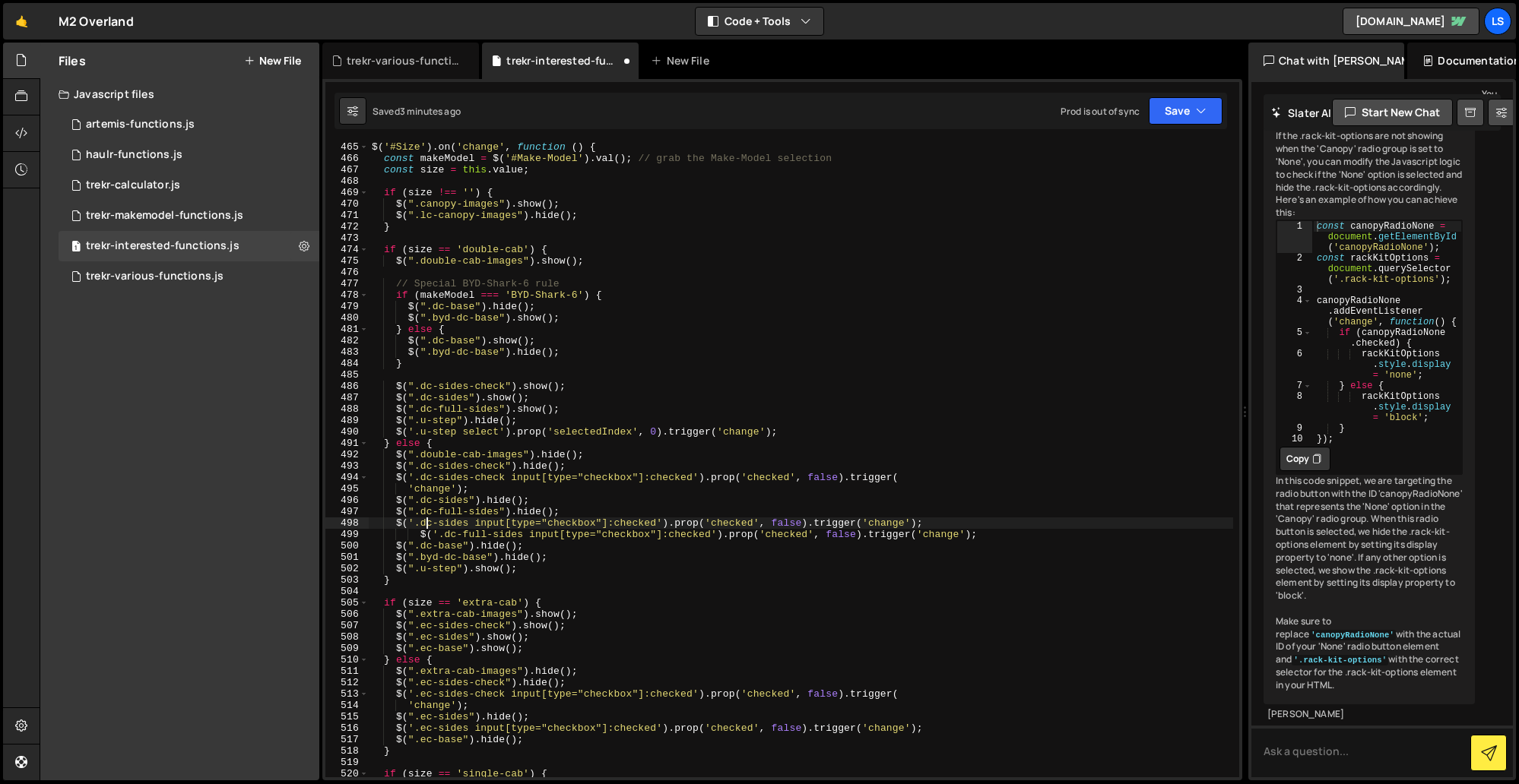
scroll to position [5309, 0]
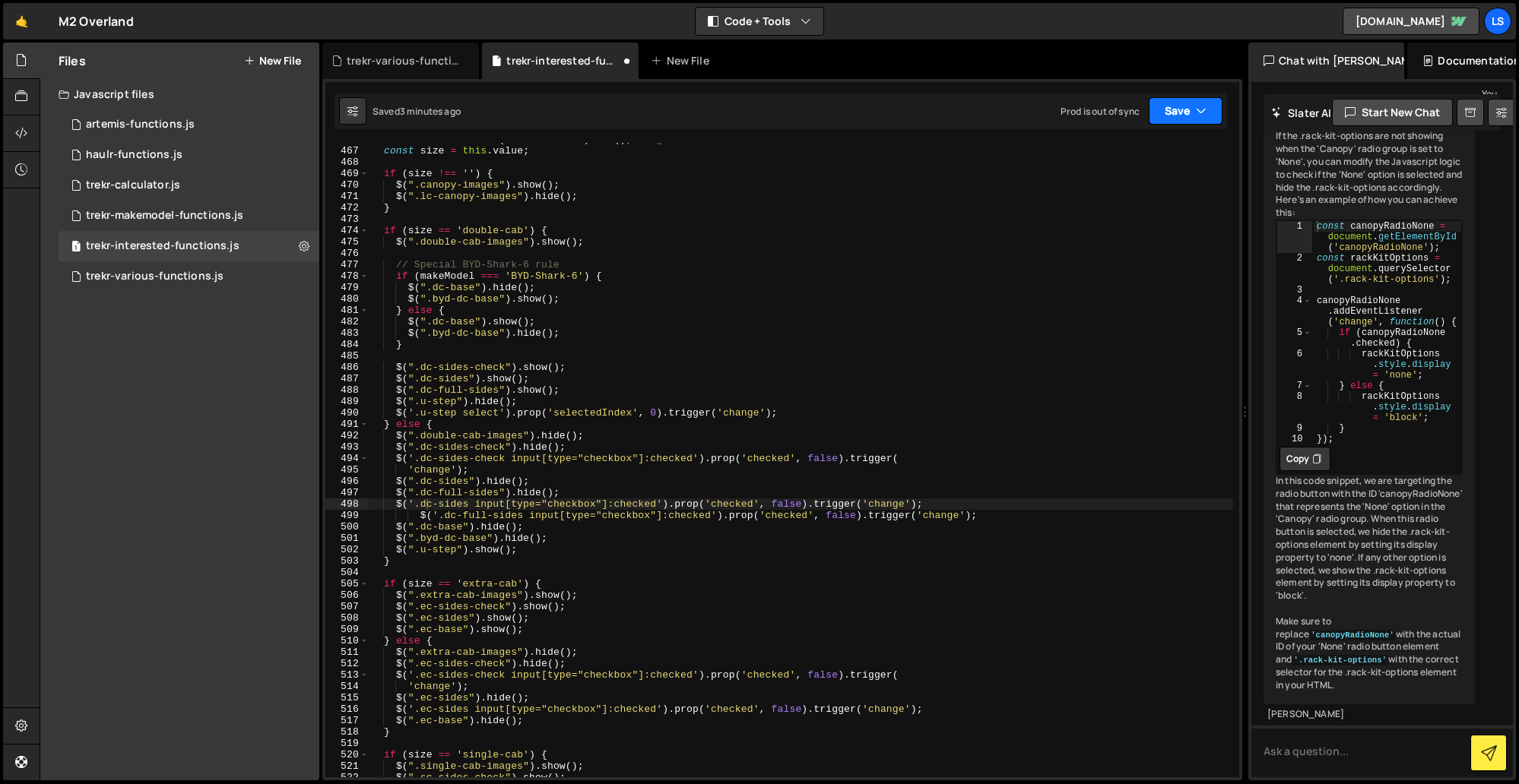
click at [1187, 108] on button "Save" at bounding box center [1185, 110] width 73 height 28
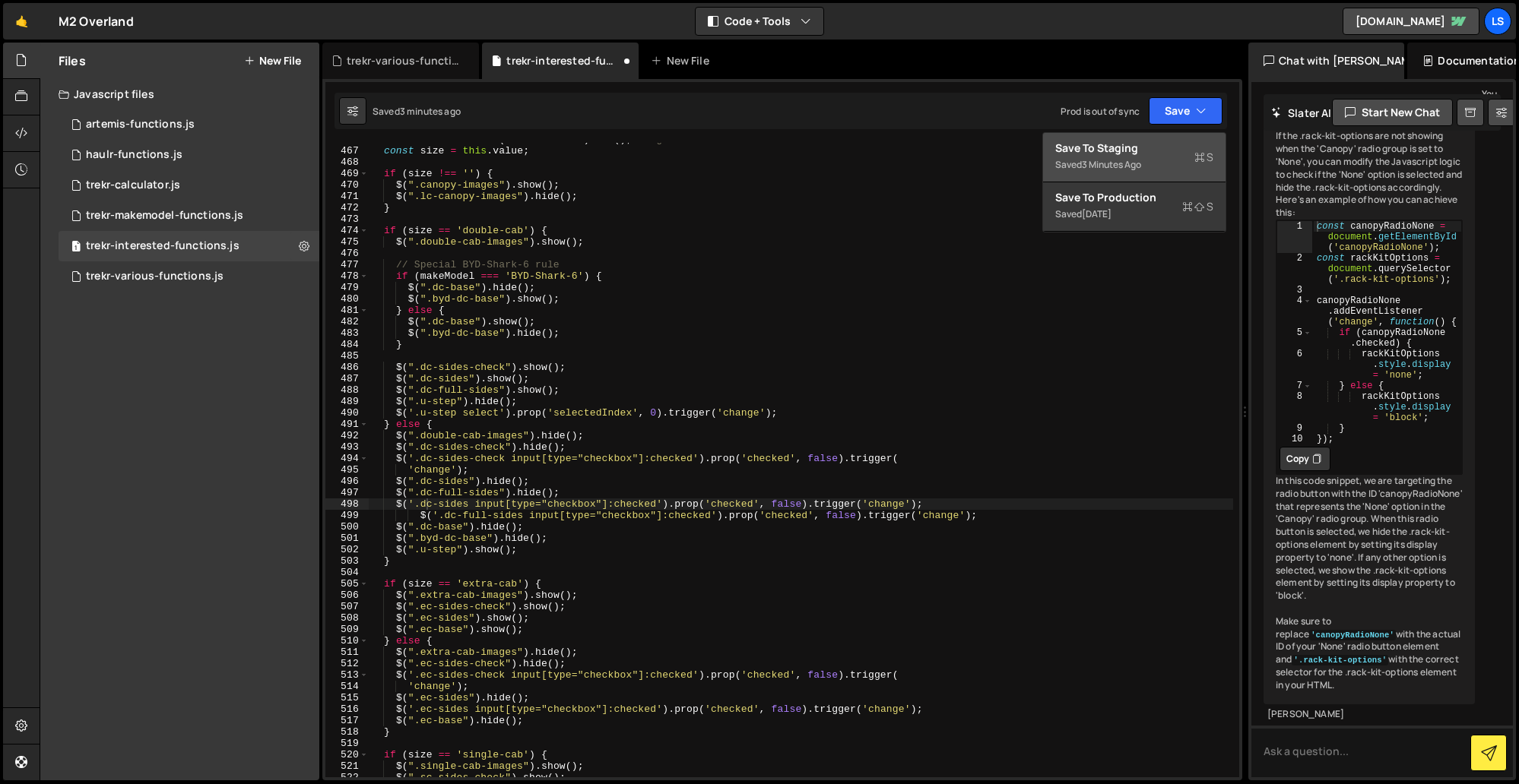
click at [1111, 143] on div "Save to Staging S" at bounding box center [1134, 148] width 158 height 15
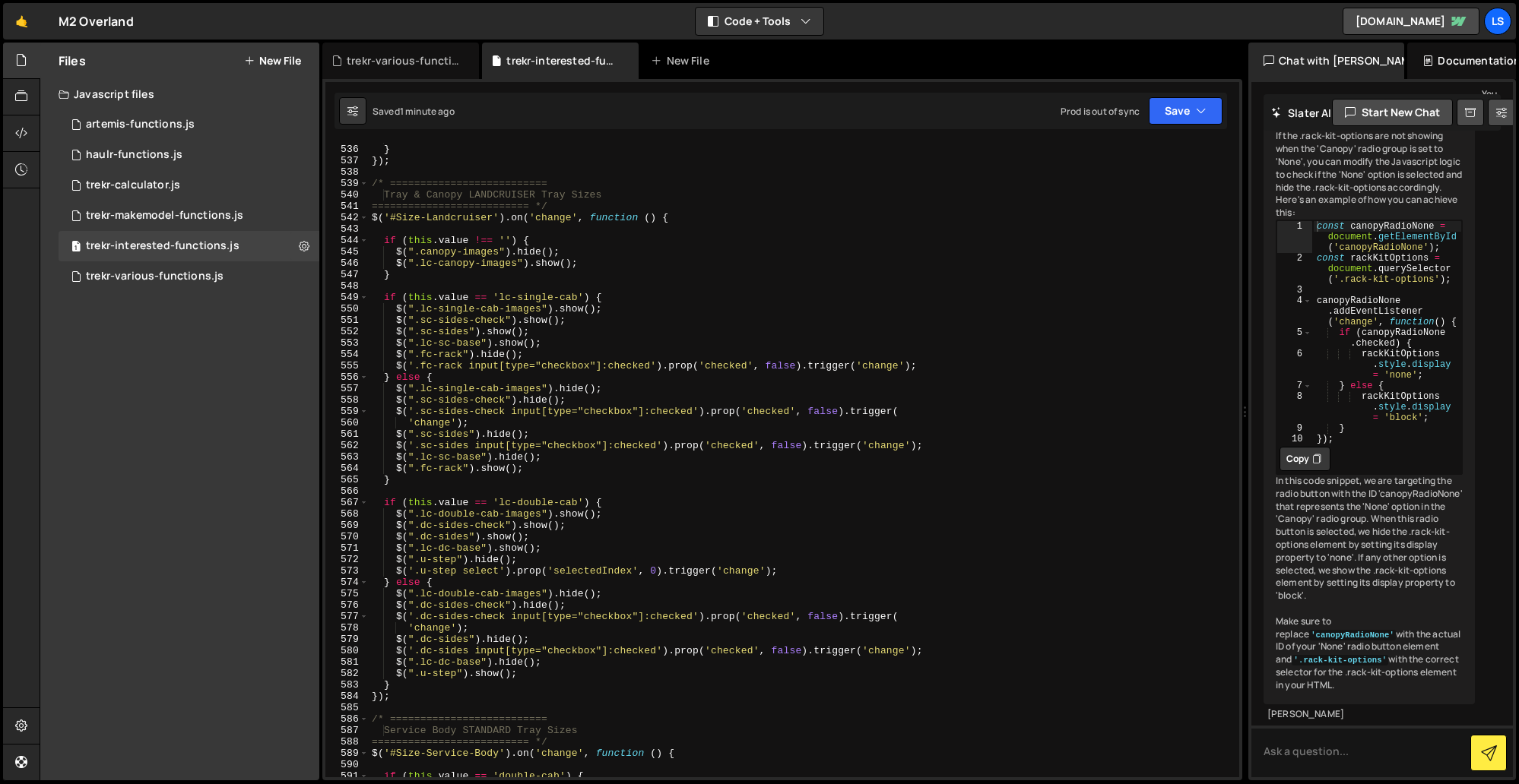
scroll to position [6118, 0]
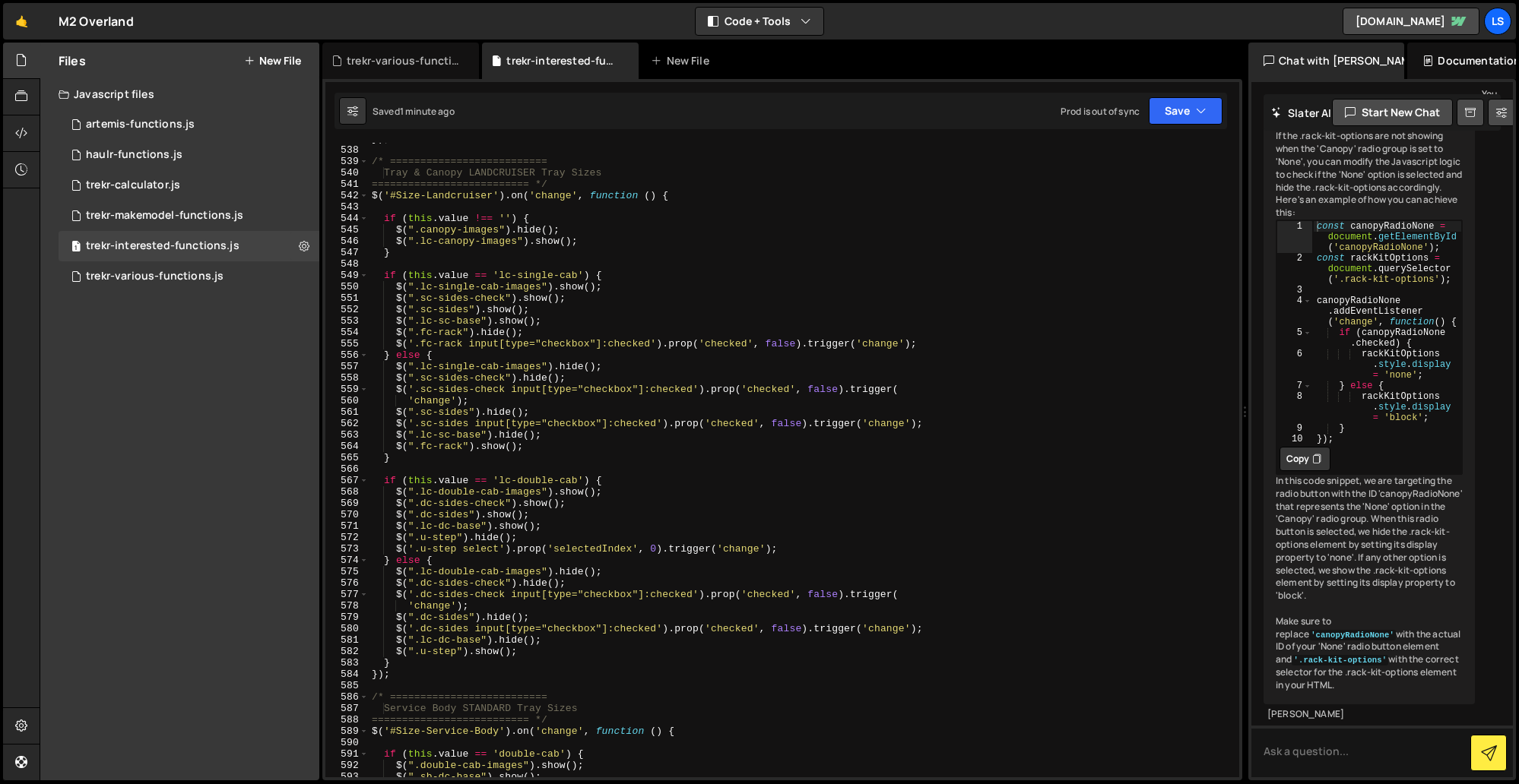
type textarea "$(".dc-sides").show();"
drag, startPoint x: 535, startPoint y: 514, endPoint x: 393, endPoint y: 516, distance: 142.0
click at [393, 516] on div "}) ; /* ========================== Tray & Canopy LANDCRUISER Tray Sizes =======…" at bounding box center [800, 461] width 864 height 657
click at [537, 512] on div "}) ; /* ========================== Tray & Canopy LANDCRUISER Tray Sizes =======…" at bounding box center [800, 460] width 864 height 635
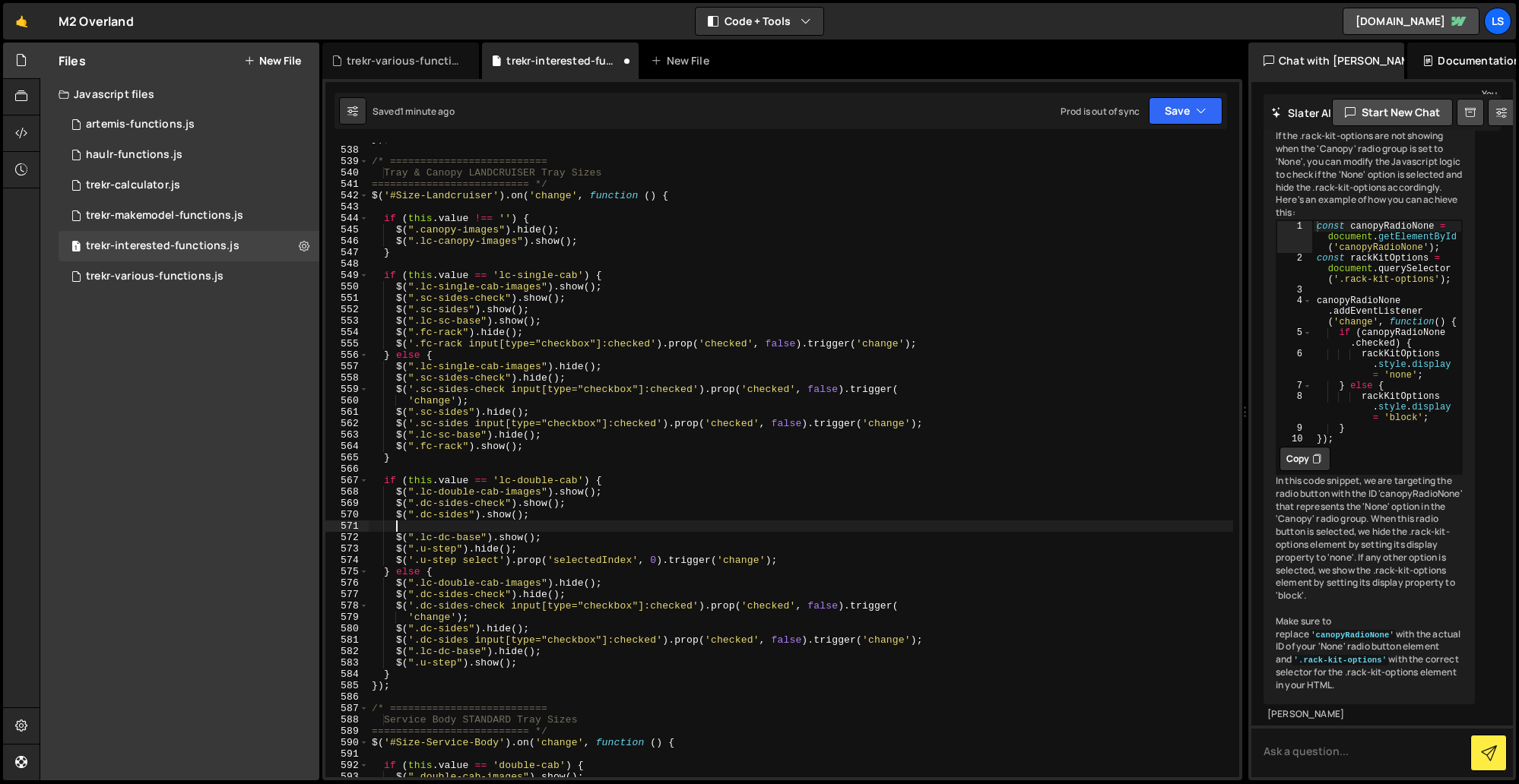
paste textarea "$(".dc-sides").show();"
click at [439, 526] on div "}) ; /* ========================== Tray & Canopy LANDCRUISER Tray Sizes =======…" at bounding box center [800, 461] width 864 height 657
click at [557, 522] on div "}) ; /* ========================== Tray & Canopy LANDCRUISER Tray Sizes =======…" at bounding box center [800, 461] width 864 height 657
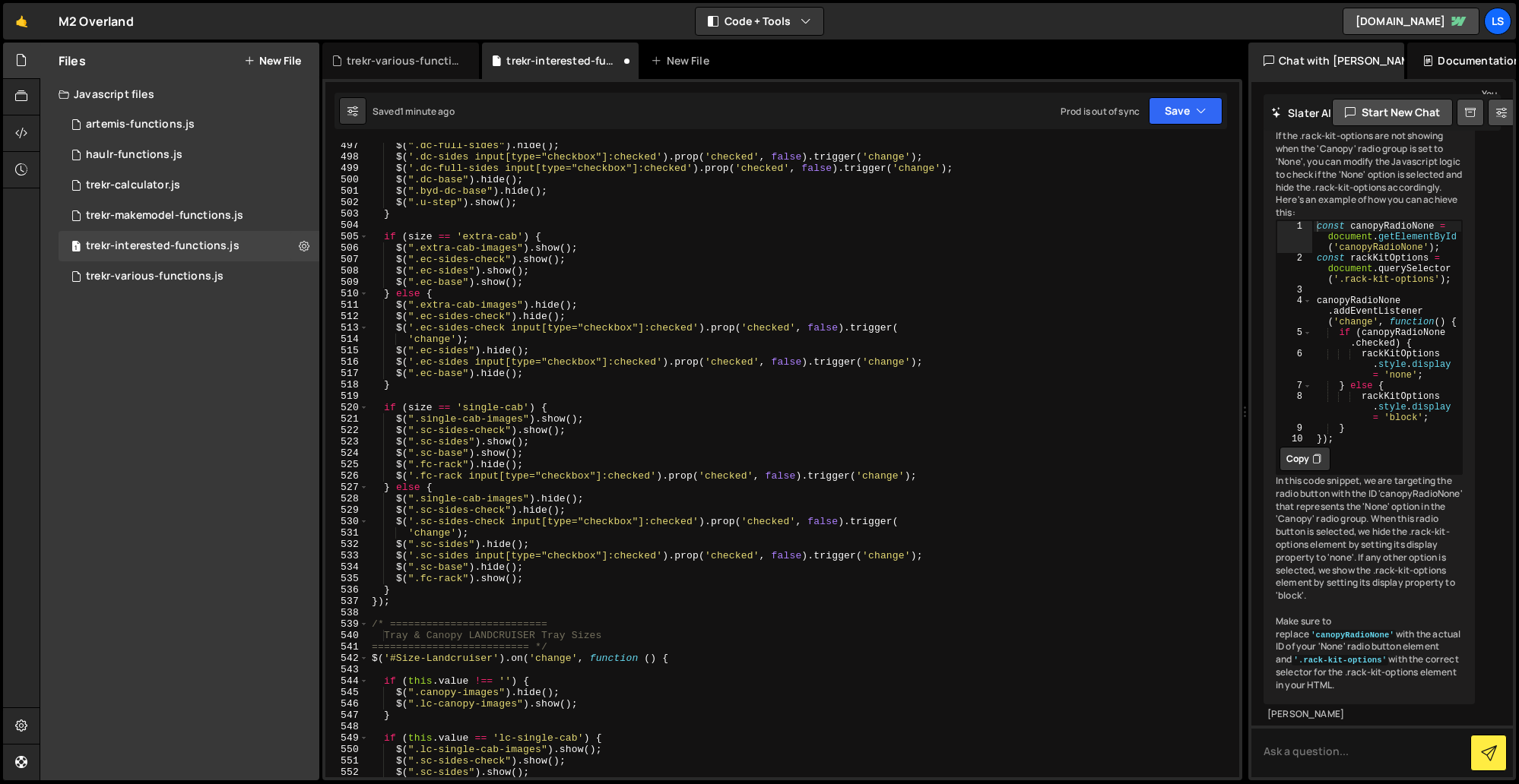
scroll to position [5484, 0]
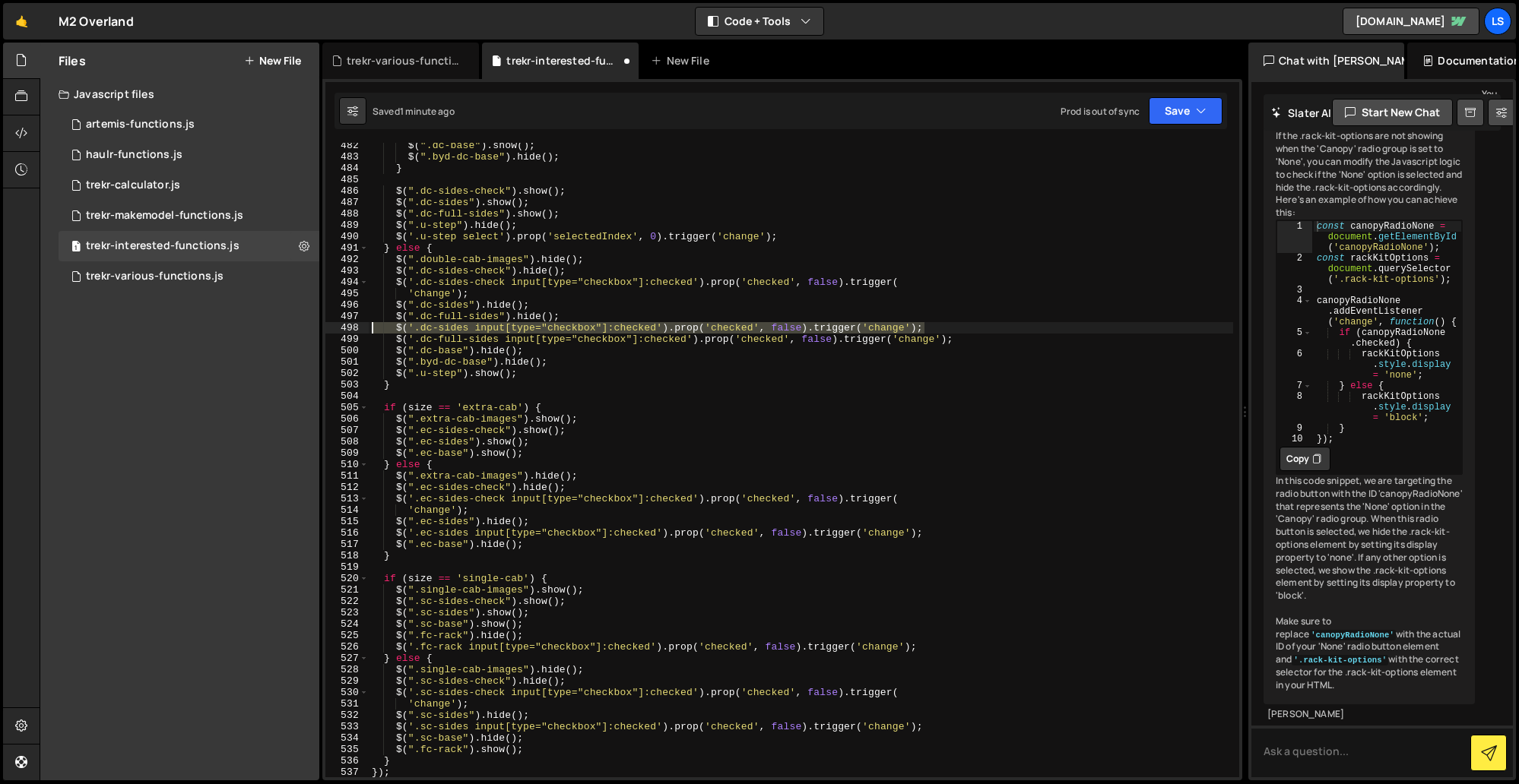
drag, startPoint x: 928, startPoint y: 327, endPoint x: 351, endPoint y: 327, distance: 577.0
click at [351, 327] on div "$(".dc-full-sides").show(); 482 483 484 485 486 487 488 489 490 491 492 493 494…" at bounding box center [782, 460] width 914 height 635
type textarea "$('.dc-sides input[type="checkbox"]:checked').prop('checked', false).trigger('c…"
click at [532, 305] on div "$ ( ".dc-base" ) . show ( ) ; $ ( ".byd-dc-base" ) . hide ( ) ; } $ ( ".dc-side…" at bounding box center [800, 468] width 864 height 657
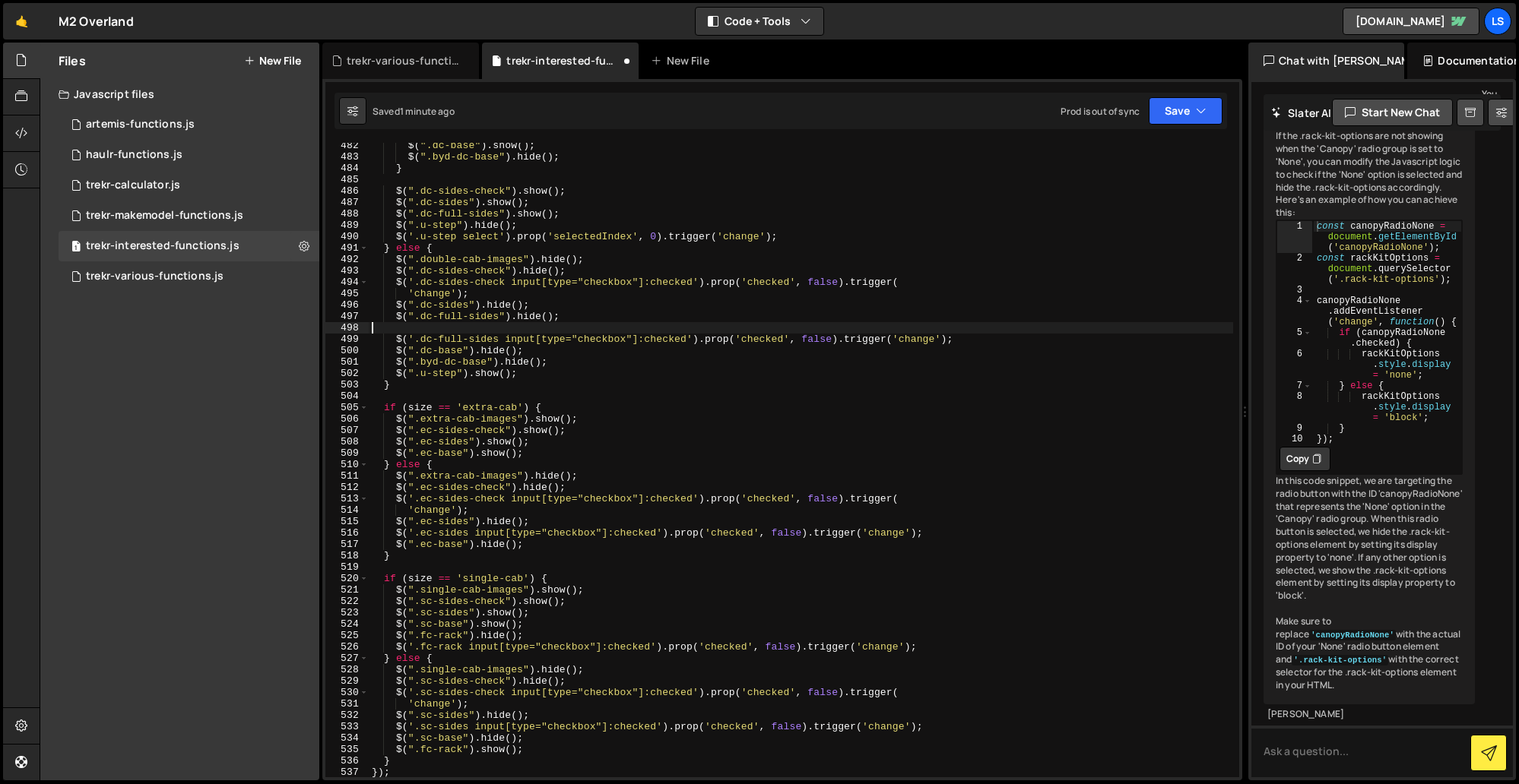
type textarea "$(".dc-sides").hide();"
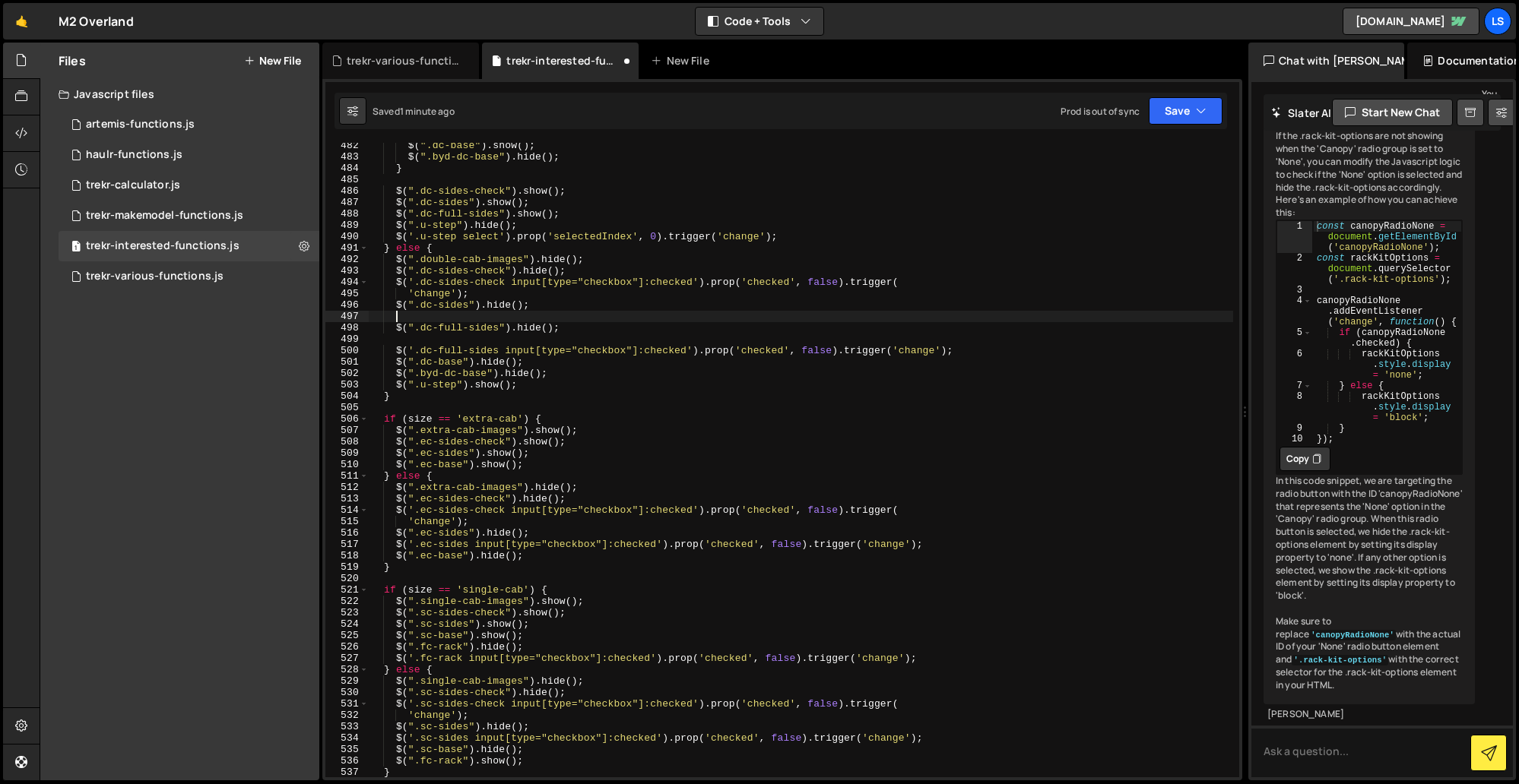
paste textarea "$('.dc-sides input[type="checkbox"]:checked').prop('checked', false).trigger('c…"
drag, startPoint x: 421, startPoint y: 317, endPoint x: 397, endPoint y: 316, distance: 24.0
click at [397, 316] on div "$ ( ".dc-base" ) . show ( ) ; $ ( ".byd-dc-base" ) . hide ( ) ; } $ ( ".dc-side…" at bounding box center [800, 468] width 864 height 657
type textarea "$('.dc-sides input[type="checkbox"]:checked').prop('checked', false).trigger('c…"
click at [451, 342] on div "$ ( ".dc-base" ) . show ( ) ; $ ( ".byd-dc-base" ) . hide ( ) ; } $ ( ".dc-side…" at bounding box center [800, 468] width 864 height 657
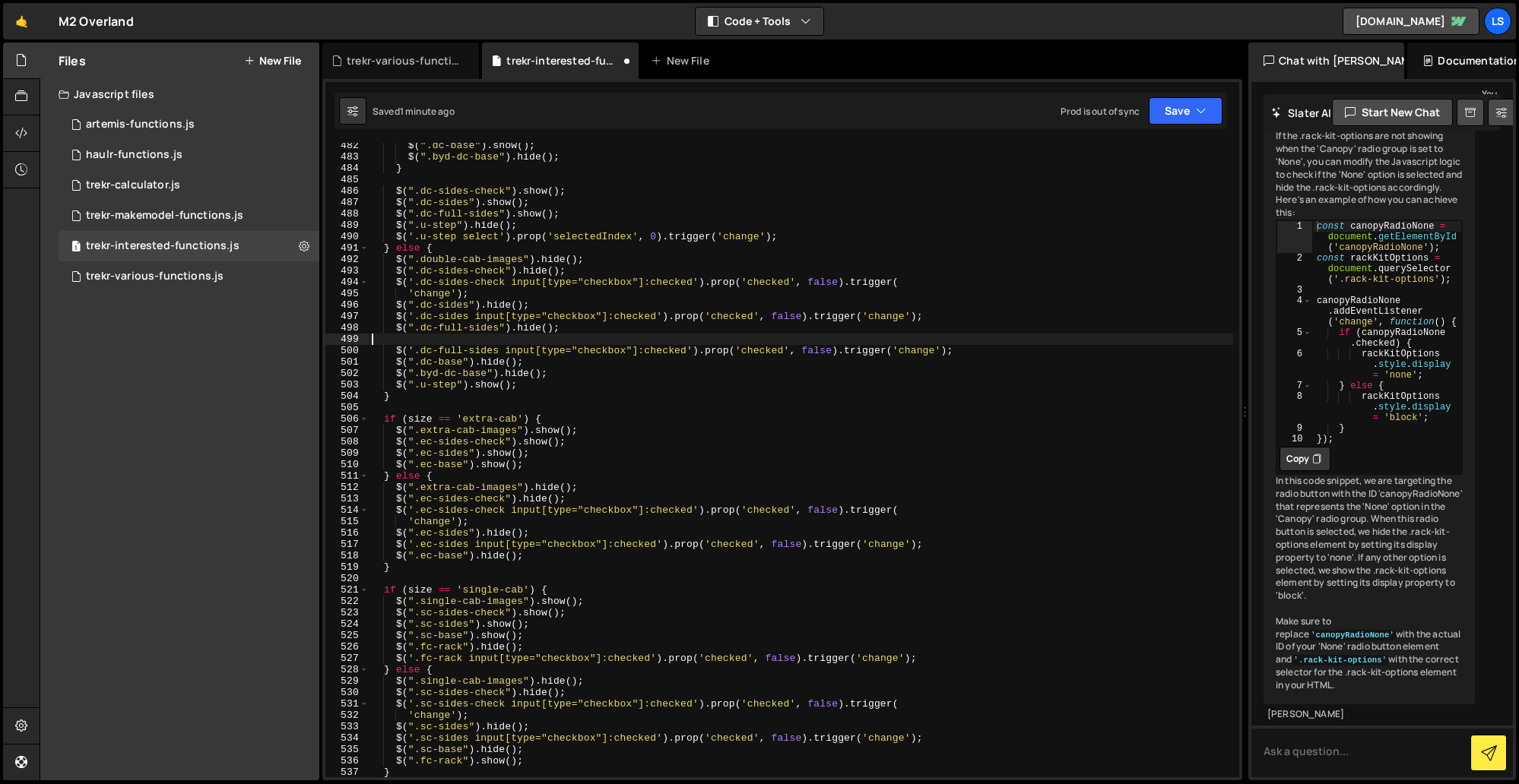
scroll to position [0, 0]
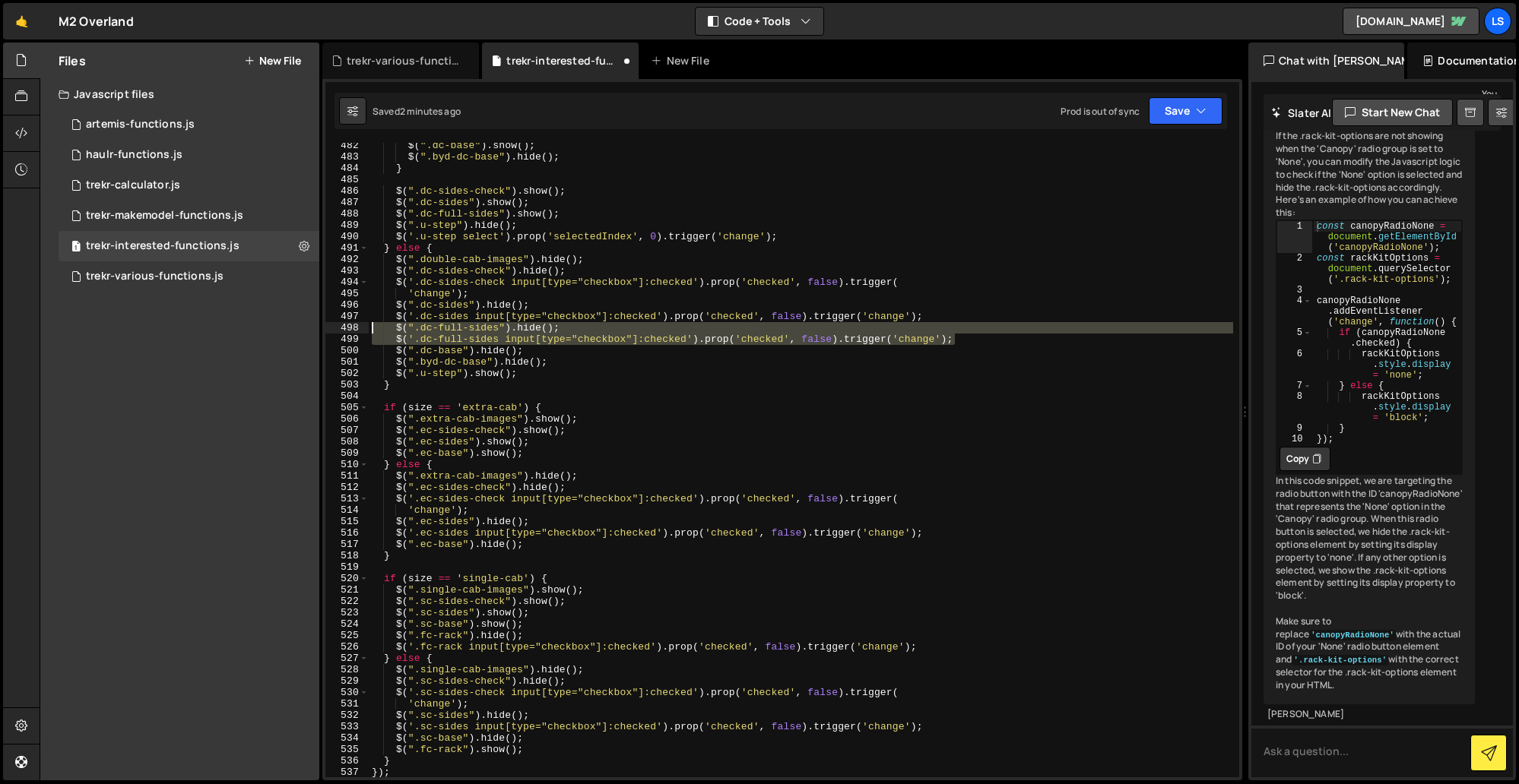
drag, startPoint x: 954, startPoint y: 339, endPoint x: 339, endPoint y: 329, distance: 615.1
click at [339, 329] on div "$(".dc-full-sides").[PERSON_NAME](); 482 483 484 485 486 487 488 489 490 491 49…" at bounding box center [782, 460] width 914 height 635
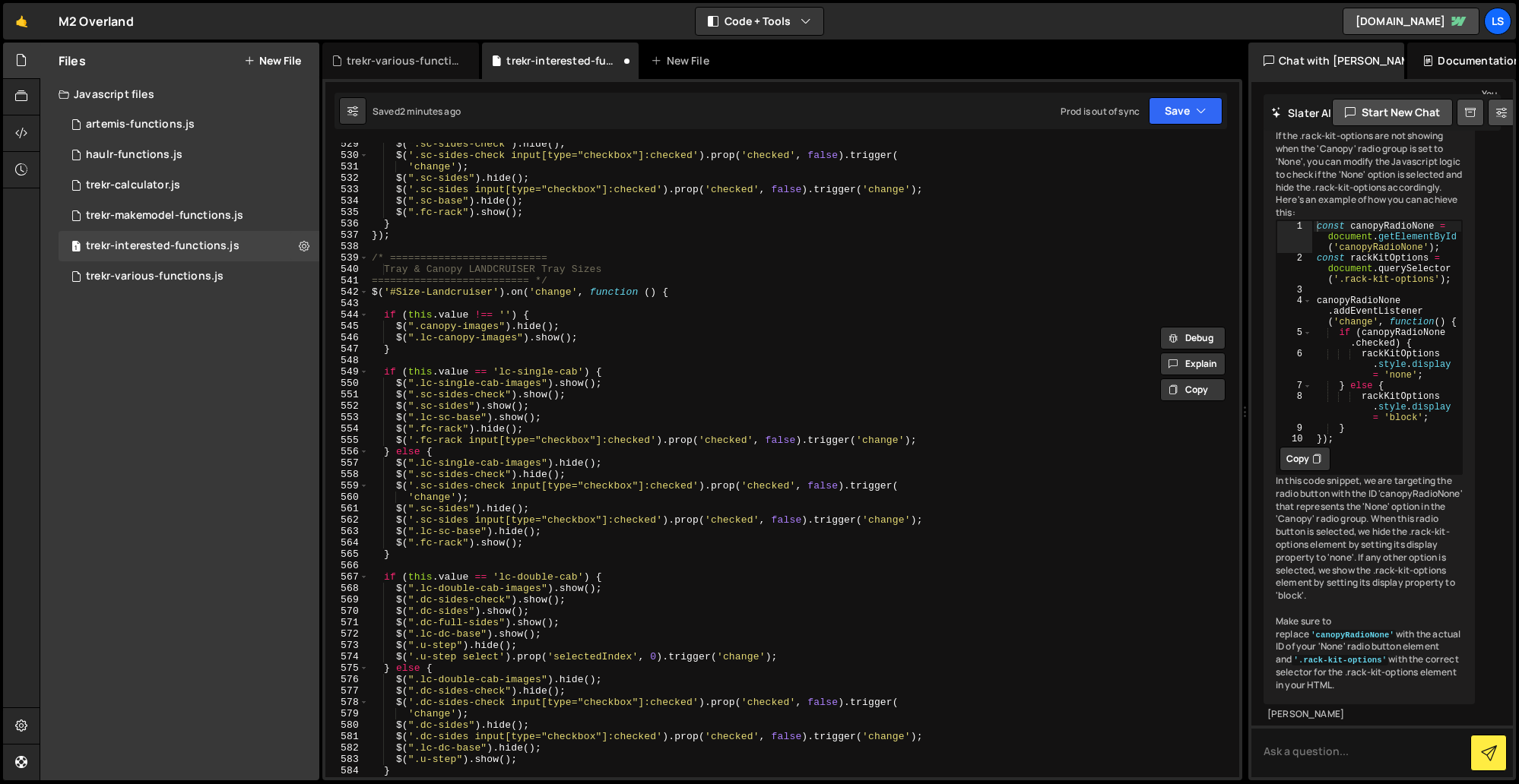
scroll to position [6074, 0]
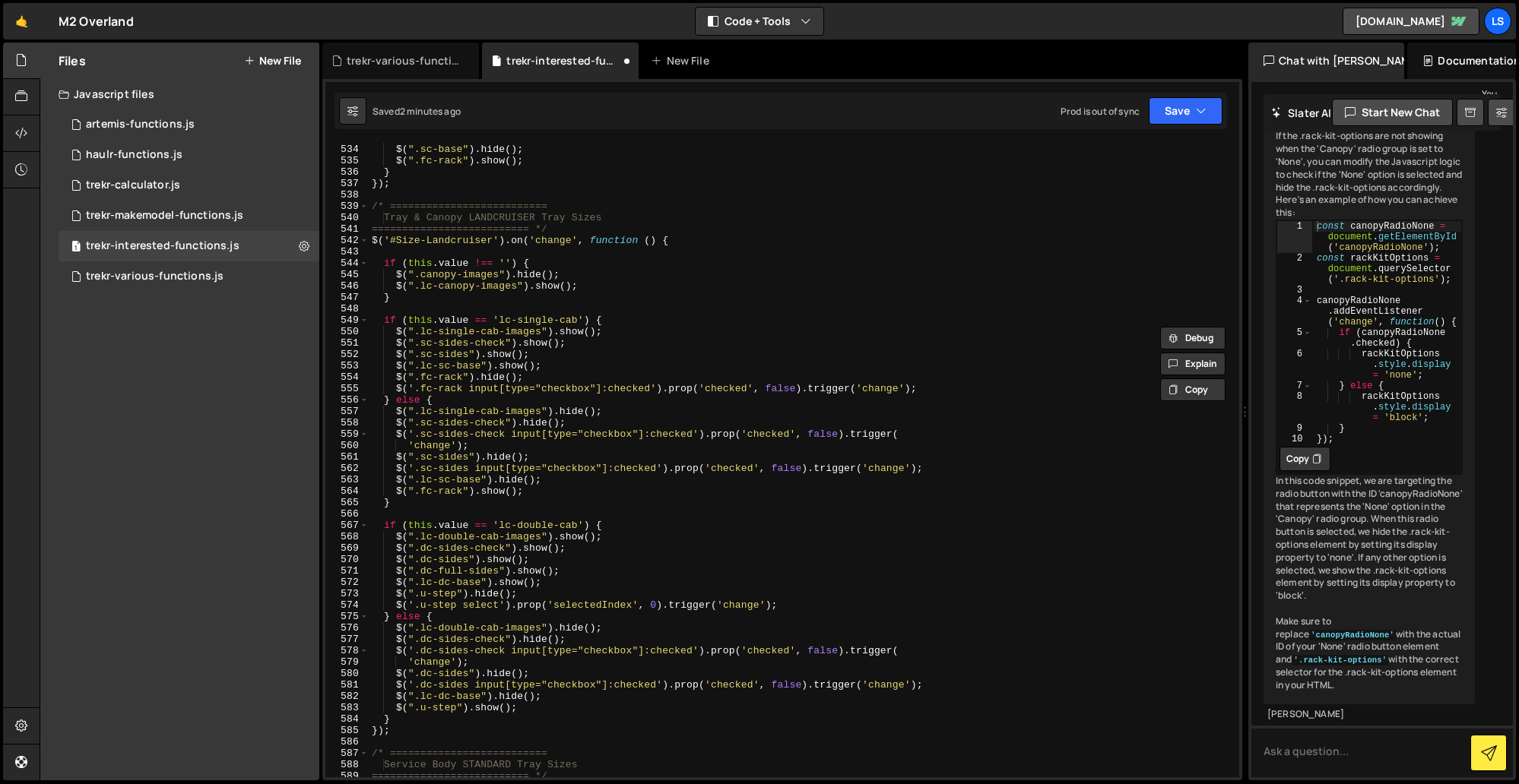
click at [940, 684] on div "$ ( '.sc-sides input[type="checkbox"]:checked' ) . prop ( 'checked' , false ) .…" at bounding box center [800, 461] width 864 height 657
type textarea "$('.dc-sides input[type="checkbox"]:checked').prop('checked', false).trigger('c…"
paste textarea "$('.dc-full-sides input[type="checkbox"]:checked').prop('checked', false).trigg…"
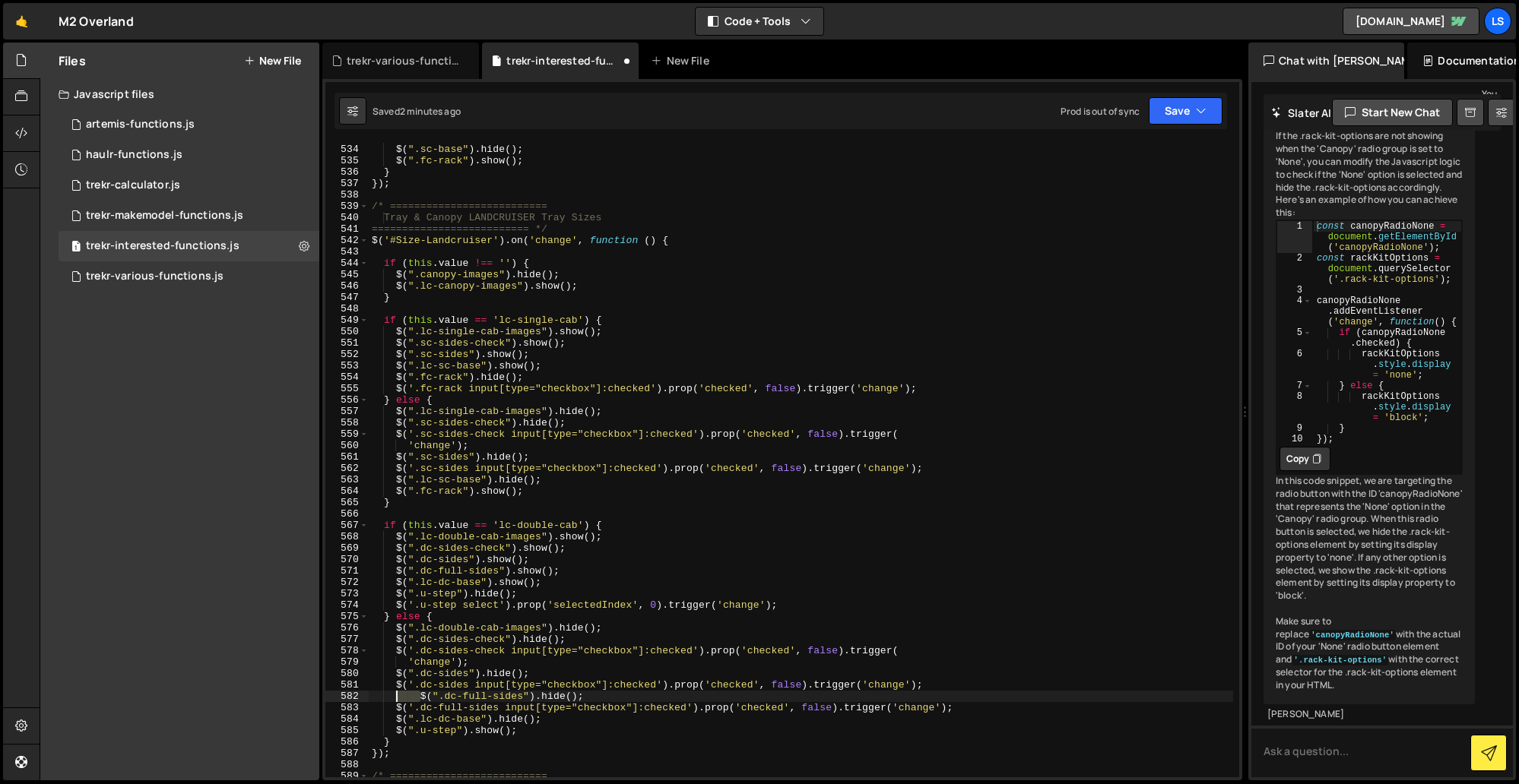
drag, startPoint x: 418, startPoint y: 698, endPoint x: 397, endPoint y: 697, distance: 21.0
click at [397, 697] on div "$ ( '.sc-sides input[type="checkbox"]:checked' ) . prop ( 'checked' , false ) .…" at bounding box center [800, 461] width 864 height 657
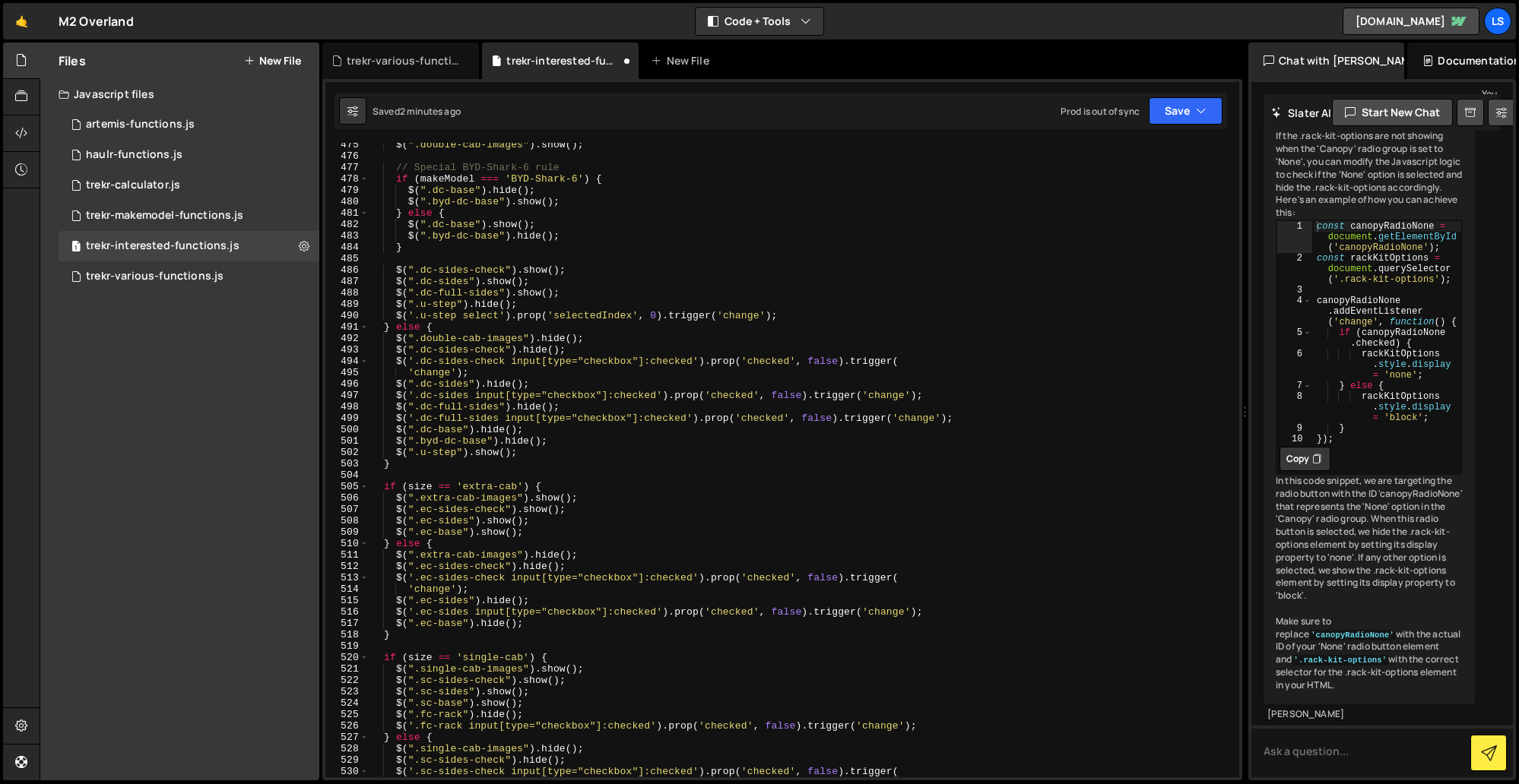
scroll to position [5481, 0]
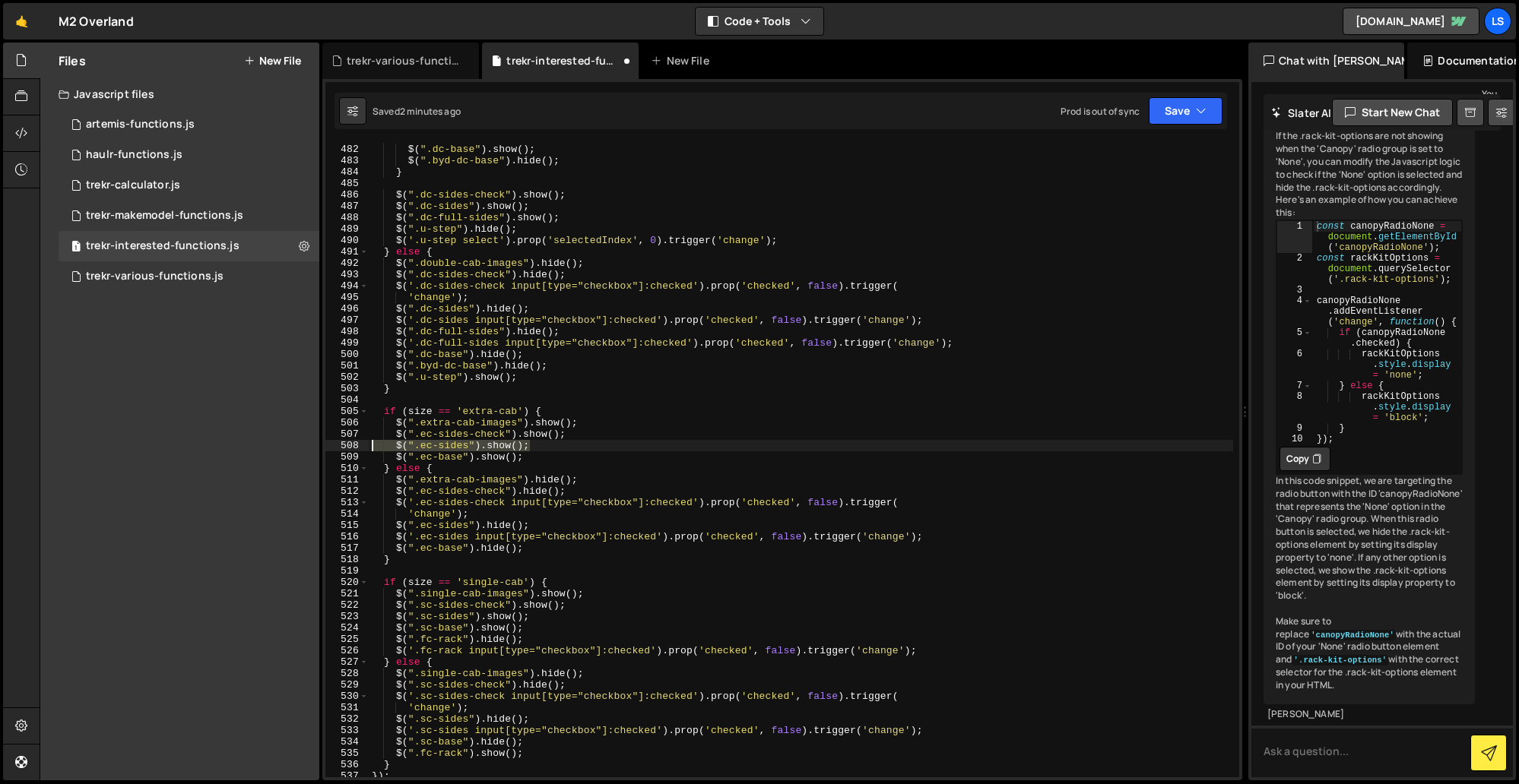
drag, startPoint x: 538, startPoint y: 447, endPoint x: 343, endPoint y: 447, distance: 195.0
click at [343, 447] on div "$(".dc-full-sides").[PERSON_NAME](); 481 482 483 484 485 486 487 488 489 490 49…" at bounding box center [782, 460] width 914 height 635
type textarea "$(".ec-sides").show();"
click at [547, 449] on div "} else { $ ( ".dc-base" ) . show ( ) ; $ ( ".byd-dc-base" ) . hide ( ) ; } $ ( …" at bounding box center [800, 460] width 864 height 635
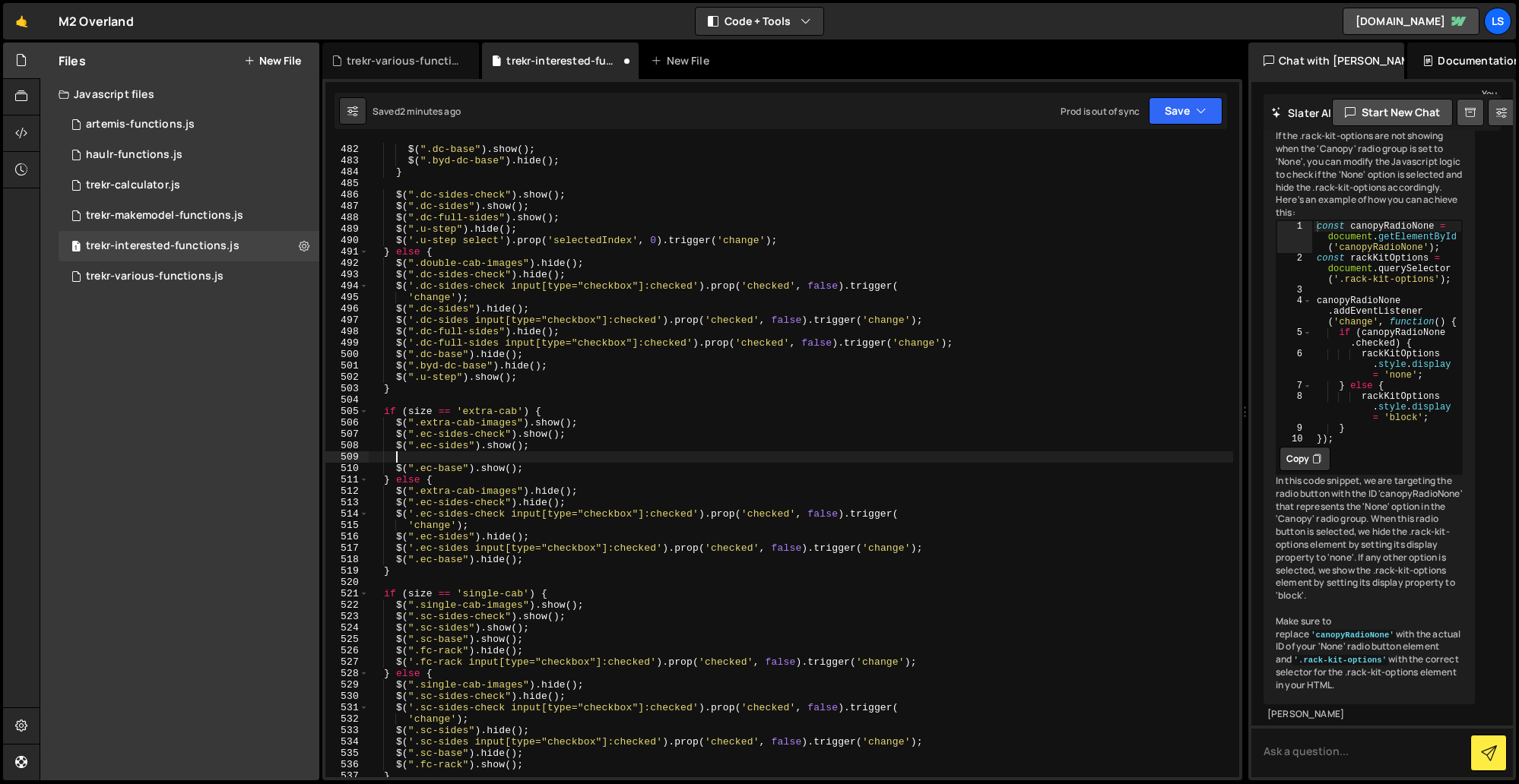
paste textarea "$(".ec-sides").show();"
click at [463, 457] on div "} else { $ ( ".dc-base" ) . show ( ) ; $ ( ".byd-dc-base" ) . hide ( ) ; } $ ( …" at bounding box center [800, 461] width 864 height 657
click at [421, 456] on div "} else { $ ( ".dc-base" ) . show ( ) ; $ ( ".byd-dc-base" ) . hide ( ) ; } $ ( …" at bounding box center [800, 461] width 864 height 657
click at [540, 538] on div "} else { $ ( ".dc-base" ) . show ( ) ; $ ( ".byd-dc-base" ) . hide ( ) ; } $ ( …" at bounding box center [800, 461] width 864 height 657
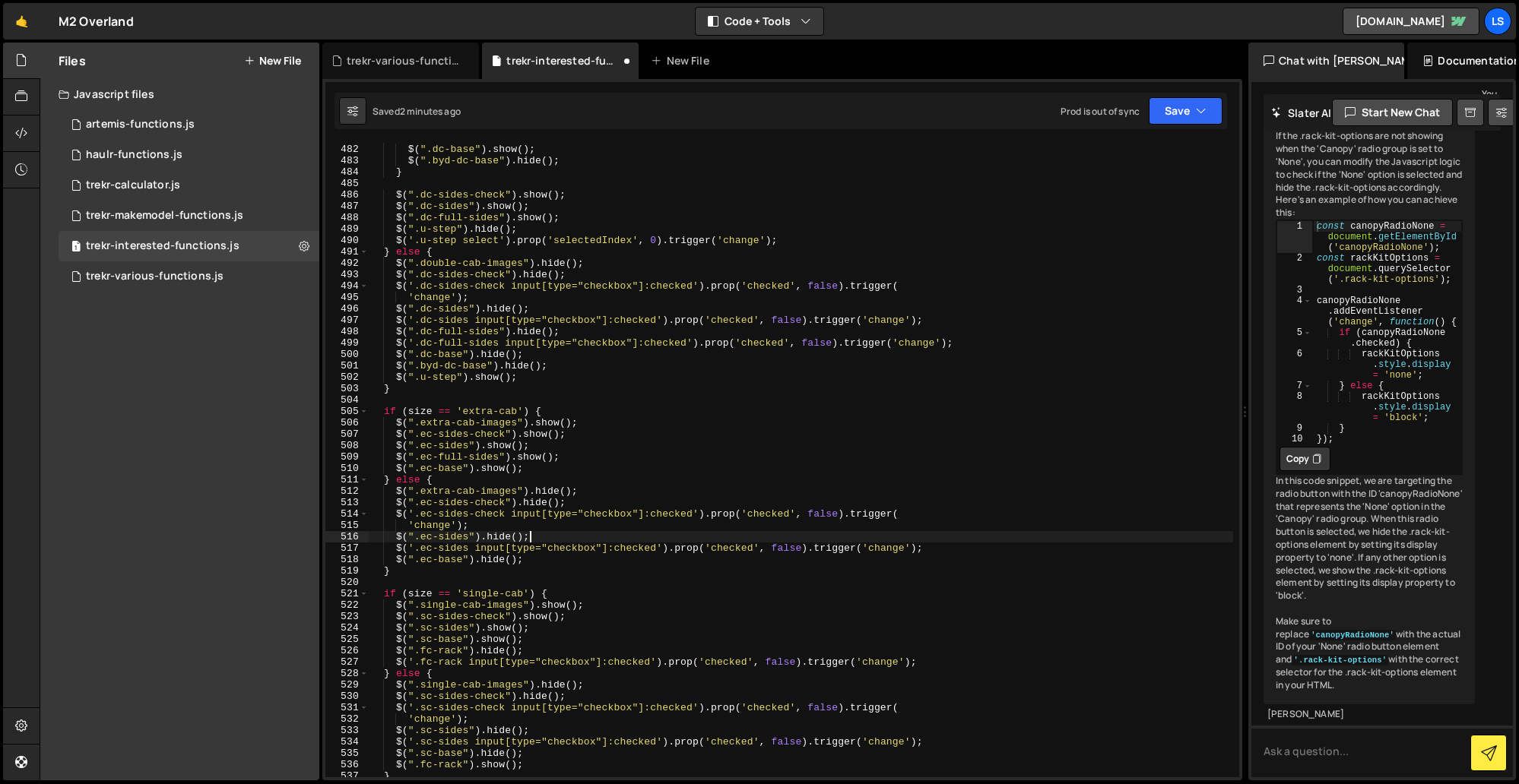
click at [944, 548] on div "} else { $ ( ".dc-base" ) . show ( ) ; $ ( ".byd-dc-base" ) . hide ( ) ; } $ ( …" at bounding box center [800, 461] width 864 height 657
type textarea "$('.ec-sides input[type="checkbox"]:checked').prop('checked', false).trigger('c…"
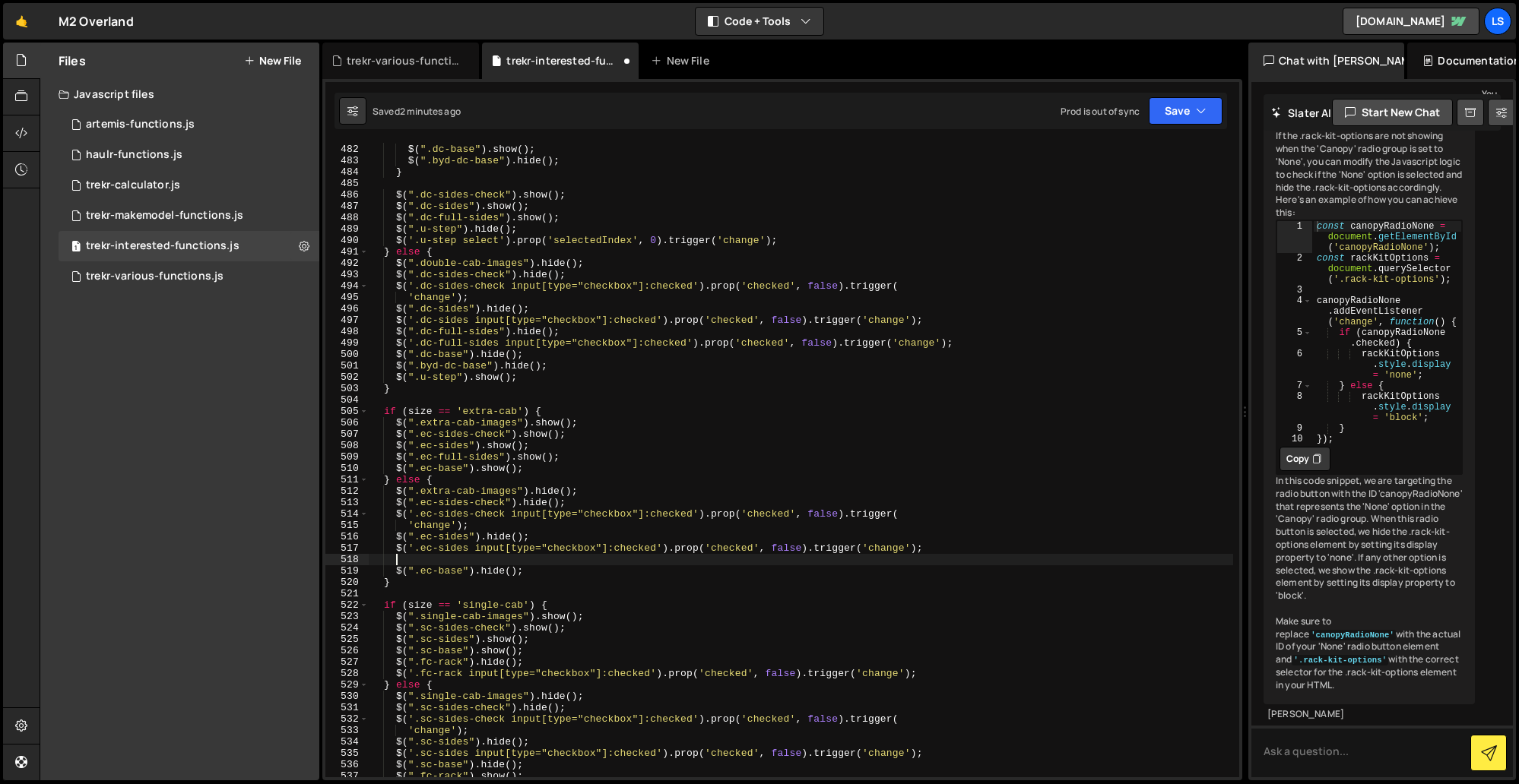
paste textarea "$(".ec-sides").show();"
click at [463, 560] on div "} else { $ ( ".dc-base" ) . show ( ) ; $ ( ".byd-dc-base" ) . hide ( ) ; } $ ( …" at bounding box center [800, 461] width 864 height 657
drag, startPoint x: 420, startPoint y: 560, endPoint x: 394, endPoint y: 560, distance: 26.0
click at [394, 560] on div "} else { $ ( ".dc-base" ) . show ( ) ; $ ( ".byd-dc-base" ) . hide ( ) ; } $ ( …" at bounding box center [800, 461] width 864 height 657
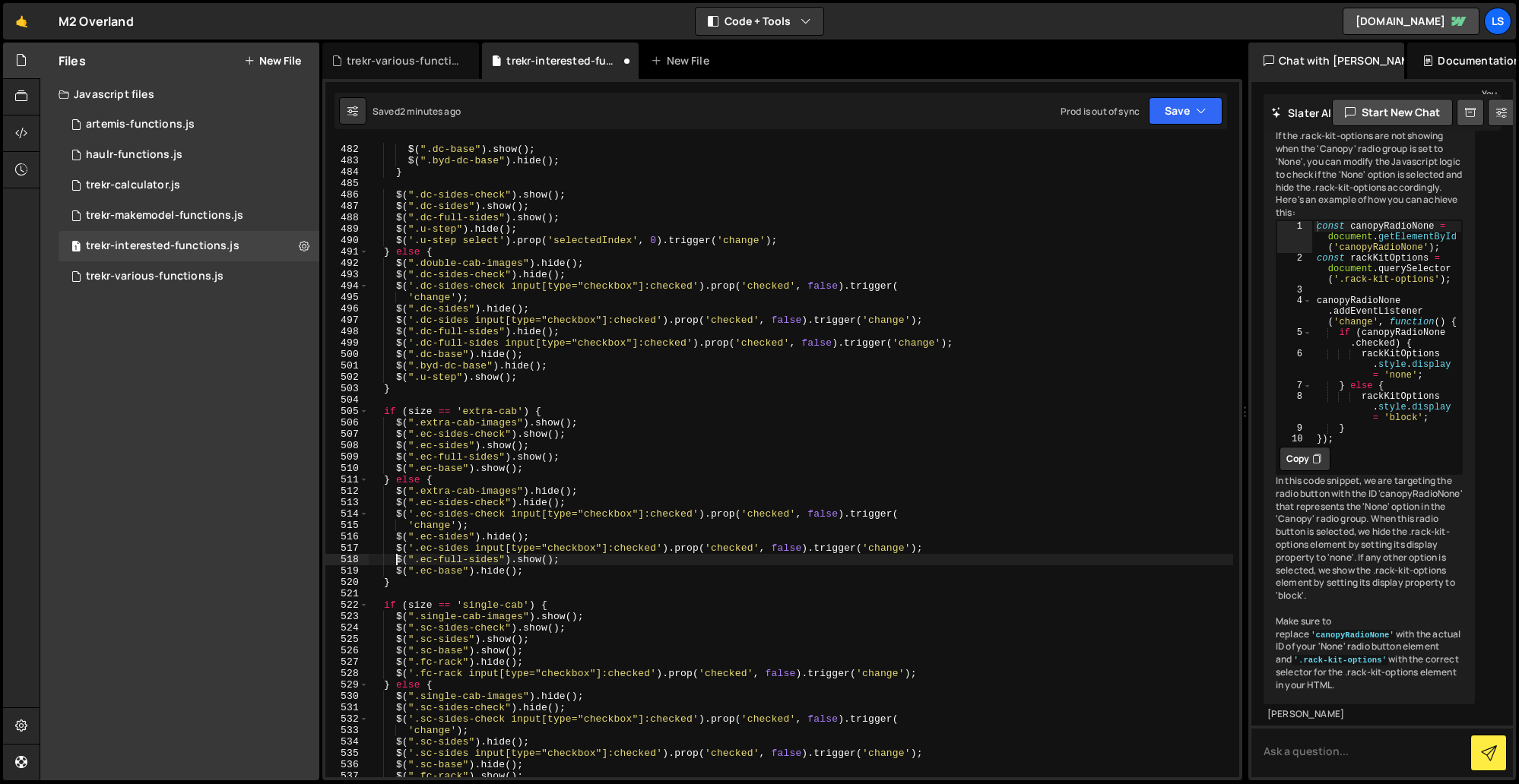
click at [509, 557] on div "} else { $ ( ".dc-base" ) . show ( ) ; $ ( ".byd-dc-base" ) . hide ( ) ; } $ ( …" at bounding box center [800, 461] width 864 height 657
drag, startPoint x: 920, startPoint y: 547, endPoint x: 397, endPoint y: 547, distance: 523.0
click at [397, 547] on div "} else { $ ( ".dc-base" ) . show ( ) ; $ ( ".byd-dc-base" ) . hide ( ) ; } $ ( …" at bounding box center [800, 461] width 864 height 657
click at [563, 560] on div "} else { $ ( ".dc-base" ) . show ( ) ; $ ( ".byd-dc-base" ) . hide ( ) ; } $ ( …" at bounding box center [800, 461] width 864 height 657
type textarea "$(".ec-full-sides").show();"
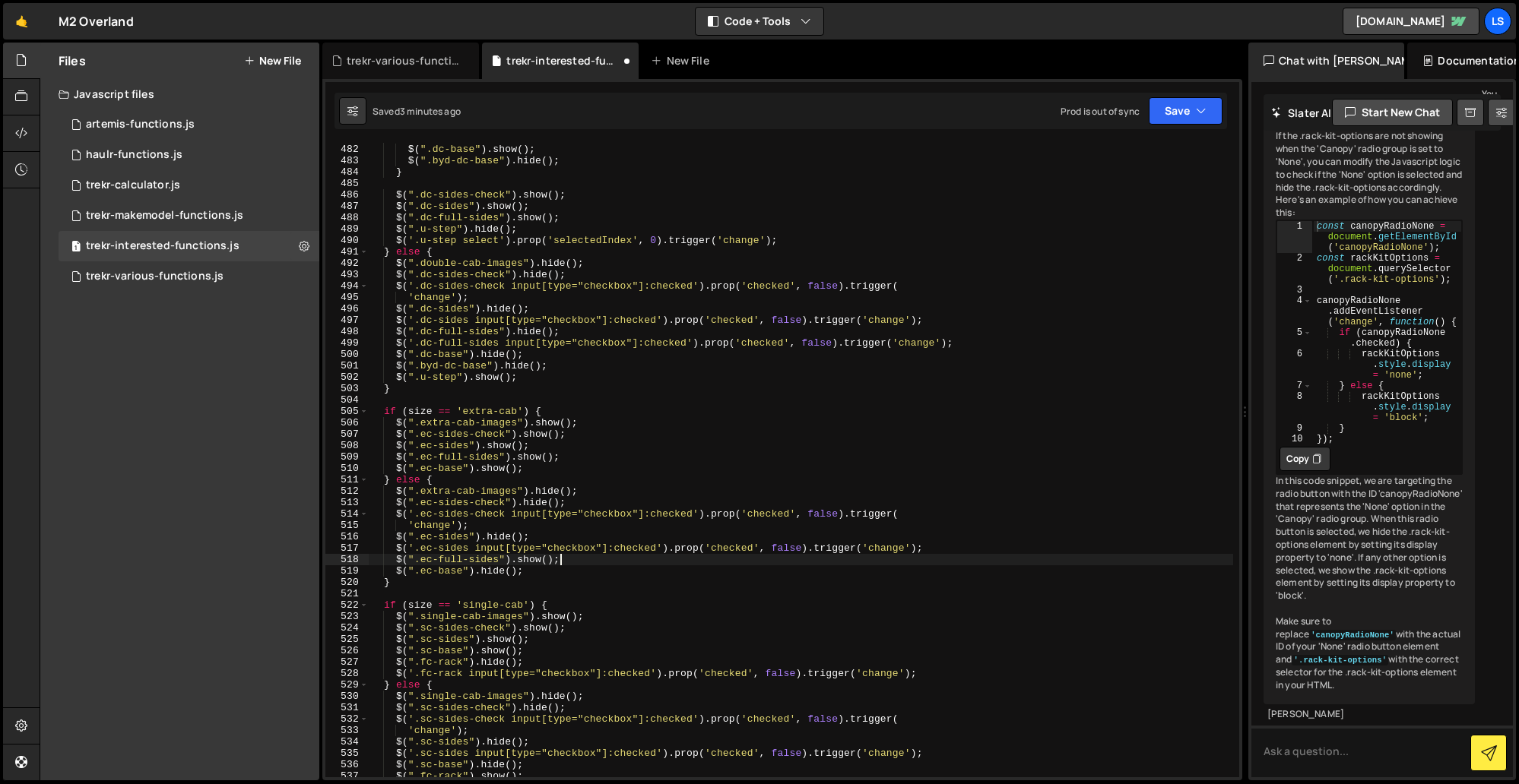
scroll to position [0, 1]
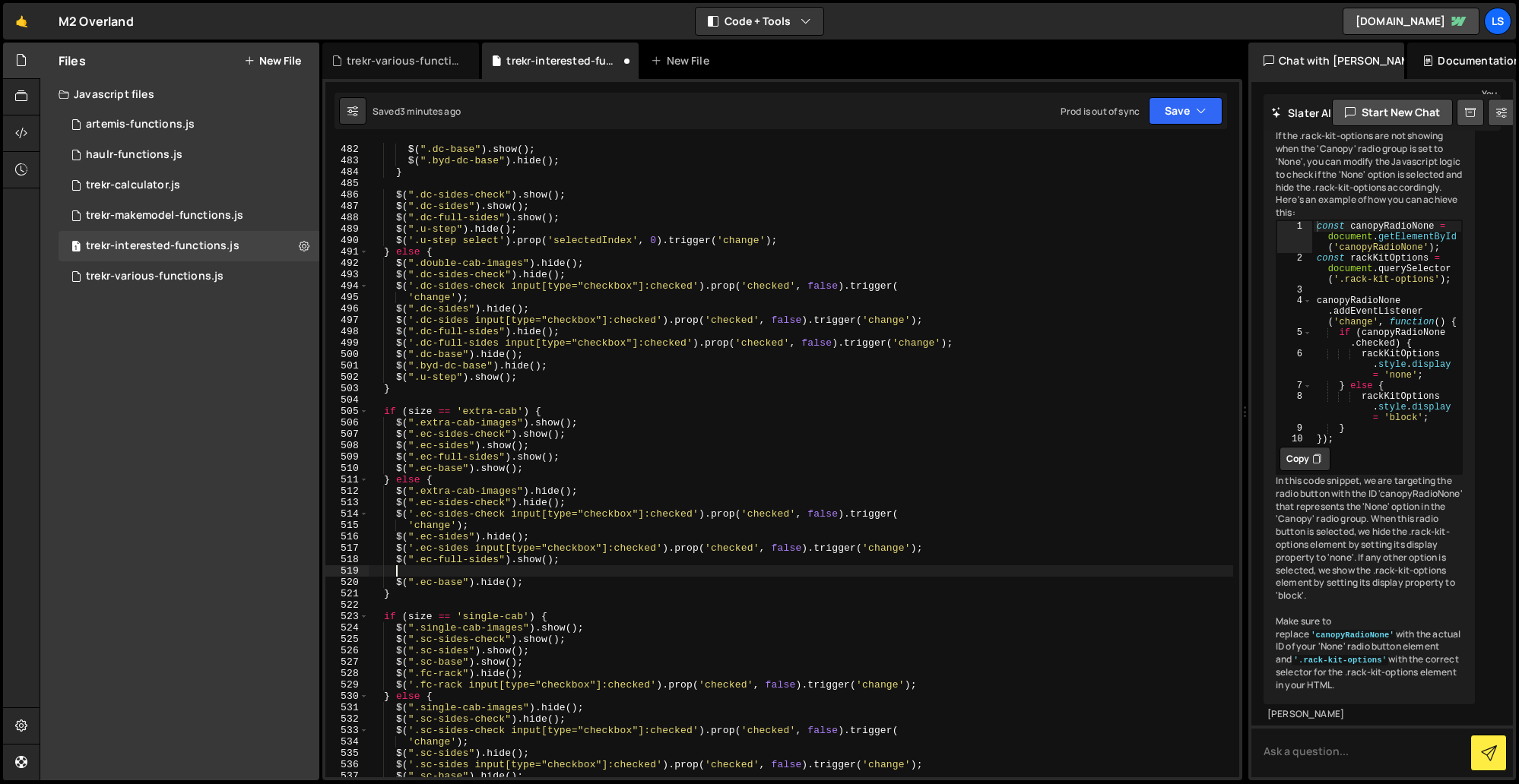
paste textarea "$('.ec-sides input[type="checkbox"]:checked').prop('checked', false).trigger('c…"
click at [438, 571] on div "} else { $ ( ".dc-base" ) . show ( ) ; $ ( ".byd-dc-base" ) . hide ( ) ; } $ ( …" at bounding box center [800, 461] width 864 height 657
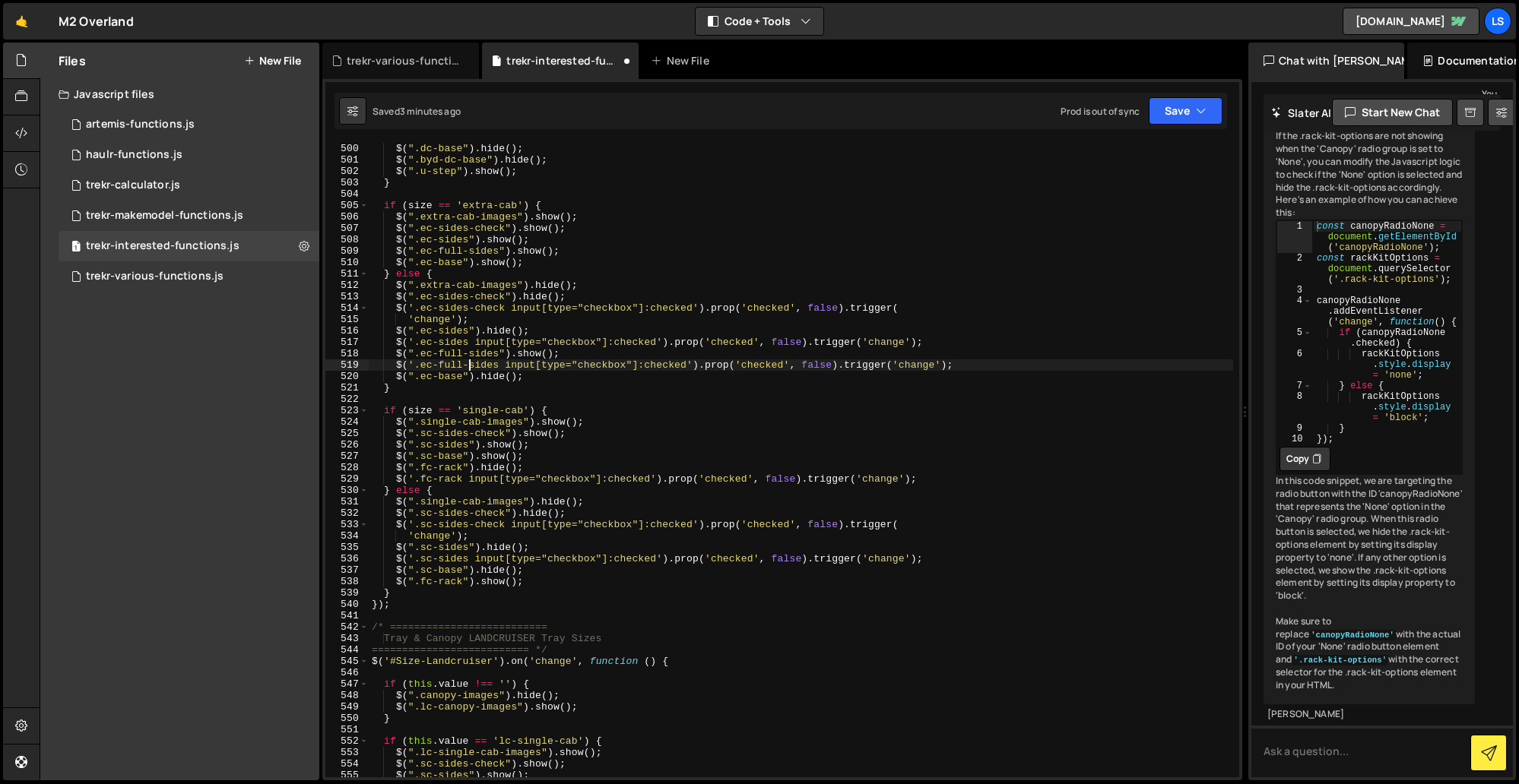
scroll to position [5688, 0]
drag, startPoint x: 537, startPoint y: 445, endPoint x: 358, endPoint y: 443, distance: 179.0
click at [358, 443] on div "$('.ec-full-sides input[type="checkbox"]:checked').prop('checked', false).trigg…" at bounding box center [782, 460] width 914 height 635
type textarea "$(".sc-sides").show();"
click at [540, 443] on div "$ ( ".dc-base" ) . hide ( ) ; $ ( ".byd-dc-base" ) . hide ( ) ; $ ( ".u-step" )…" at bounding box center [800, 460] width 864 height 635
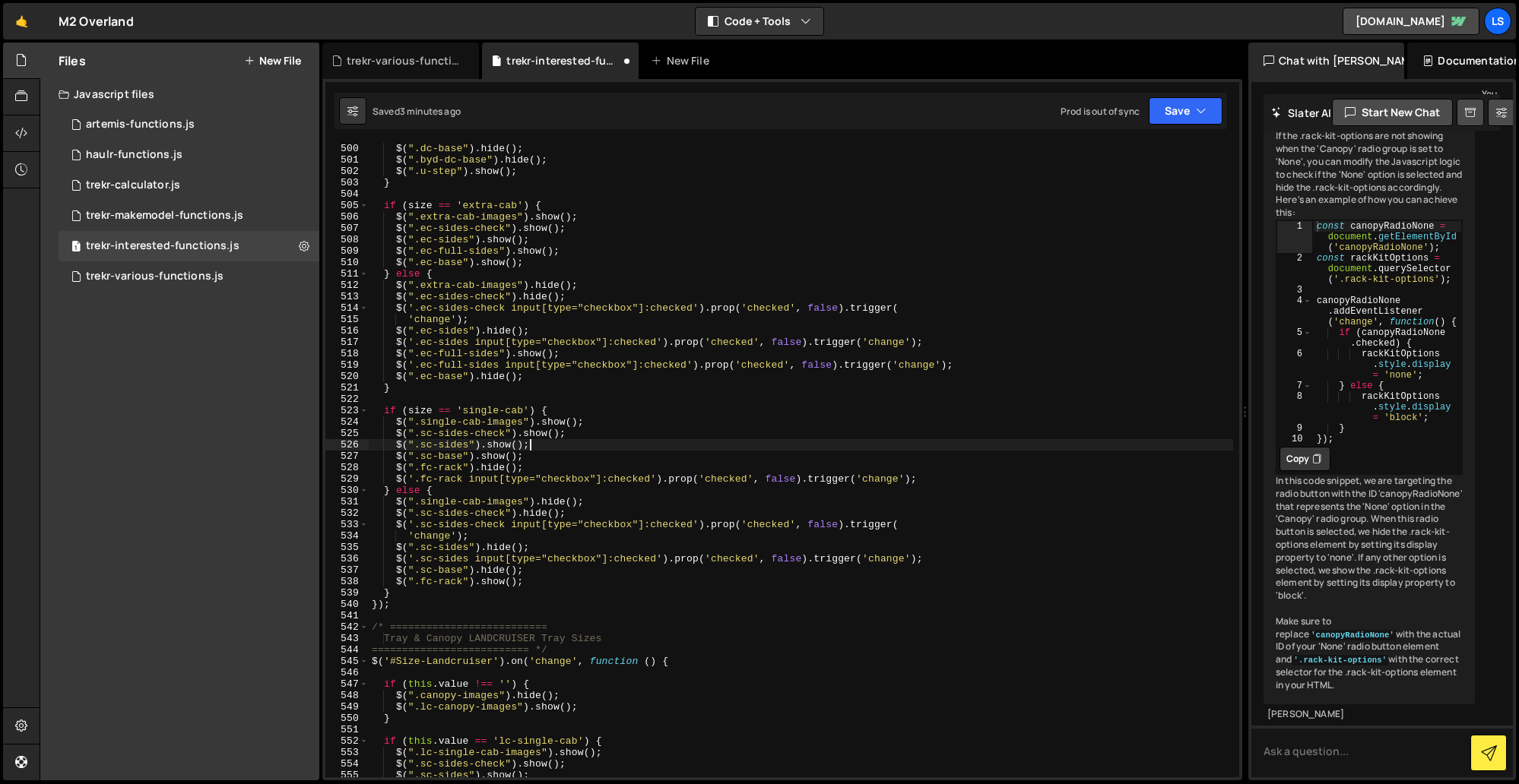
scroll to position [0, 1]
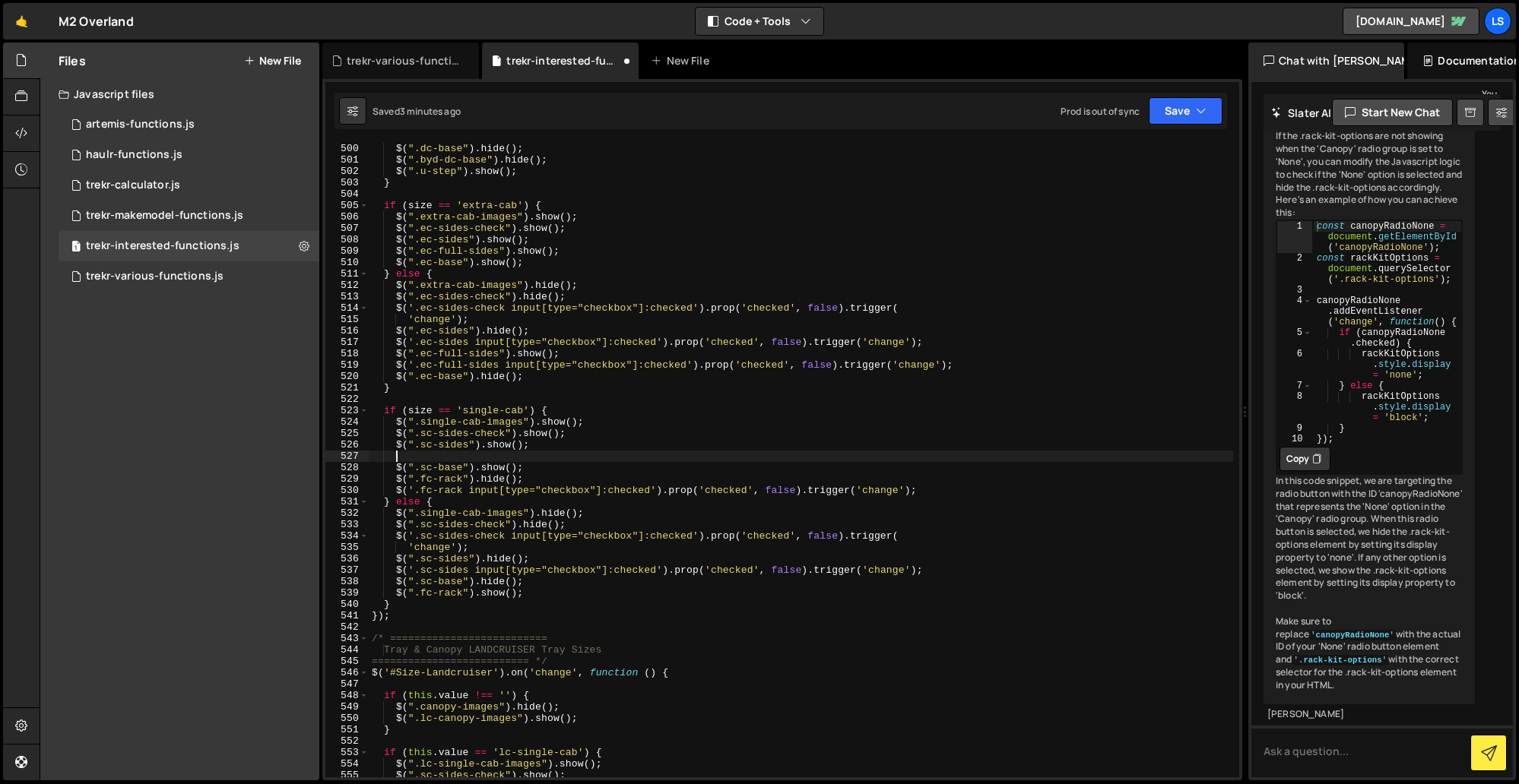
paste textarea "$(".sc-sides").show();"
click at [464, 457] on div "$ ( ".dc-base" ) . hide ( ) ; $ ( ".byd-dc-base" ) . hide ( ) ; $ ( ".u-step" )…" at bounding box center [800, 471] width 864 height 657
drag, startPoint x: 603, startPoint y: 456, endPoint x: 420, endPoint y: 455, distance: 183.0
click at [420, 455] on div "$ ( ".dc-base" ) . hide ( ) ; $ ( ".byd-dc-base" ) . hide ( ) ; $ ( ".u-step" )…" at bounding box center [800, 471] width 864 height 657
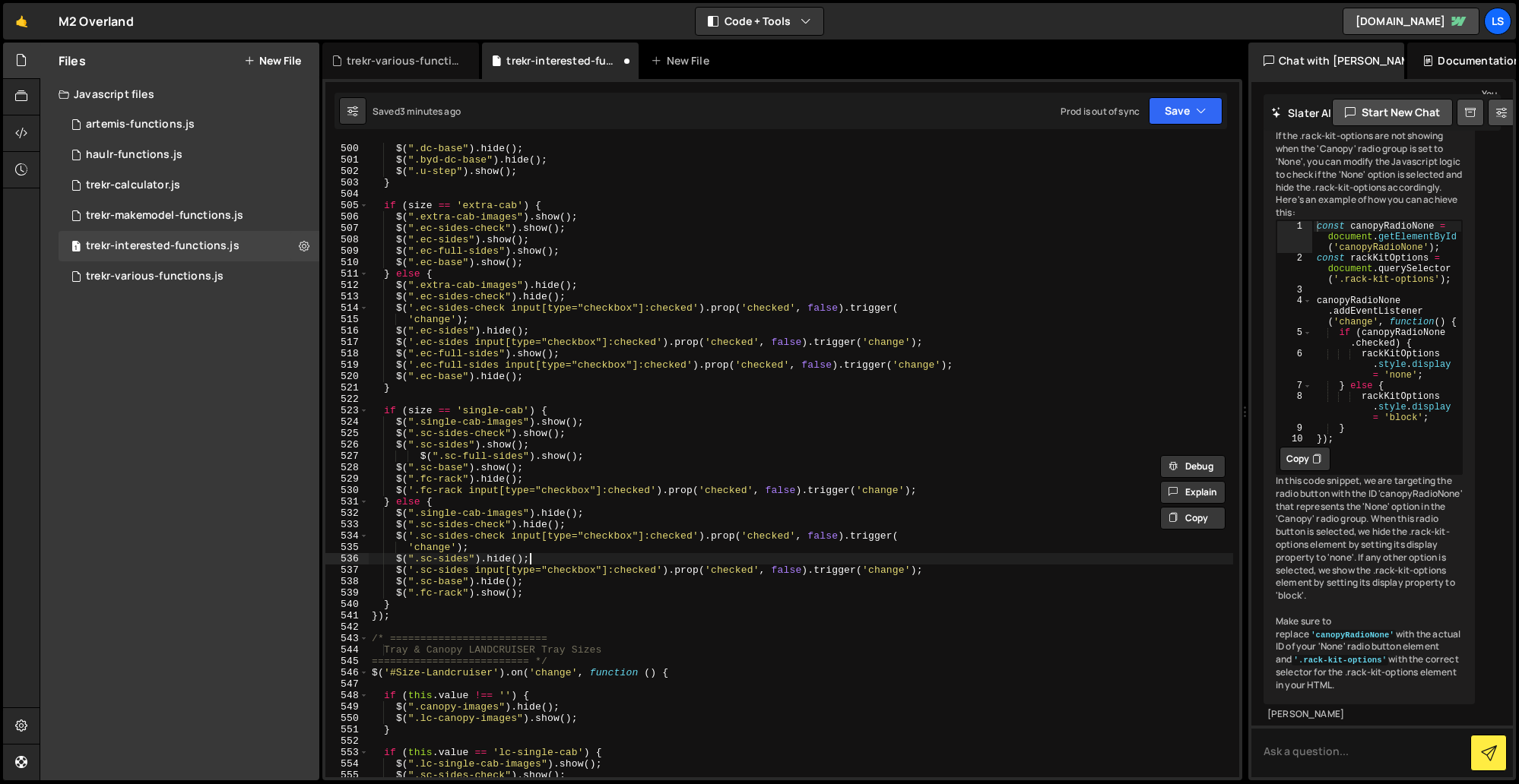
click at [542, 557] on div "$ ( ".dc-base" ) . hide ( ) ; $ ( ".byd-dc-base" ) . hide ( ) ; $ ( ".u-step" )…" at bounding box center [800, 471] width 864 height 657
click at [926, 571] on div "$ ( ".dc-base" ) . hide ( ) ; $ ( ".byd-dc-base" ) . hide ( ) ; $ ( ".u-step" )…" at bounding box center [800, 471] width 864 height 657
type textarea "$('.sc-sides input[type="checkbox"]:checked').prop('checked', false).trigger('c…"
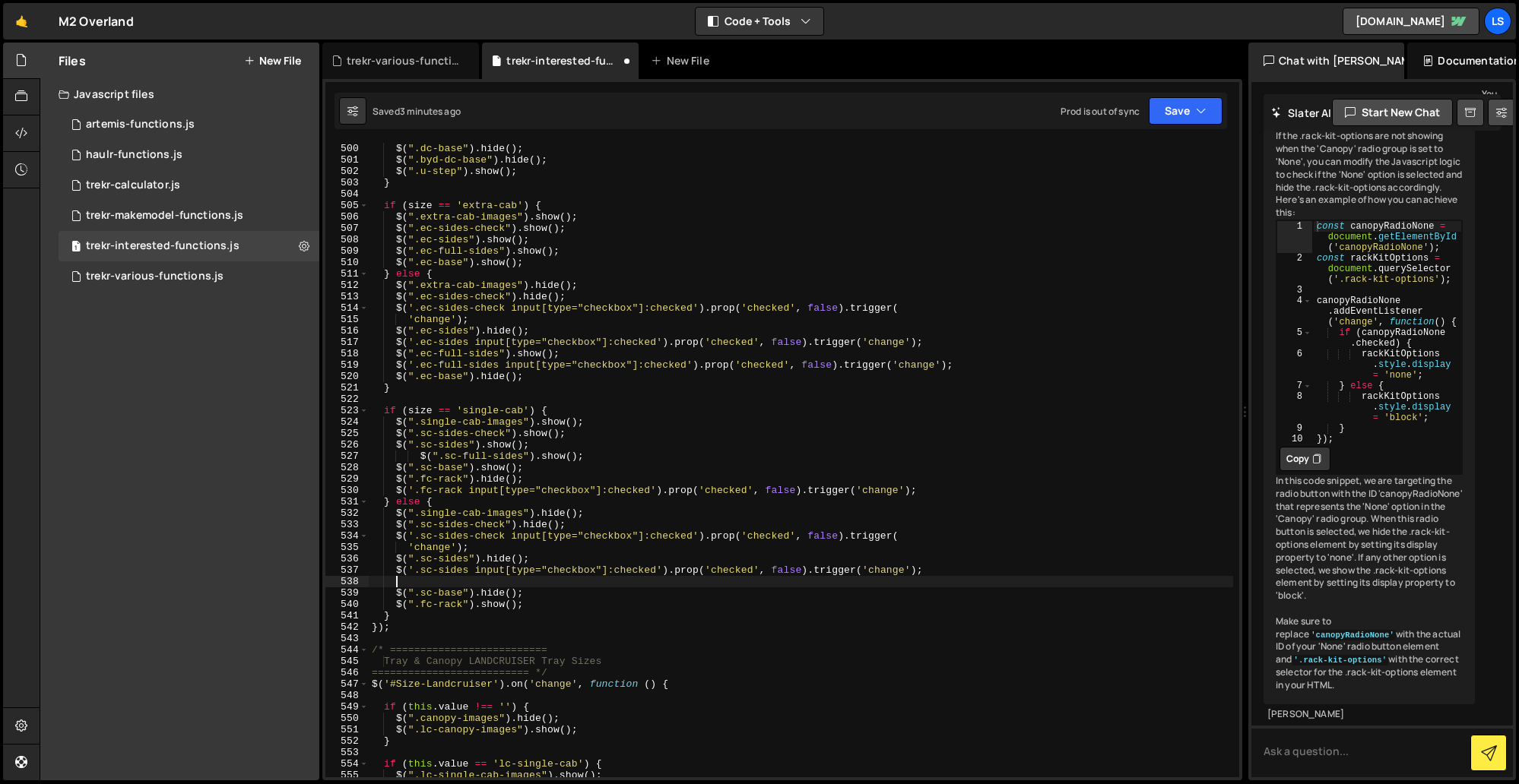
paste textarea "$(".sc-full-sides").show();"
click at [526, 583] on div "$ ( ".dc-base" ) . hide ( ) ; $ ( ".byd-dc-base" ) . hide ( ) ; $ ( ".u-step" )…" at bounding box center [800, 471] width 864 height 657
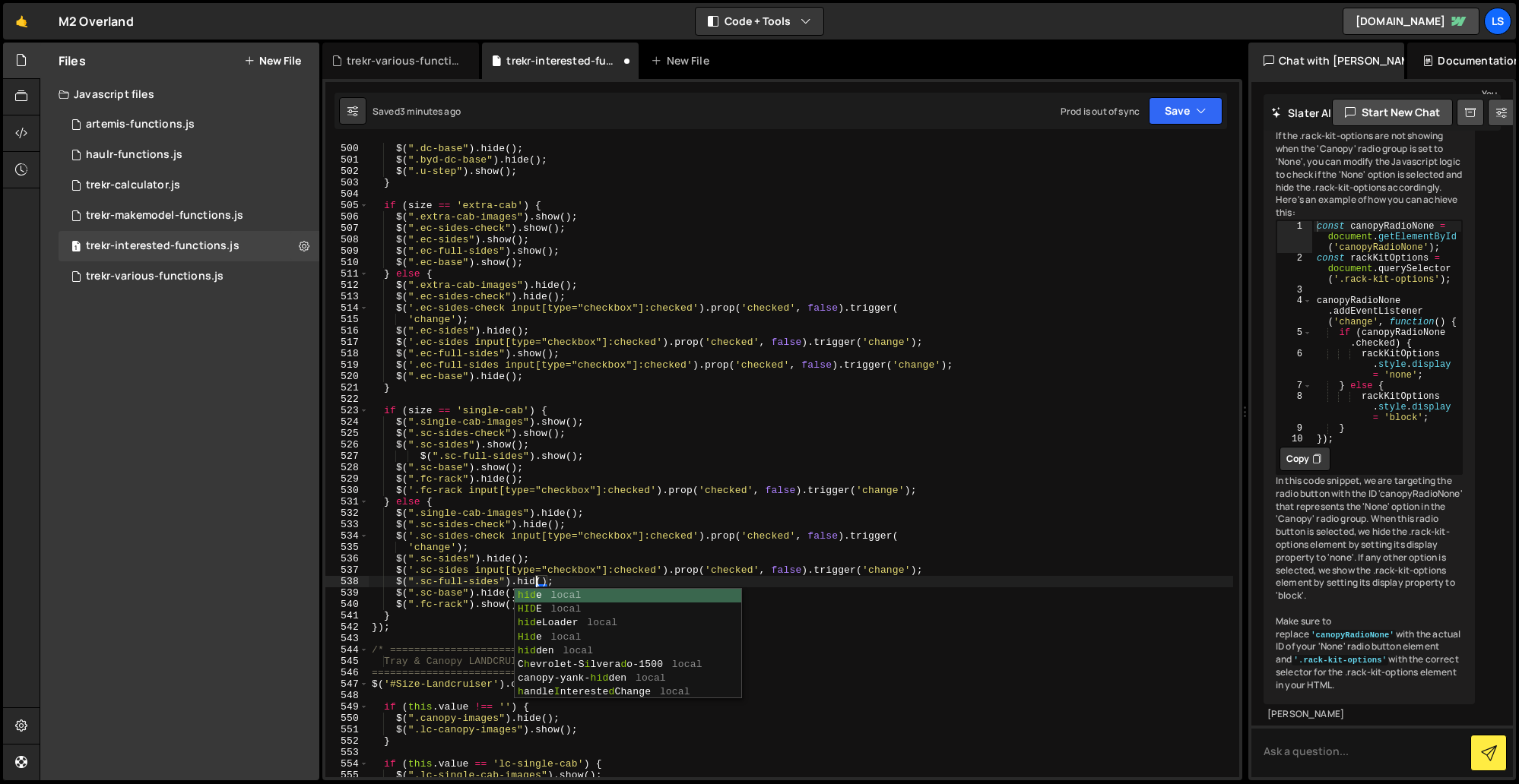
scroll to position [0, 12]
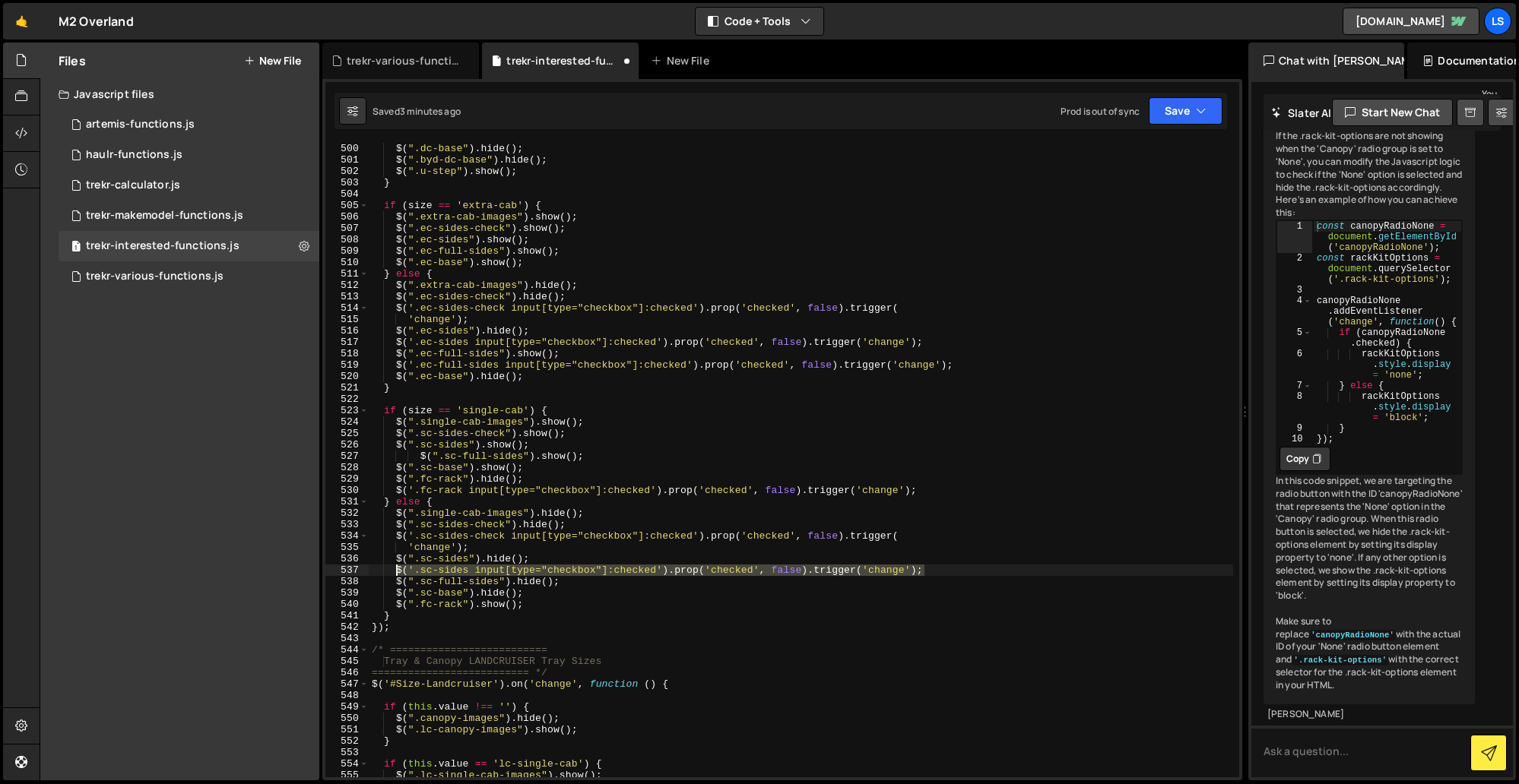
drag, startPoint x: 927, startPoint y: 574, endPoint x: 394, endPoint y: 571, distance: 533.0
click at [394, 571] on div "$ ( ".dc-base" ) . hide ( ) ; $ ( ".byd-dc-base" ) . hide ( ) ; $ ( ".u-step" )…" at bounding box center [800, 471] width 864 height 657
click at [594, 585] on div "$ ( ".dc-base" ) . hide ( ) ; $ ( ".byd-dc-base" ) . hide ( ) ; $ ( ".u-step" )…" at bounding box center [800, 471] width 864 height 657
type textarea "$(".sc-full-sides").hide();"
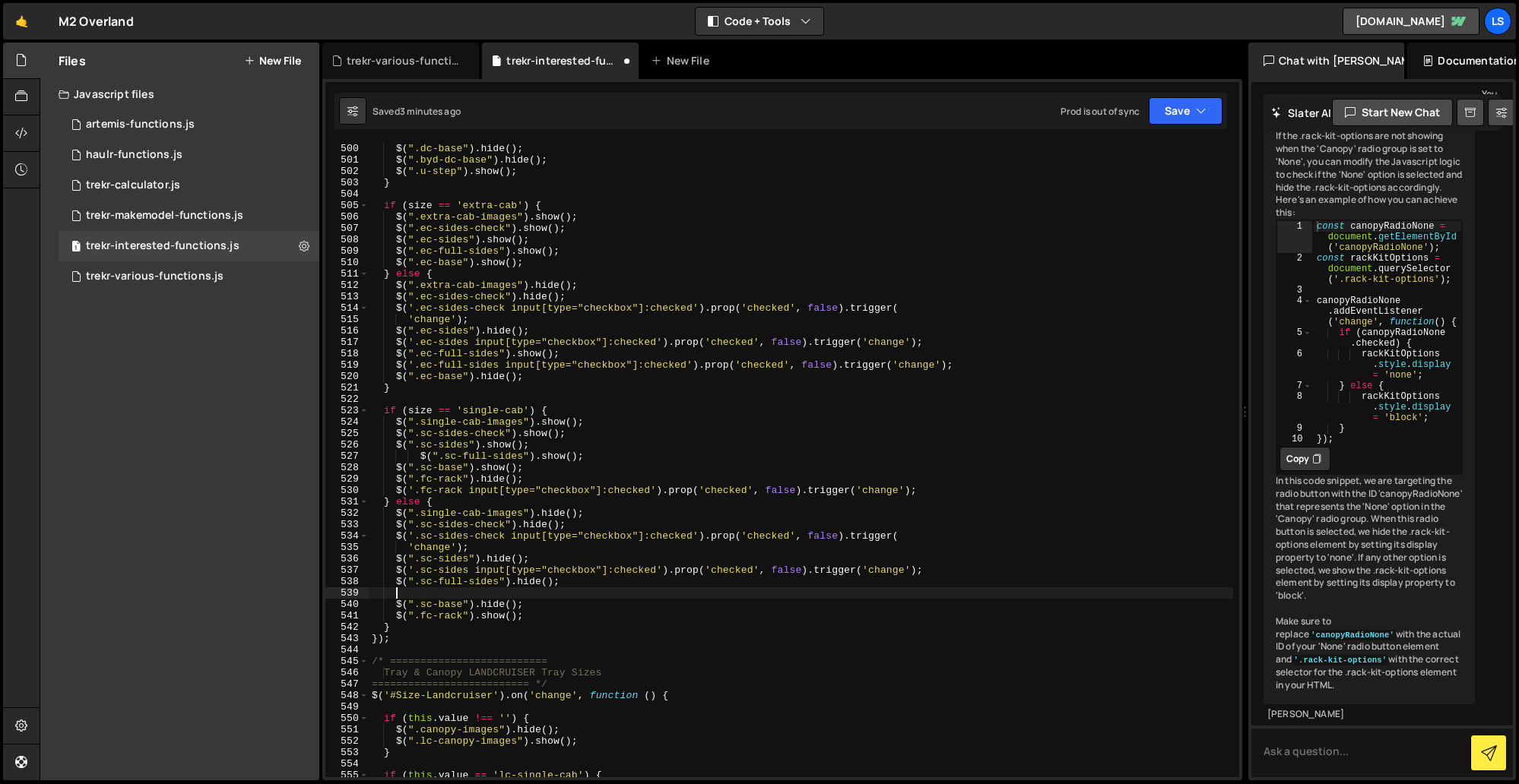
scroll to position [0, 1]
paste textarea "$('.sc-sides input[type="checkbox"]:checked').prop('checked', false).trigger('c…"
click at [439, 595] on div "$ ( ".dc-base" ) . hide ( ) ; $ ( ".byd-dc-base" ) . hide ( ) ; $ ( ".u-step" )…" at bounding box center [800, 471] width 864 height 657
click at [561, 592] on div "$ ( ".dc-base" ) . hide ( ) ; $ ( ".byd-dc-base" ) . hide ( ) ; $ ( ".u-step" )…" at bounding box center [800, 471] width 864 height 657
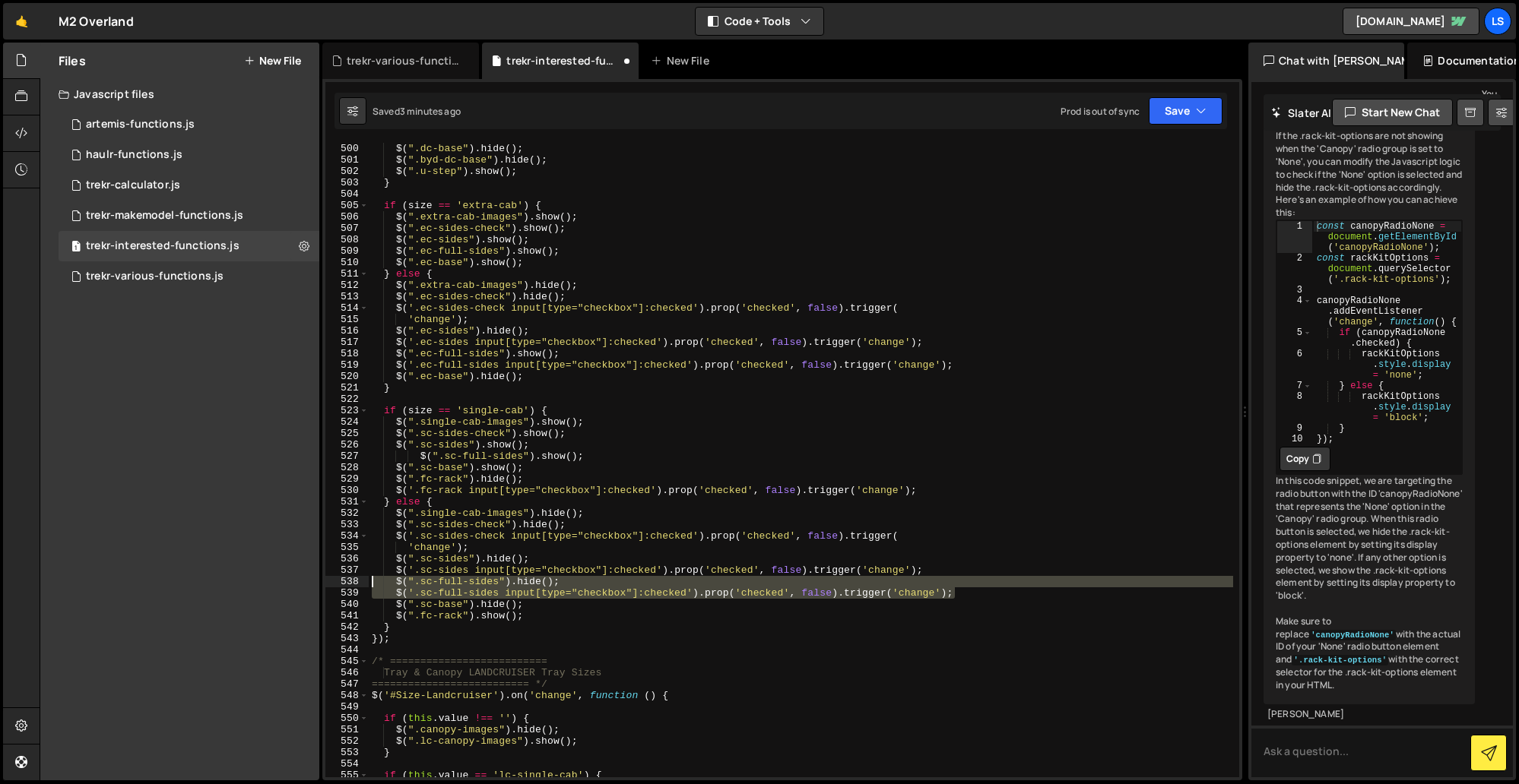
drag, startPoint x: 971, startPoint y: 595, endPoint x: 354, endPoint y: 581, distance: 617.2
click at [354, 581] on div "$('.sc-full-sides input[type="checkbox"]:checked').prop('checked', false).trigg…" at bounding box center [782, 460] width 914 height 635
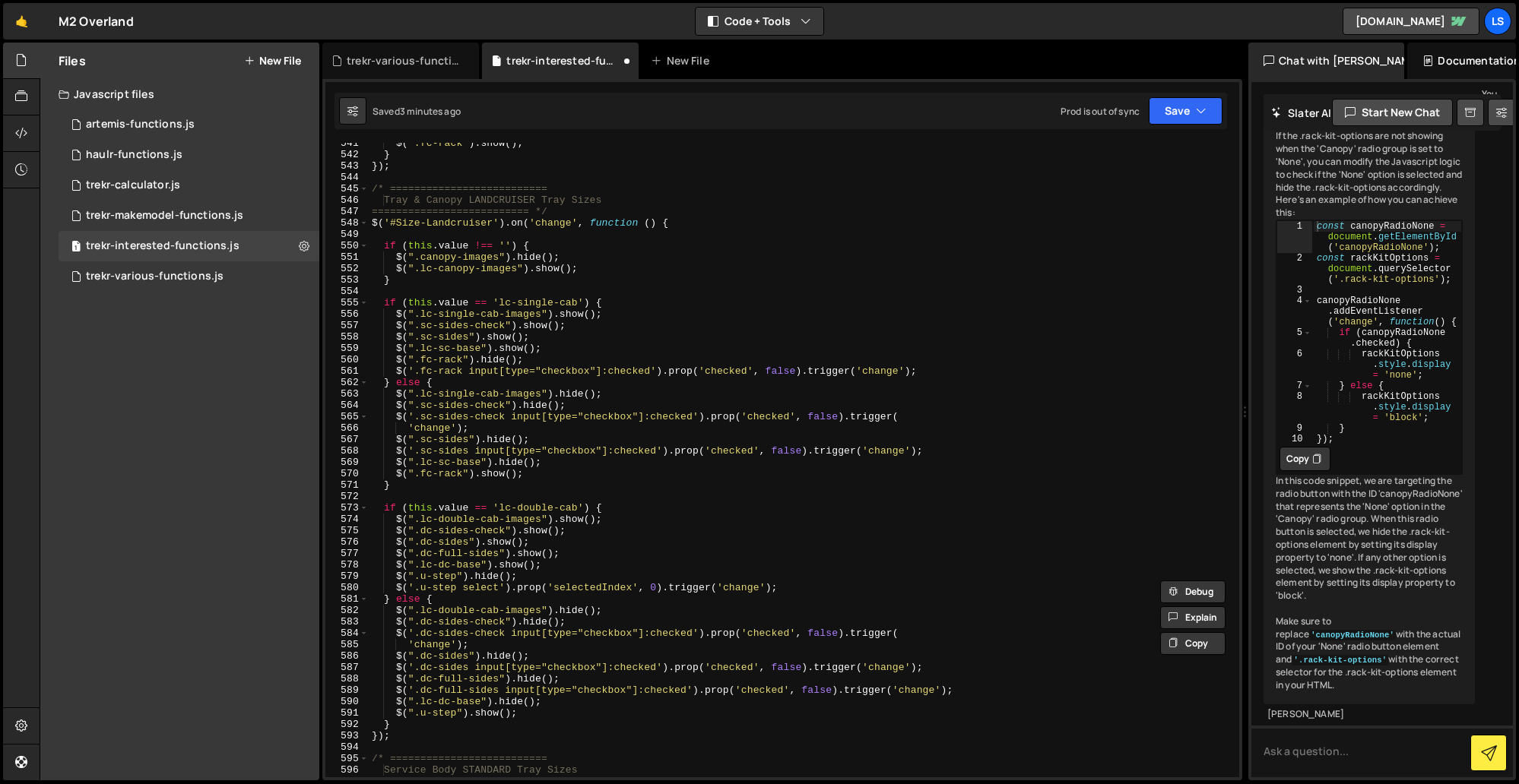
scroll to position [6160, 0]
click at [931, 451] on div "$ ( ".fc-rack" ) . show ( ) ; } }) ; /* ========================== Tray & Canop…" at bounding box center [800, 466] width 864 height 657
type textarea "$('.sc-sides input[type="checkbox"]:checked').prop('checked', false).trigger('c…"
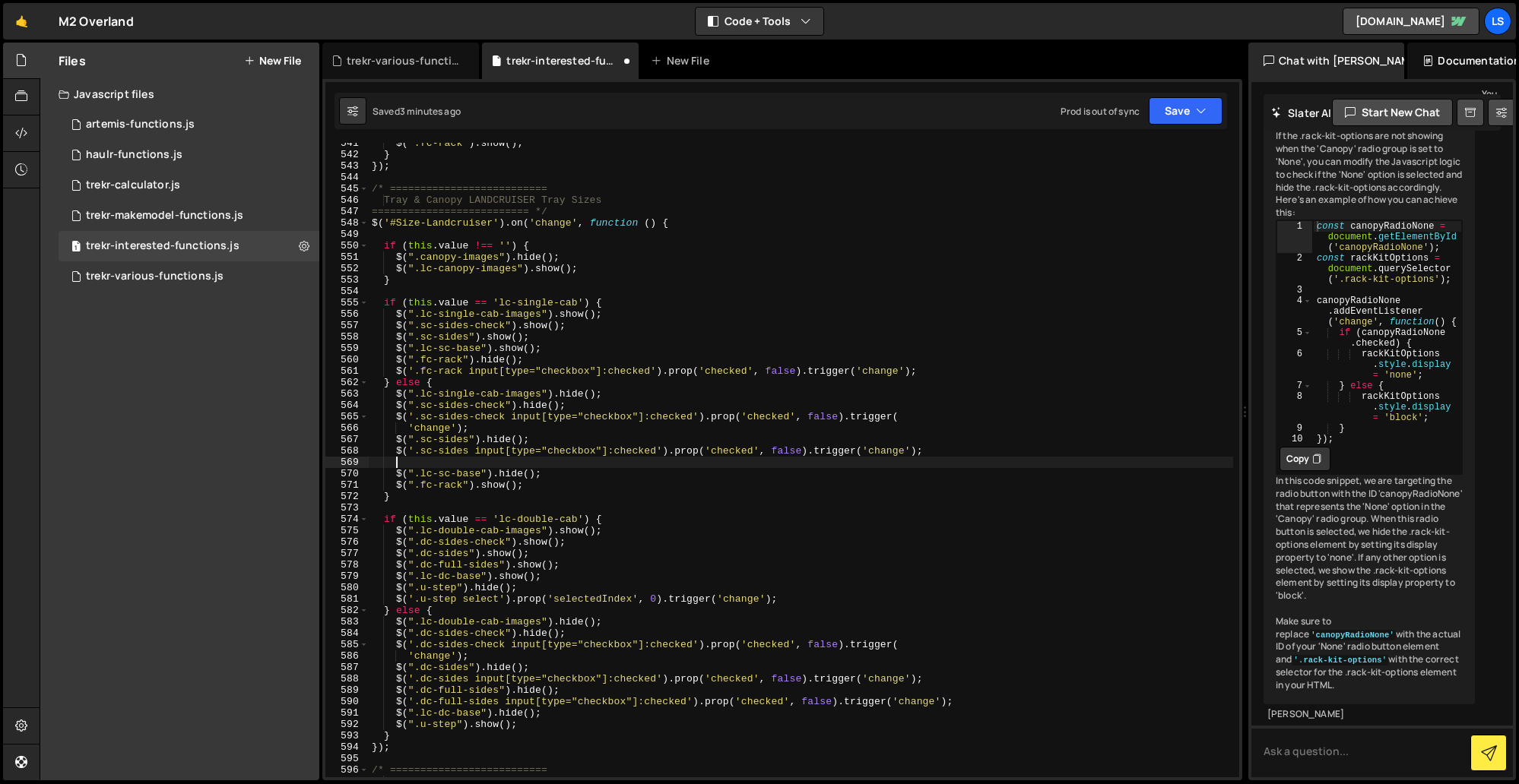
scroll to position [0, 1]
paste textarea "$('.sc-full-sides input[type="checkbox"]:checked').prop('checked', false).trigg…"
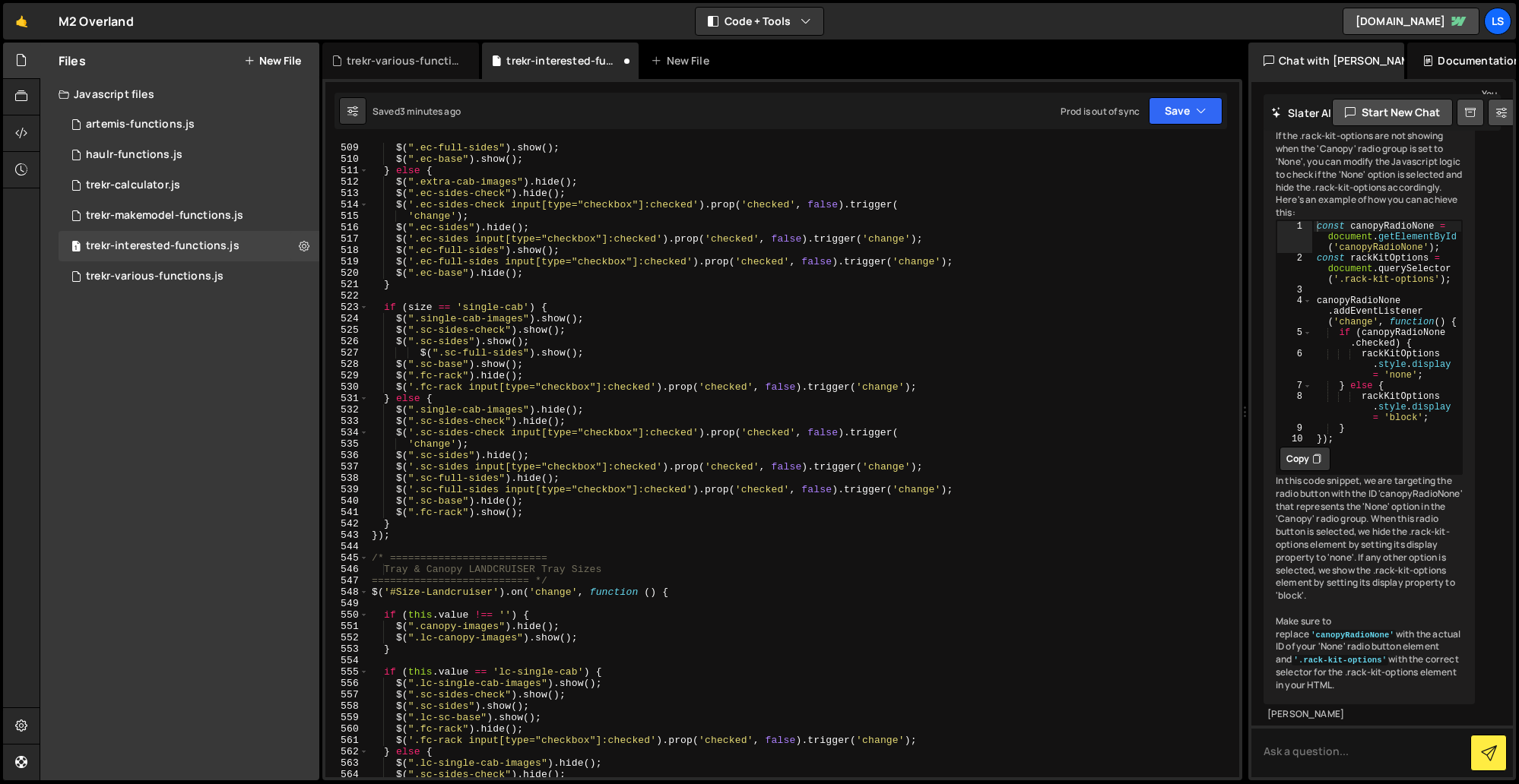
scroll to position [5774, 0]
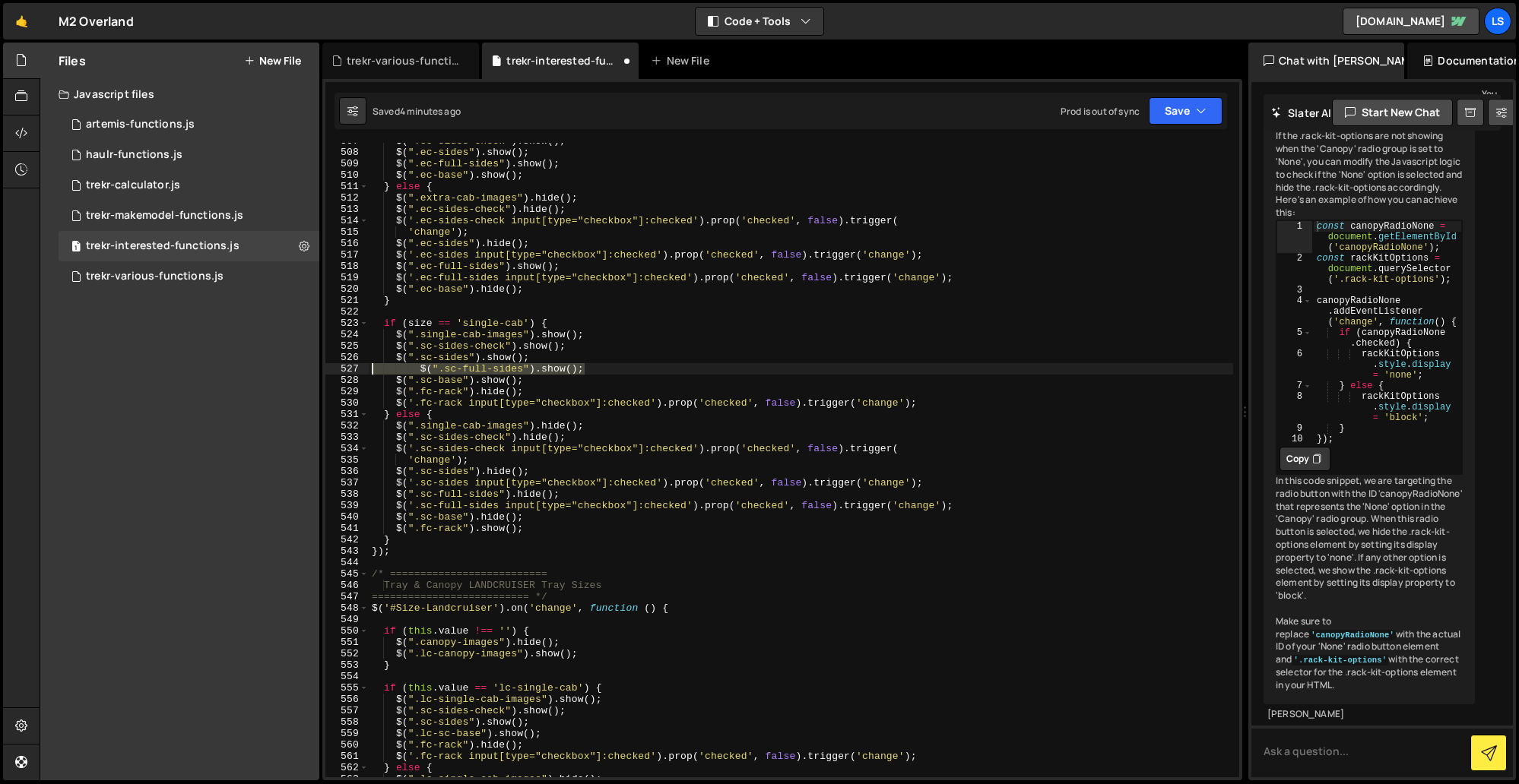
drag, startPoint x: 595, startPoint y: 368, endPoint x: 326, endPoint y: 367, distance: 269.0
click at [326, 367] on div "$('.sc-full-sides input[type="checkbox"]:checked').prop('checked', false).trigg…" at bounding box center [782, 460] width 914 height 635
click at [419, 369] on div "$ ( ".ec-sides-check" ) . show ( ) ; $ ( ".ec-sides" ) . show ( ) ; $ ( ".ec-fu…" at bounding box center [800, 460] width 864 height 635
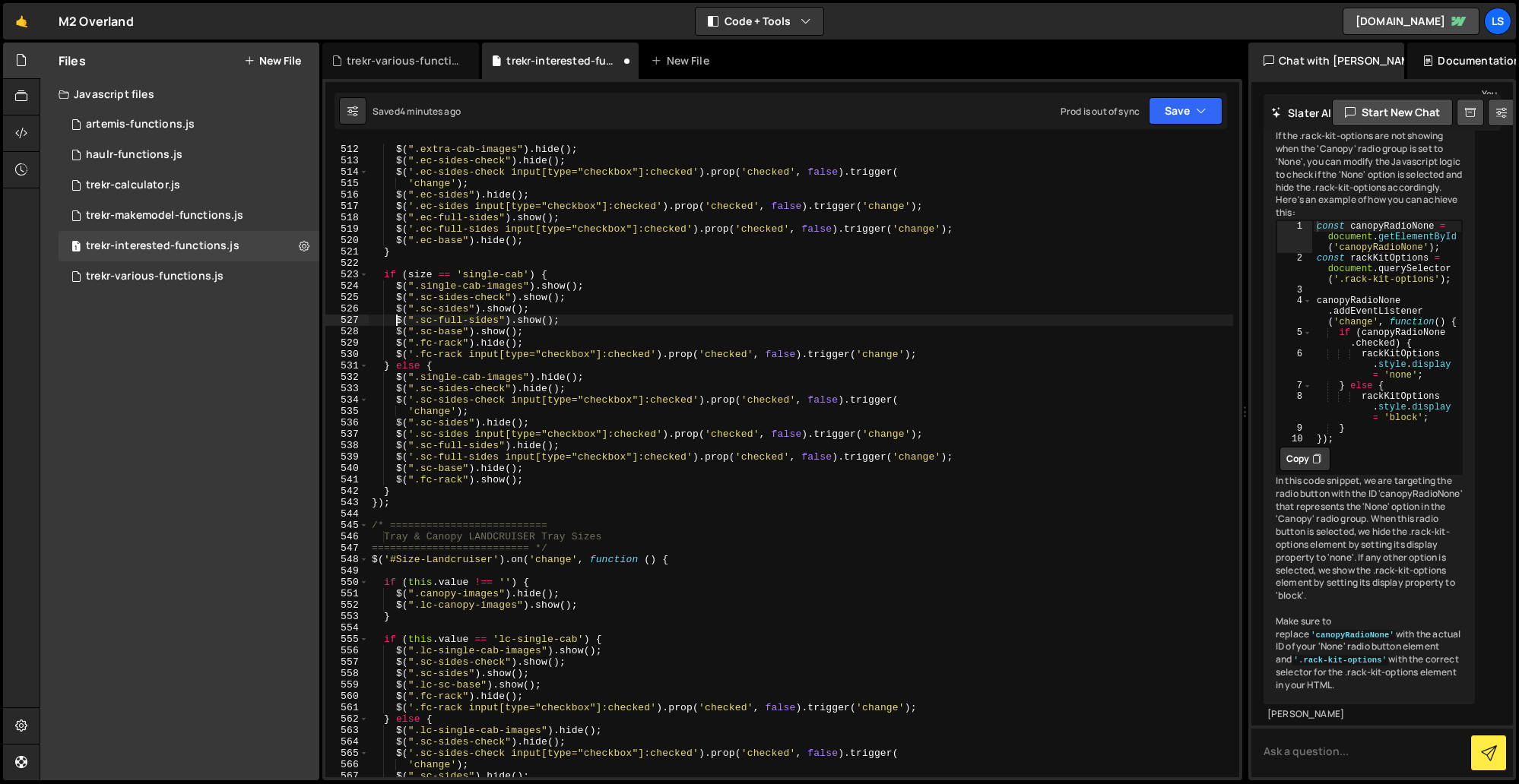
scroll to position [5945, 0]
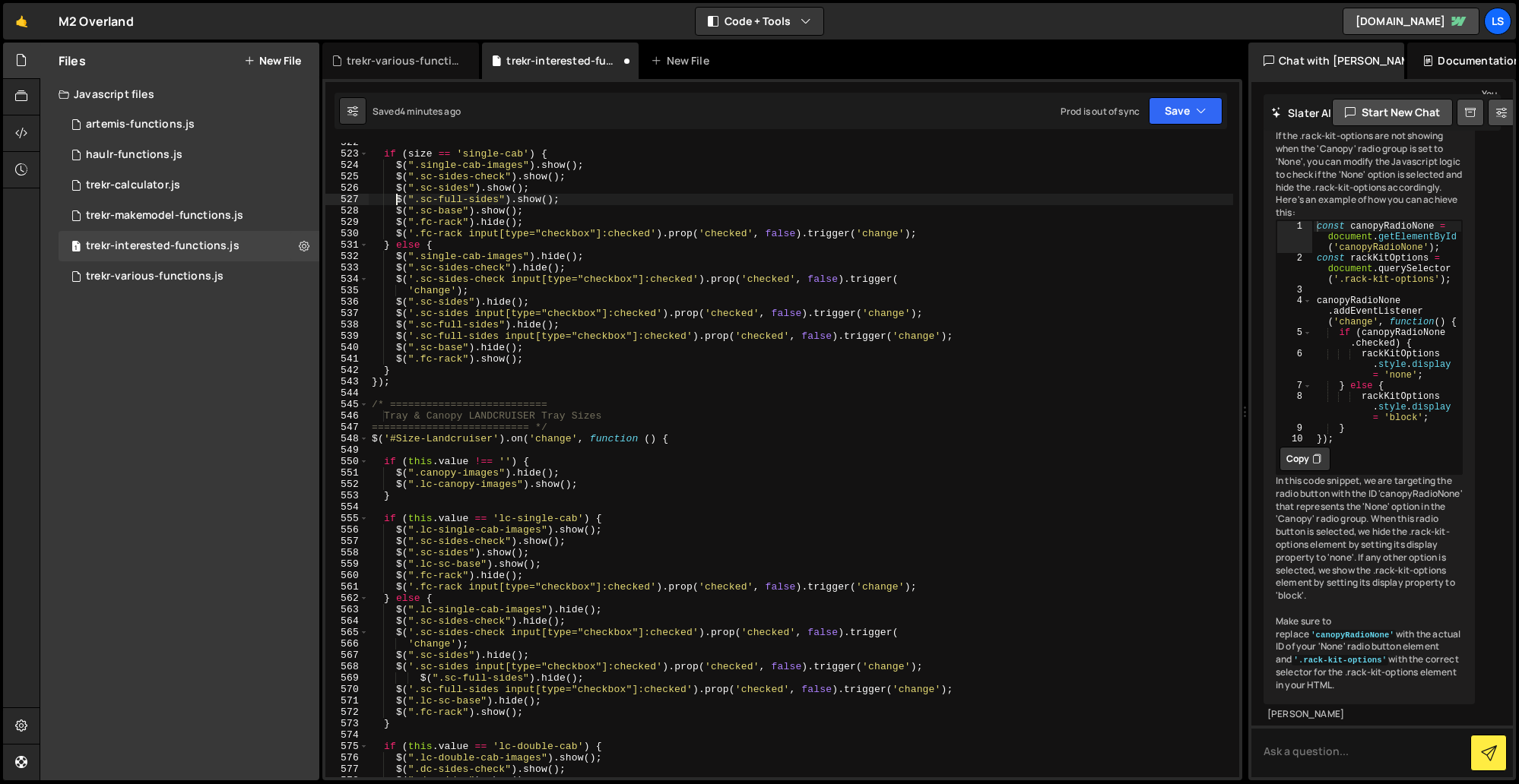
click at [534, 554] on div "if ( size == 'single-cab' ) { $ ( ".single-cab-images" ) . show ( ) ; $ ( ".sc-…" at bounding box center [800, 465] width 864 height 657
type textarea "$(".sc-sides").show();"
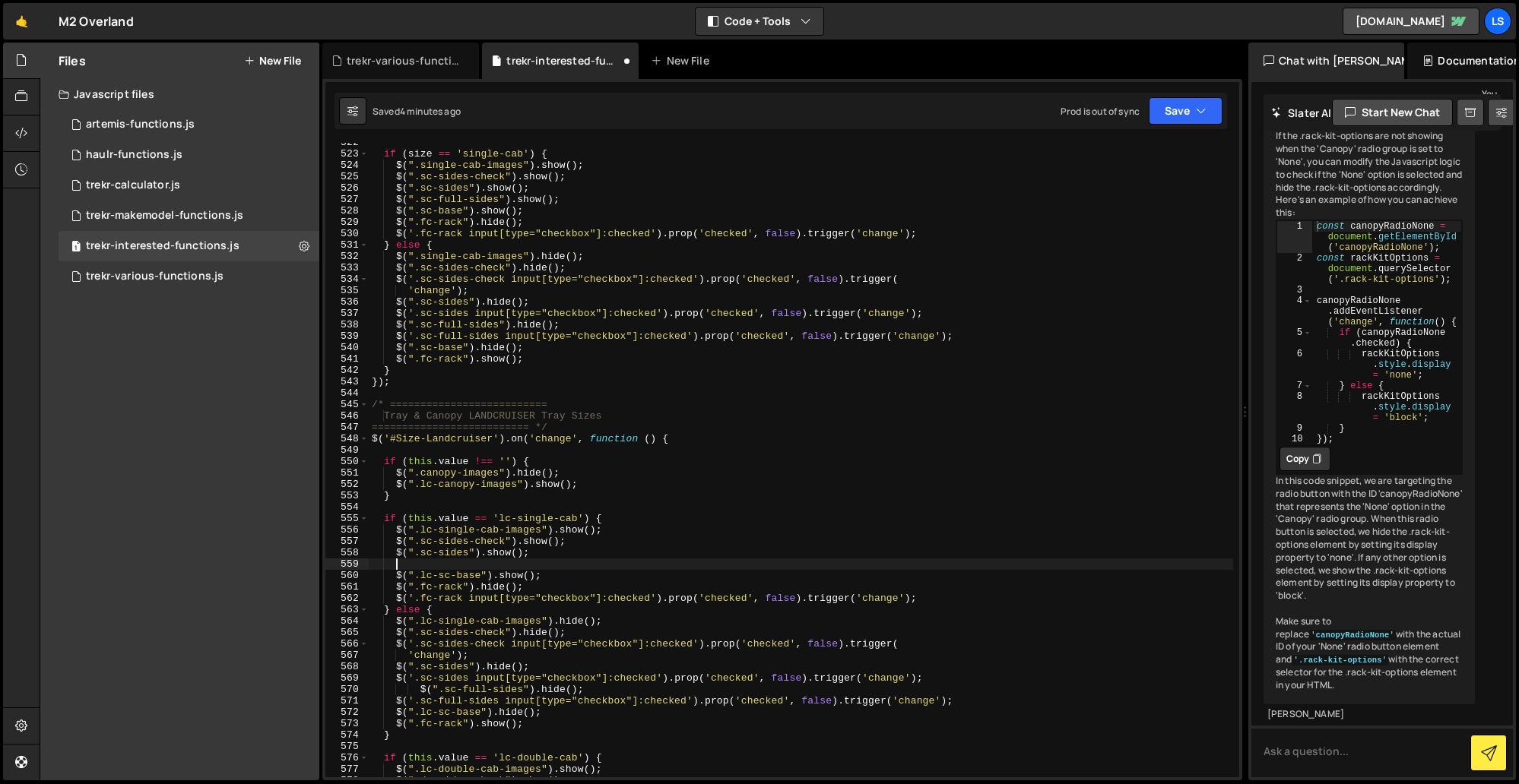
paste textarea "$(".sc-full-sides").show();"
click at [444, 564] on div "if ( size == 'single-cab' ) { $ ( ".single-cab-images" ) . show ( ) ; $ ( ".sc-…" at bounding box center [800, 465] width 864 height 657
click at [1174, 115] on button "Save" at bounding box center [1185, 110] width 73 height 28
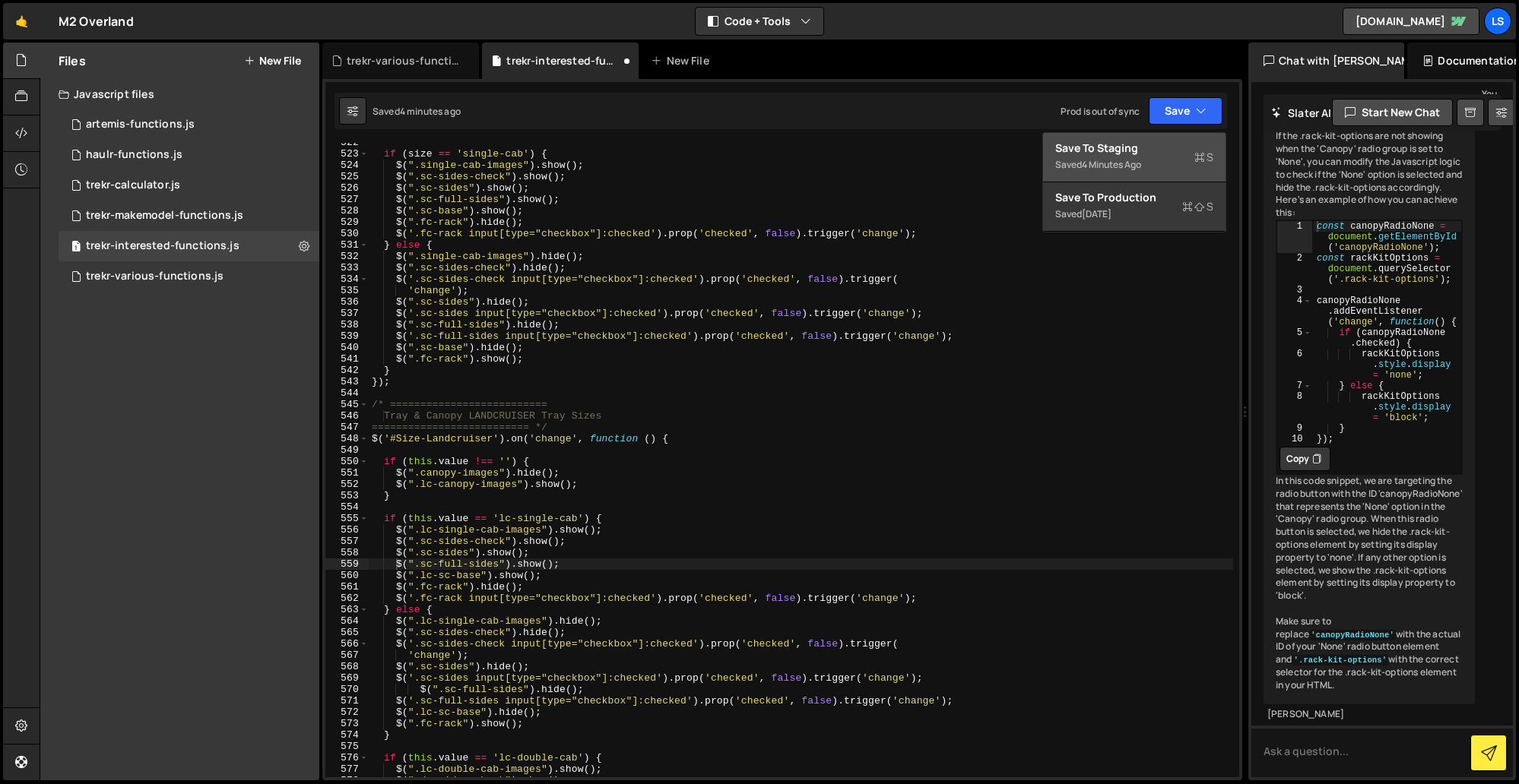
click at [1114, 147] on div "Save to Staging S" at bounding box center [1134, 148] width 158 height 15
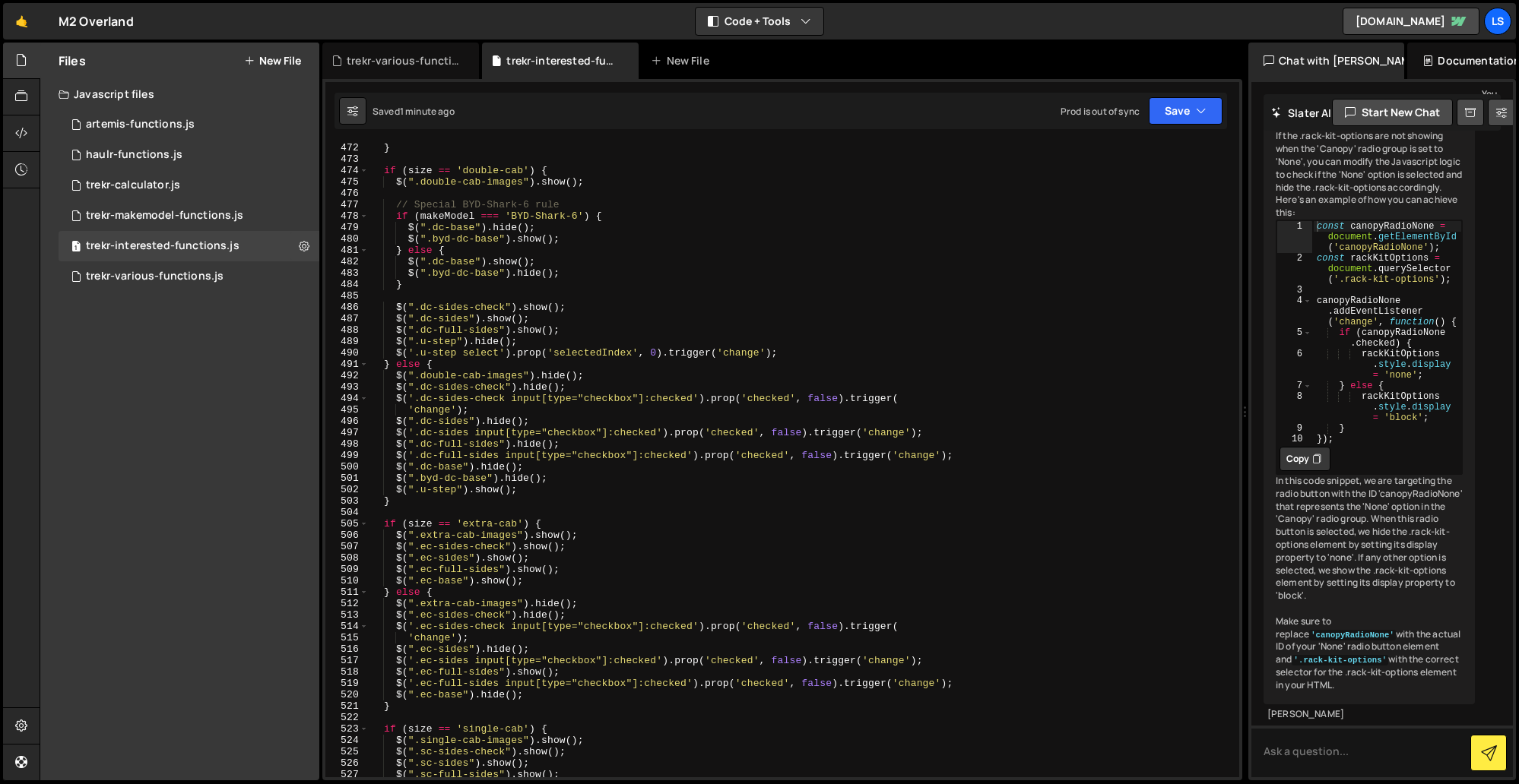
scroll to position [5356, 0]
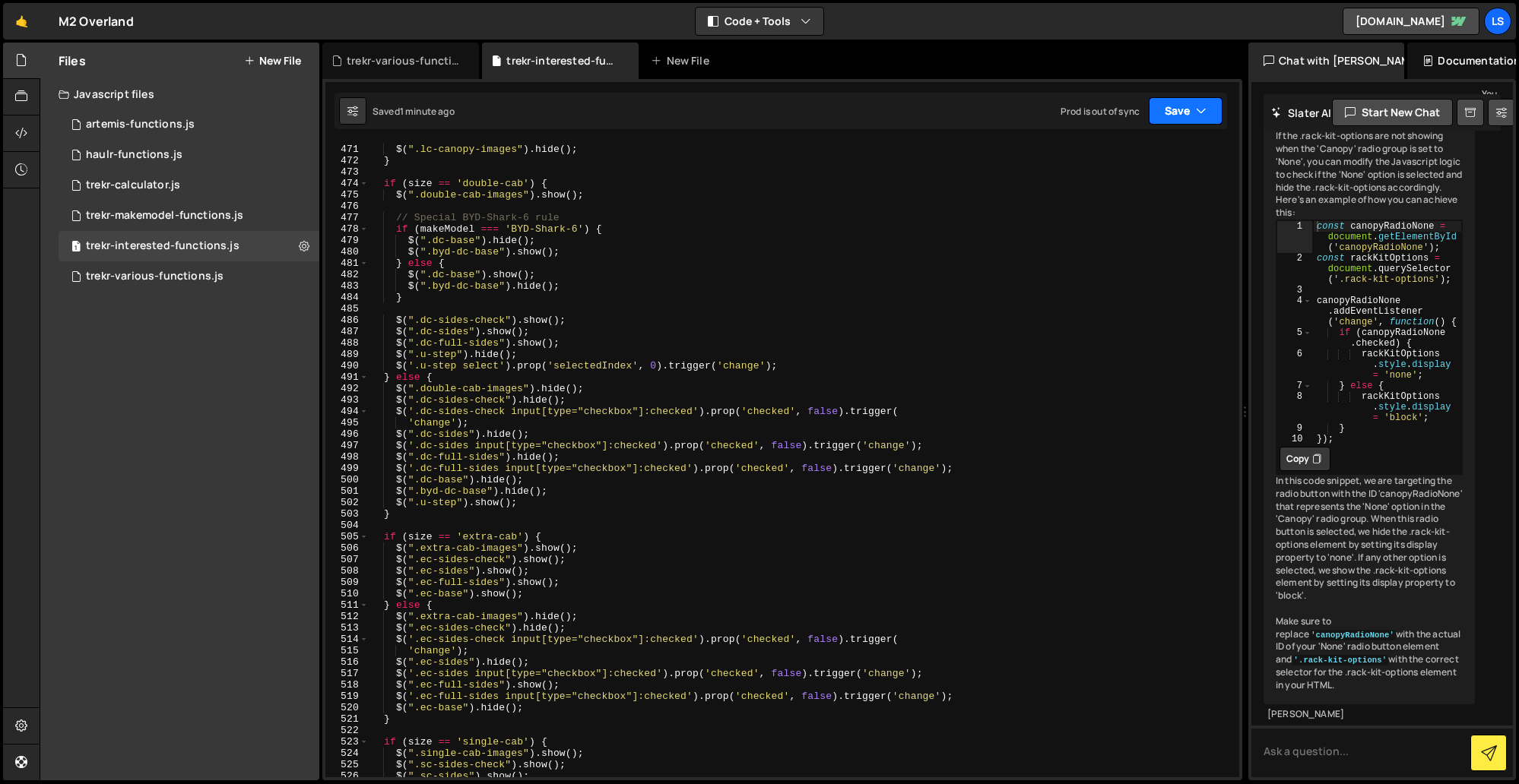
click at [1193, 107] on button "Save" at bounding box center [1185, 110] width 73 height 28
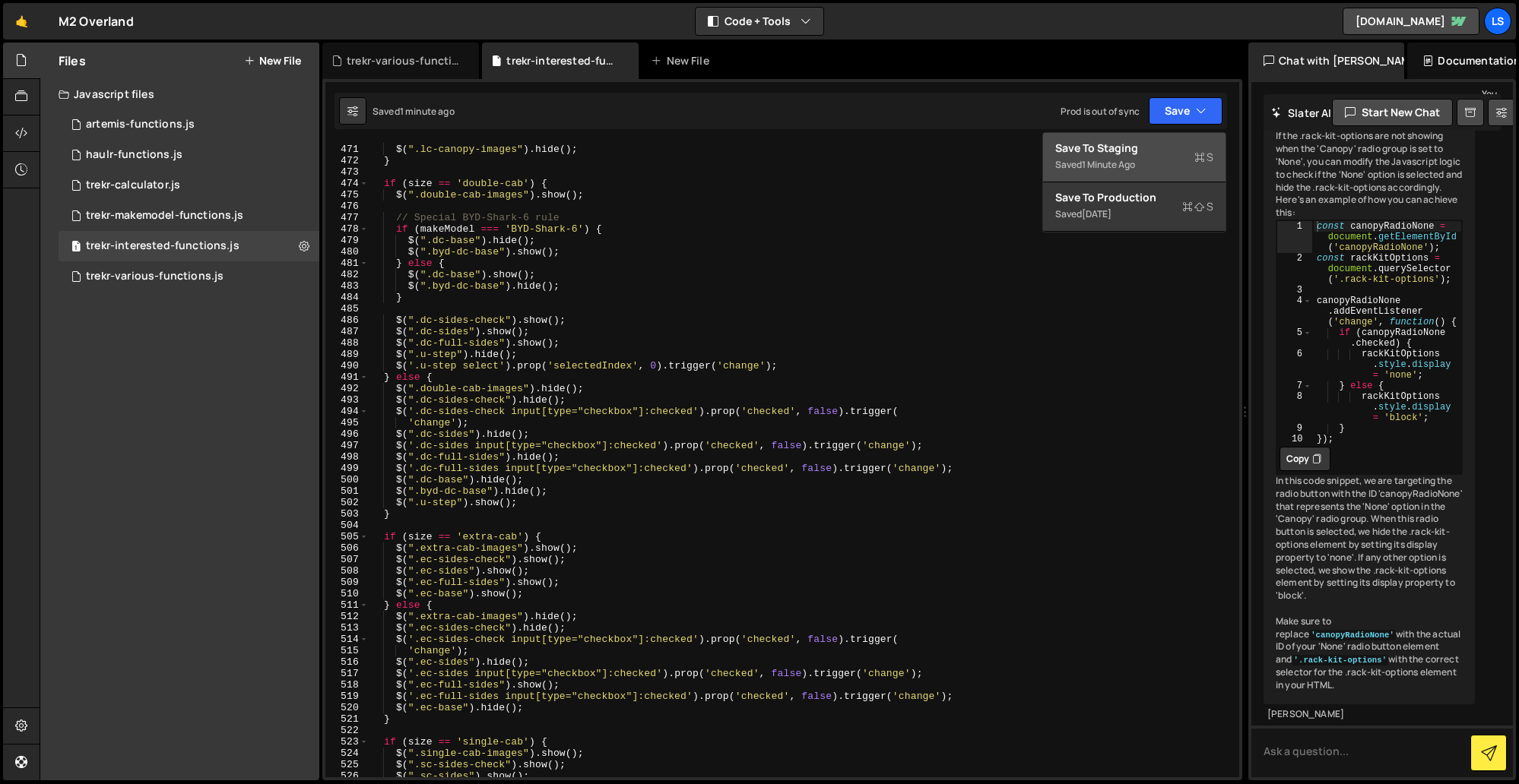
click at [1139, 143] on div "Save to Staging S" at bounding box center [1134, 148] width 158 height 15
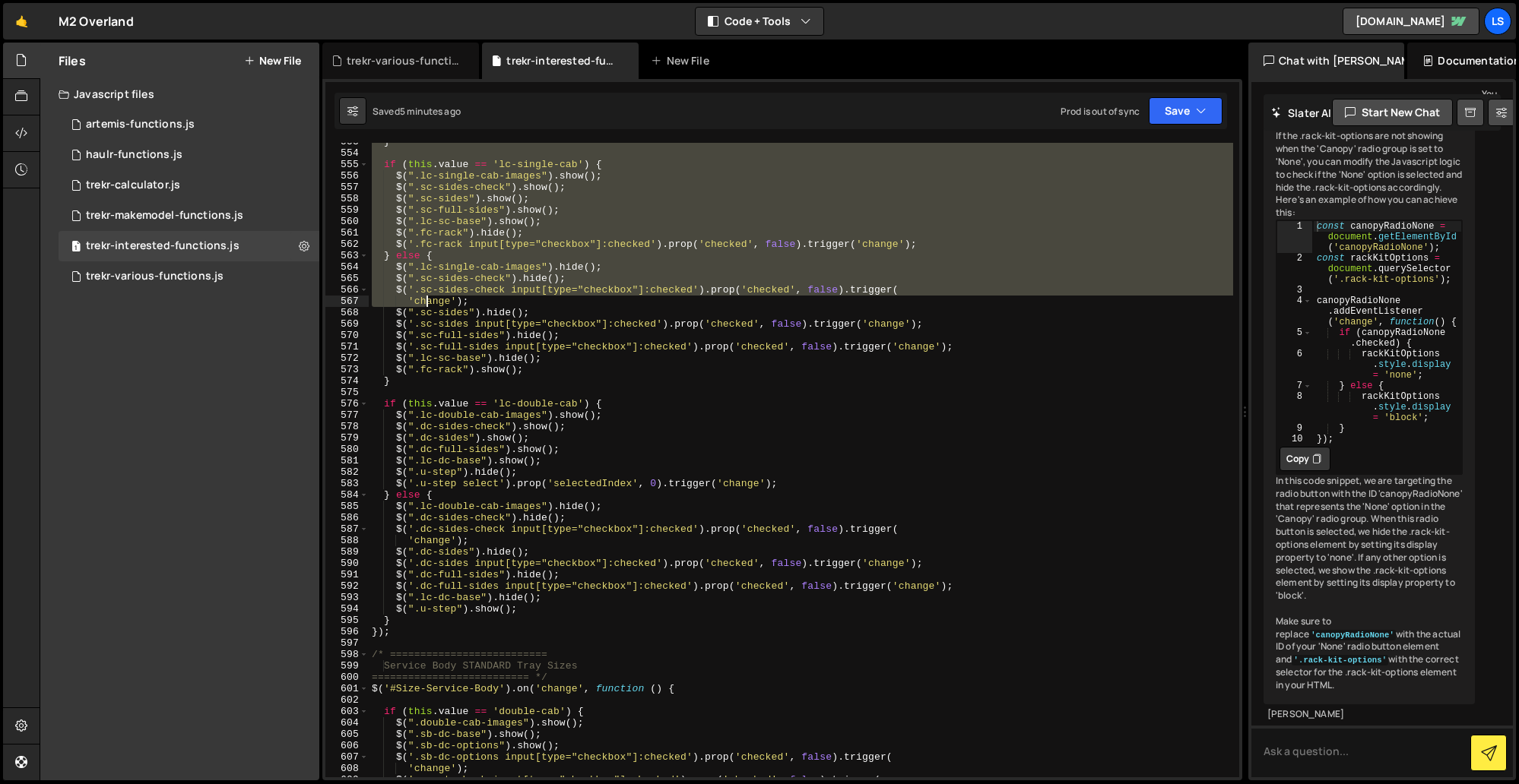
scroll to position [6442, 0]
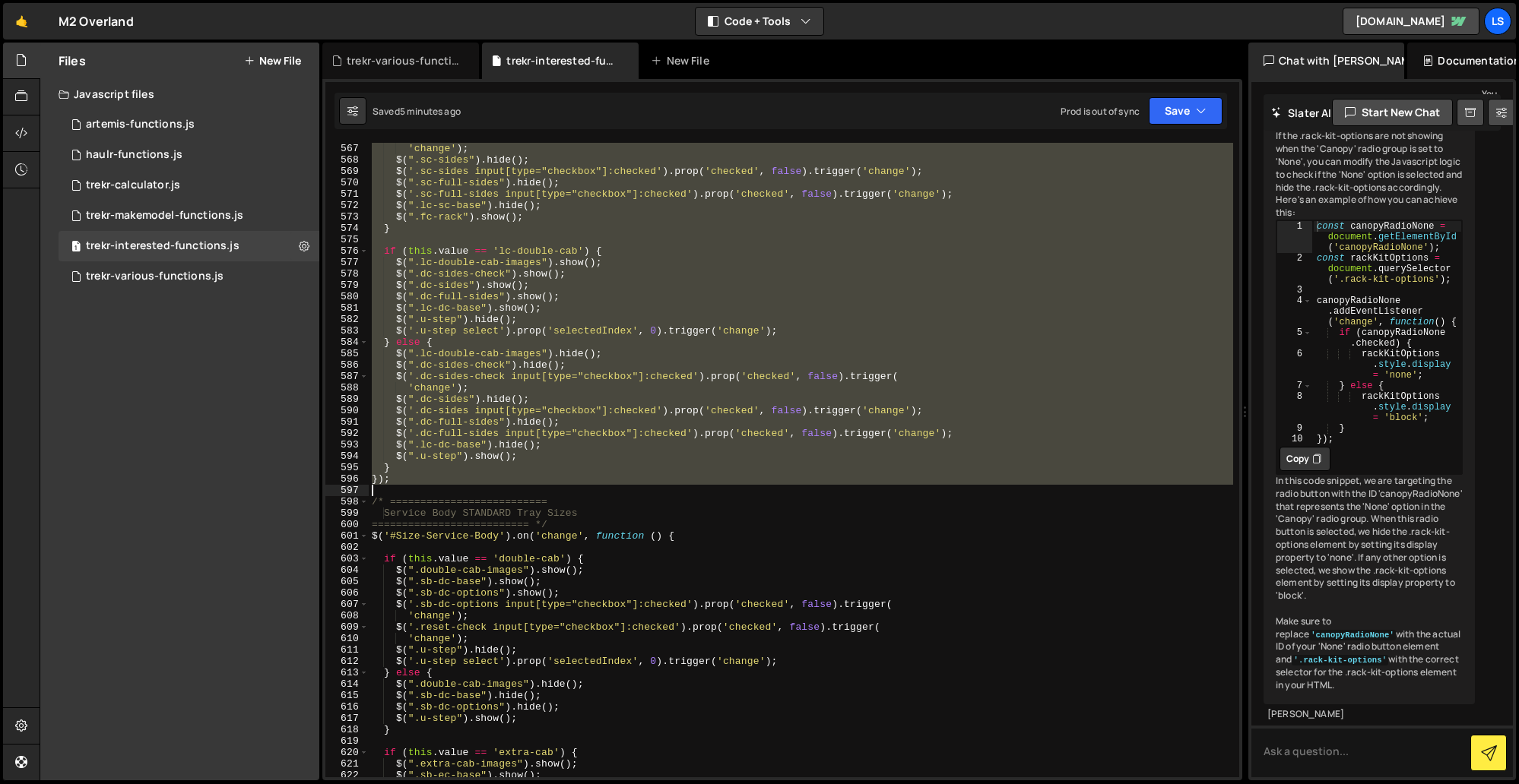
drag, startPoint x: 372, startPoint y: 196, endPoint x: 423, endPoint y: 489, distance: 297.4
click at [423, 489] on div "$ ( '.sc-sides-check input[type="checkbox"]:checked' ) . prop ( 'checked' , fal…" at bounding box center [800, 460] width 864 height 657
click at [699, 474] on div "'change' ) ; $ ( ".sc-sides" ) . hide ( ) ; $ ( '.sc-sides input[type="checkbox…" at bounding box center [800, 460] width 864 height 635
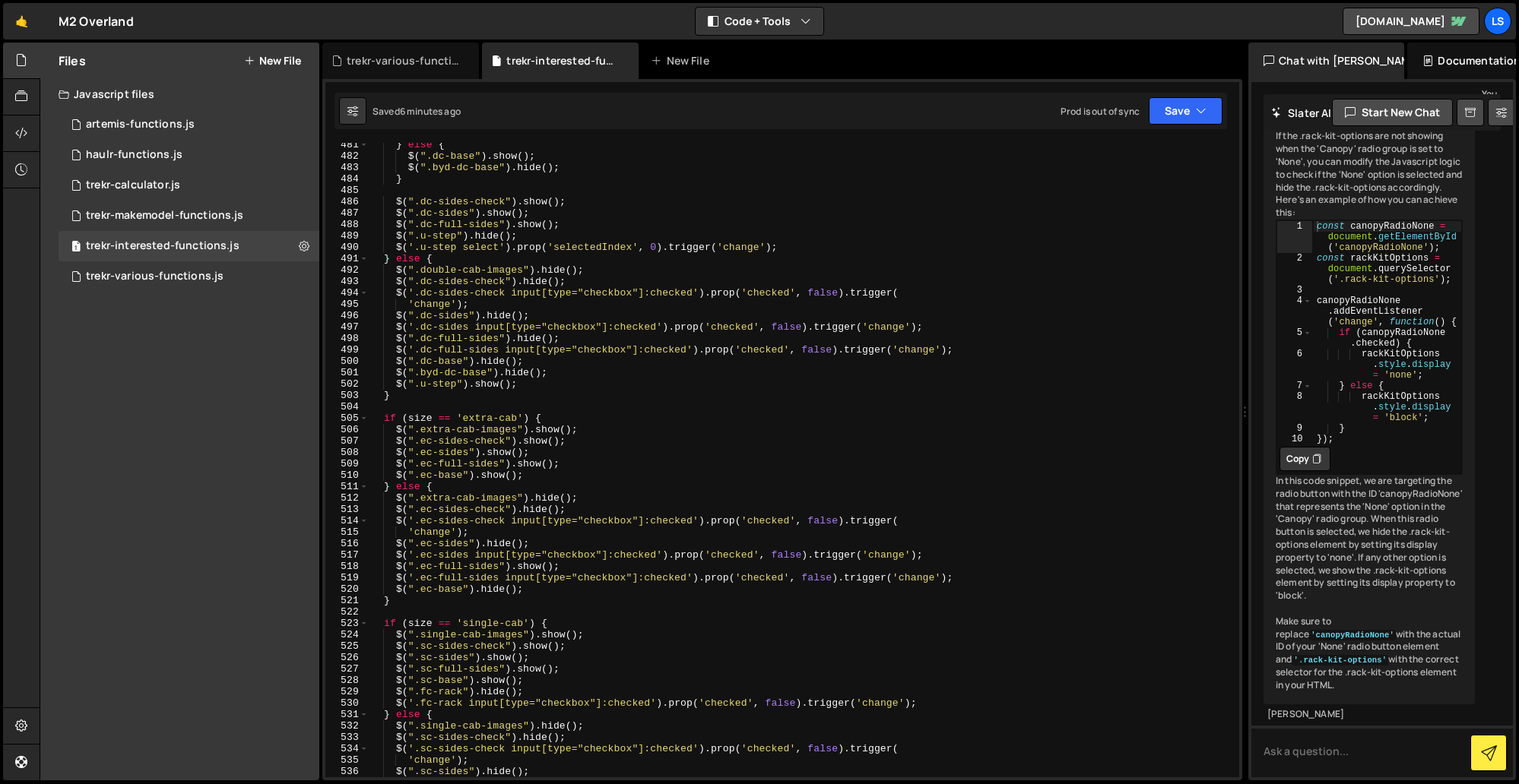
scroll to position [5516, 0]
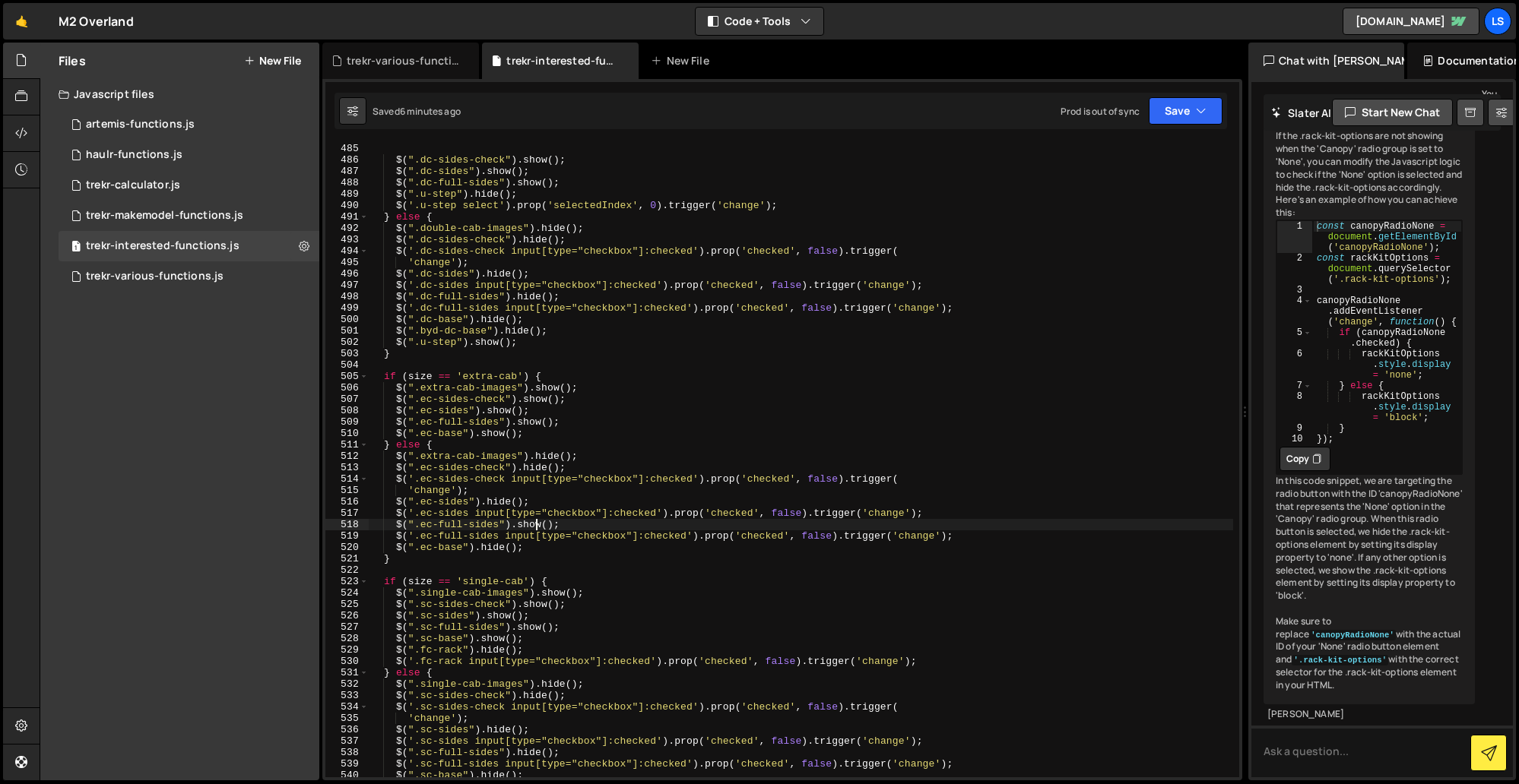
click at [533, 525] on div "} $ ( ".dc-sides-check" ) . show ( ) ; $ ( ".dc-sides" ) . show ( ) ; $ ( ".dc-…" at bounding box center [800, 460] width 864 height 657
click at [525, 514] on div "} $ ( ".dc-sides-check" ) . show ( ) ; $ ( ".dc-sides" ) . show ( ) ; $ ( ".dc-…" at bounding box center [800, 460] width 864 height 657
click at [1191, 108] on button "Save" at bounding box center [1185, 110] width 73 height 28
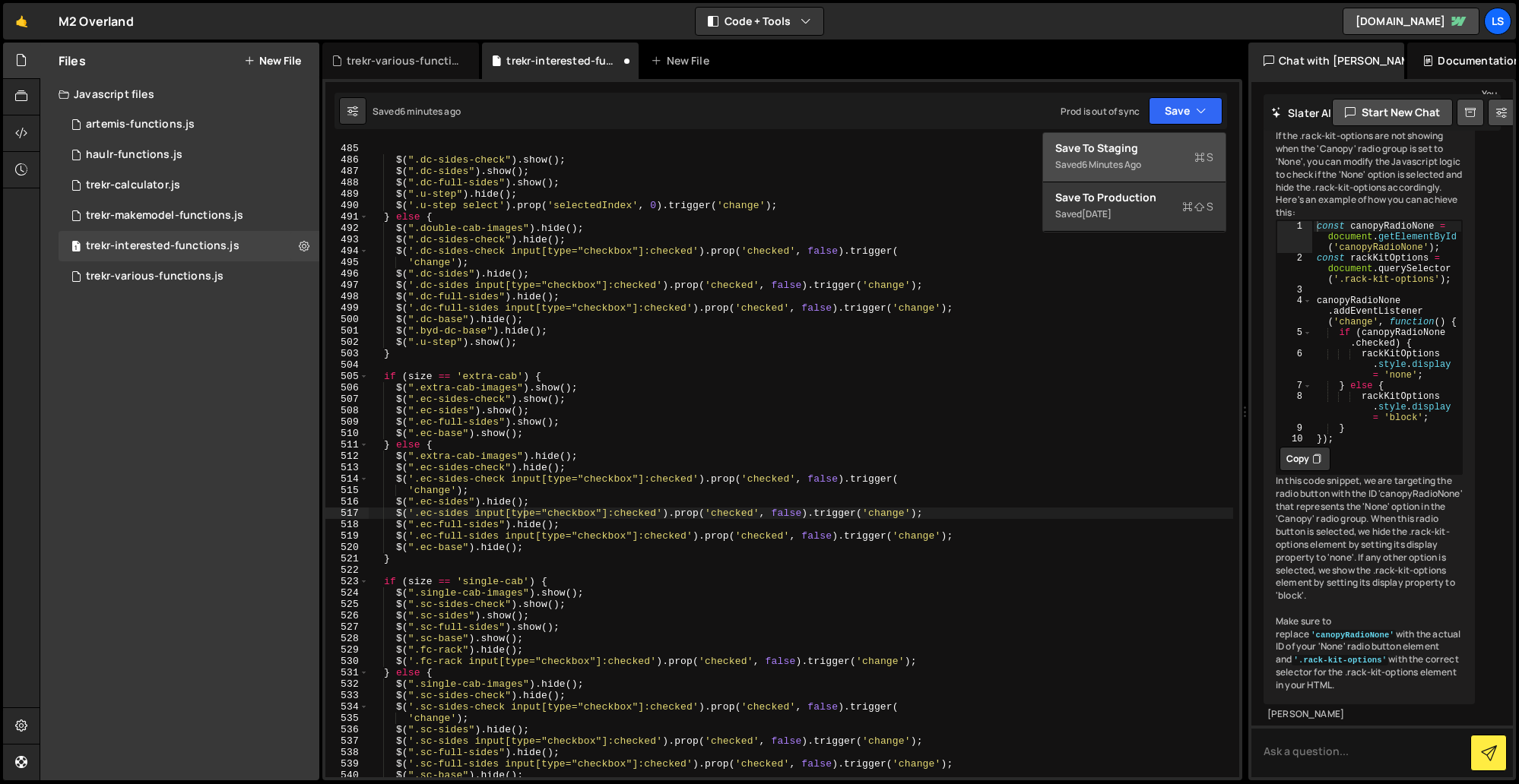
click at [1080, 161] on div "Saved 6 minutes ago" at bounding box center [1134, 165] width 158 height 18
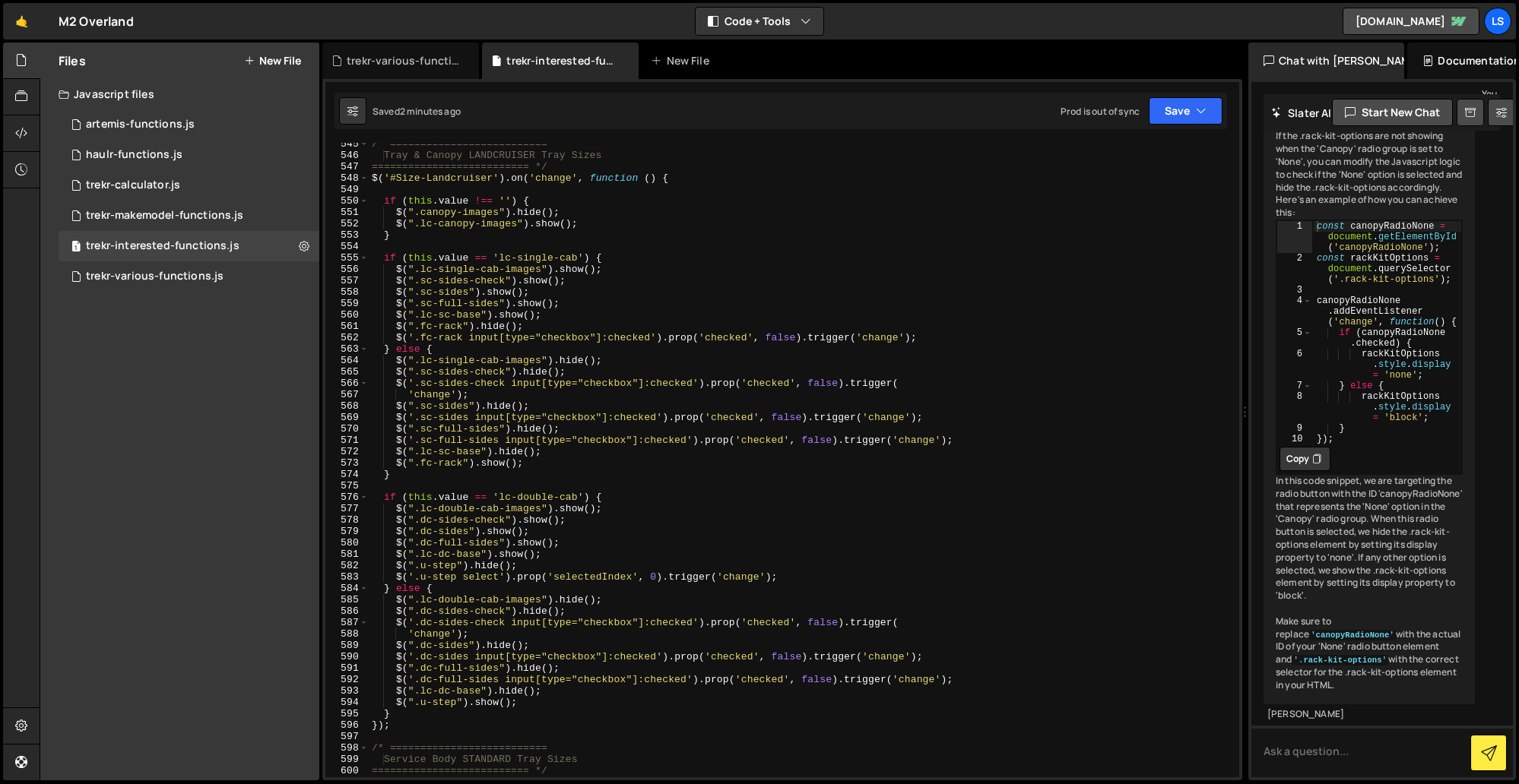
scroll to position [6204, 0]
type textarea "if (this.value !== '') {"
click at [579, 198] on div "/* ========================== Tray & Canopy LANDCRUISER Tray Sizes ============…" at bounding box center [800, 466] width 864 height 657
click at [1175, 110] on button "Save" at bounding box center [1185, 110] width 73 height 28
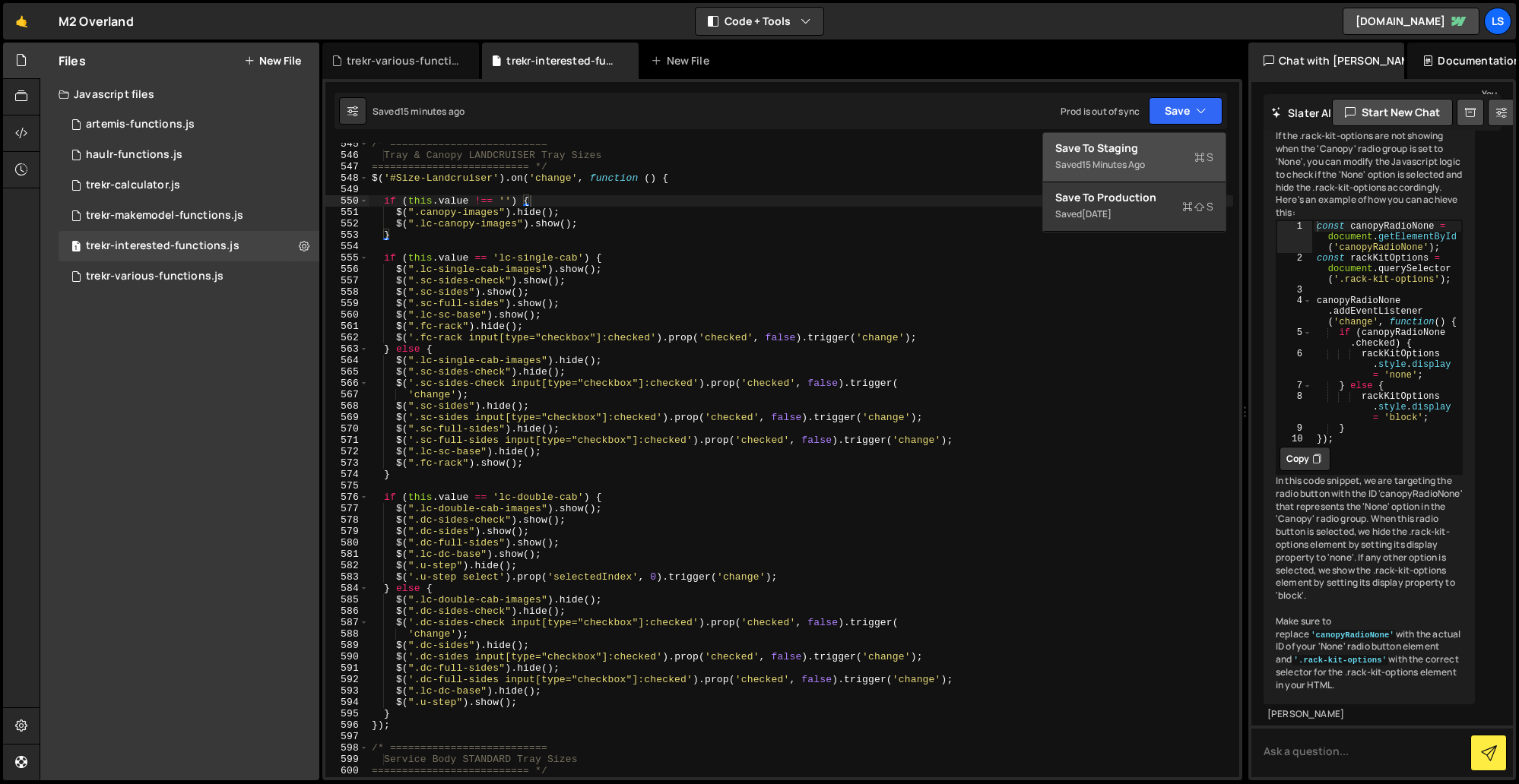
click at [1102, 146] on div "Save to Staging S" at bounding box center [1134, 148] width 158 height 15
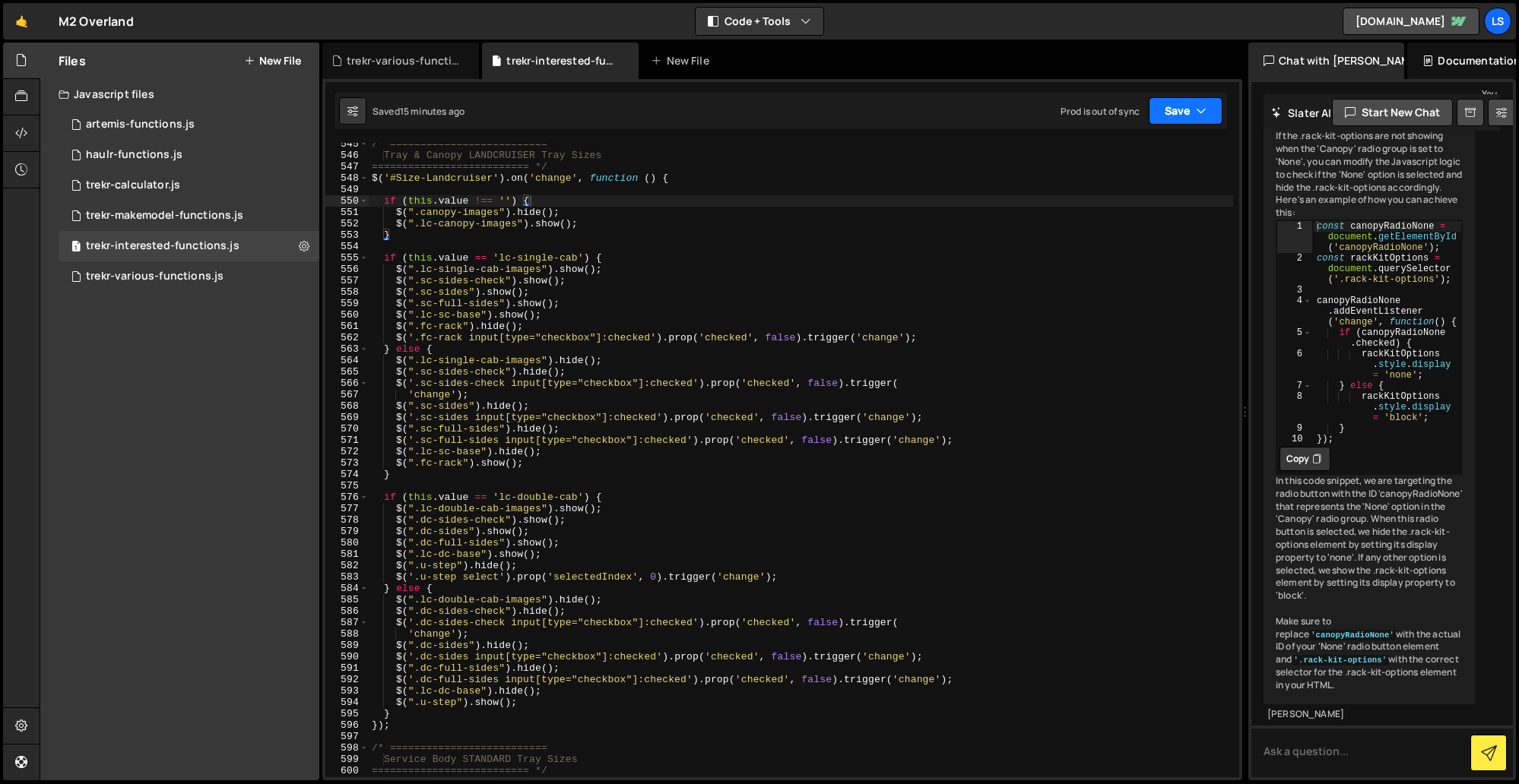
click at [1184, 111] on button "Save" at bounding box center [1185, 110] width 73 height 28
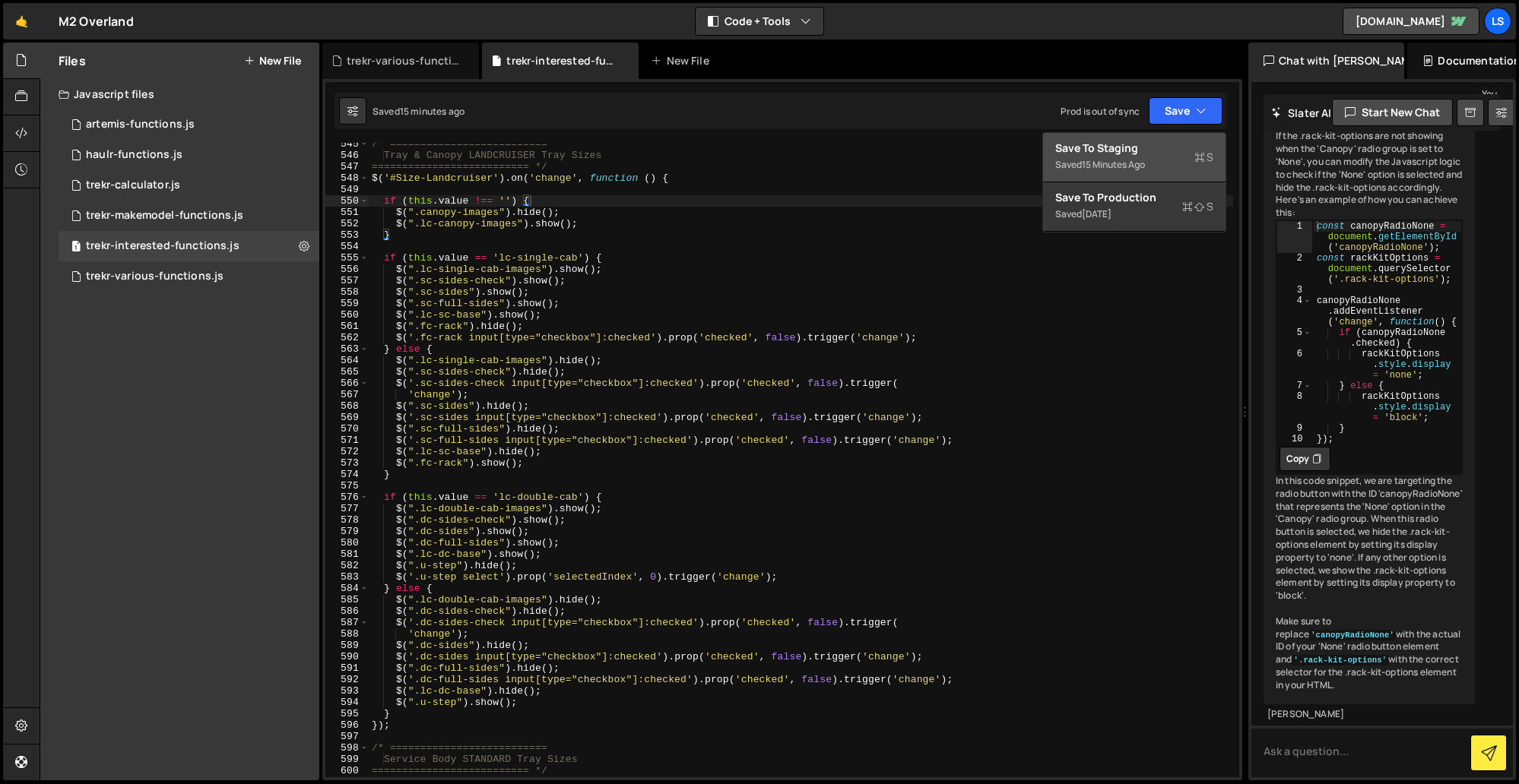
click at [1120, 154] on div "Save to Staging S" at bounding box center [1134, 148] width 158 height 15
